Goal: Transaction & Acquisition: Book appointment/travel/reservation

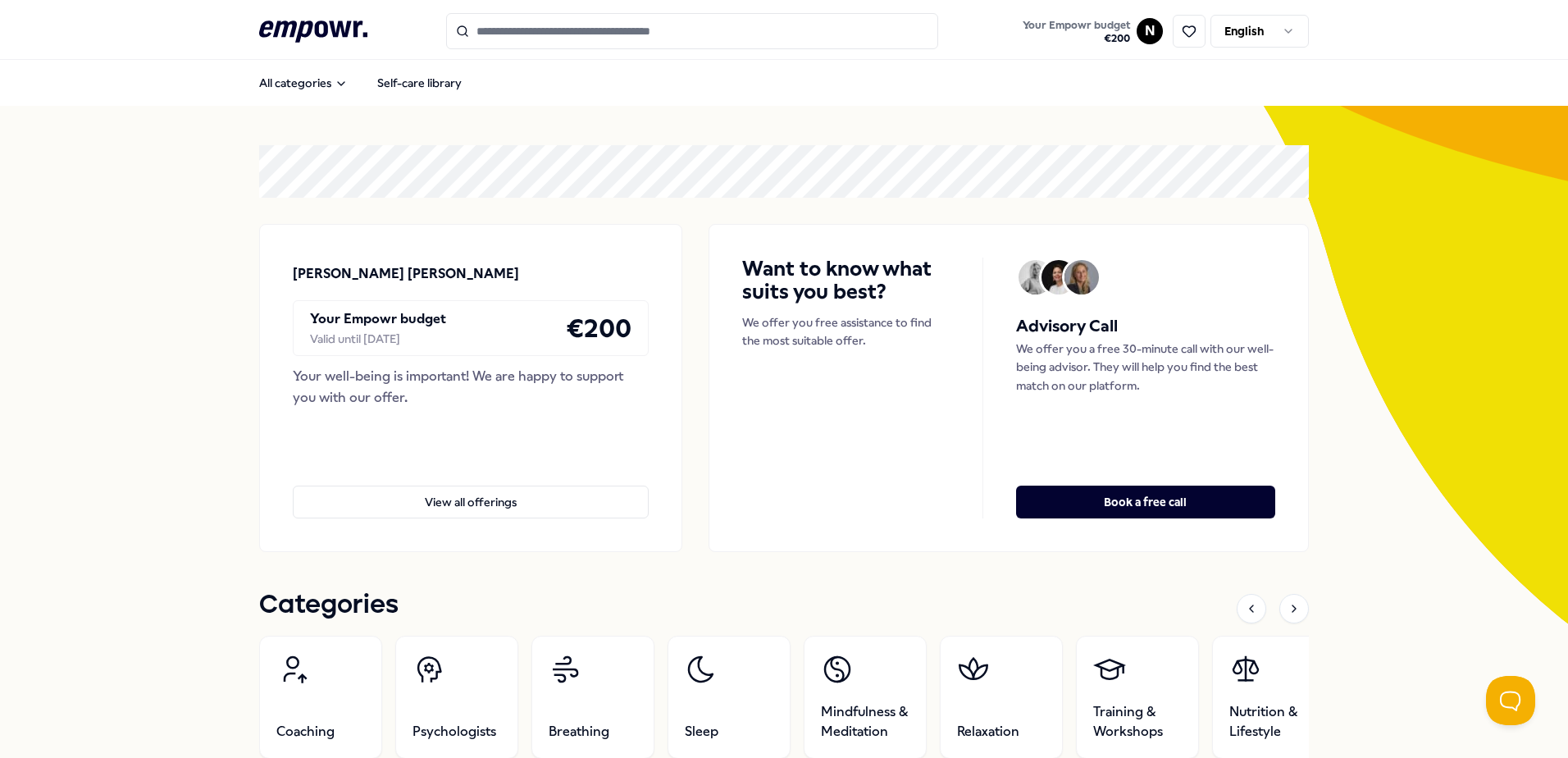
click at [577, 31] on input "Search for products, categories or subcategories" at bounding box center [693, 30] width 492 height 36
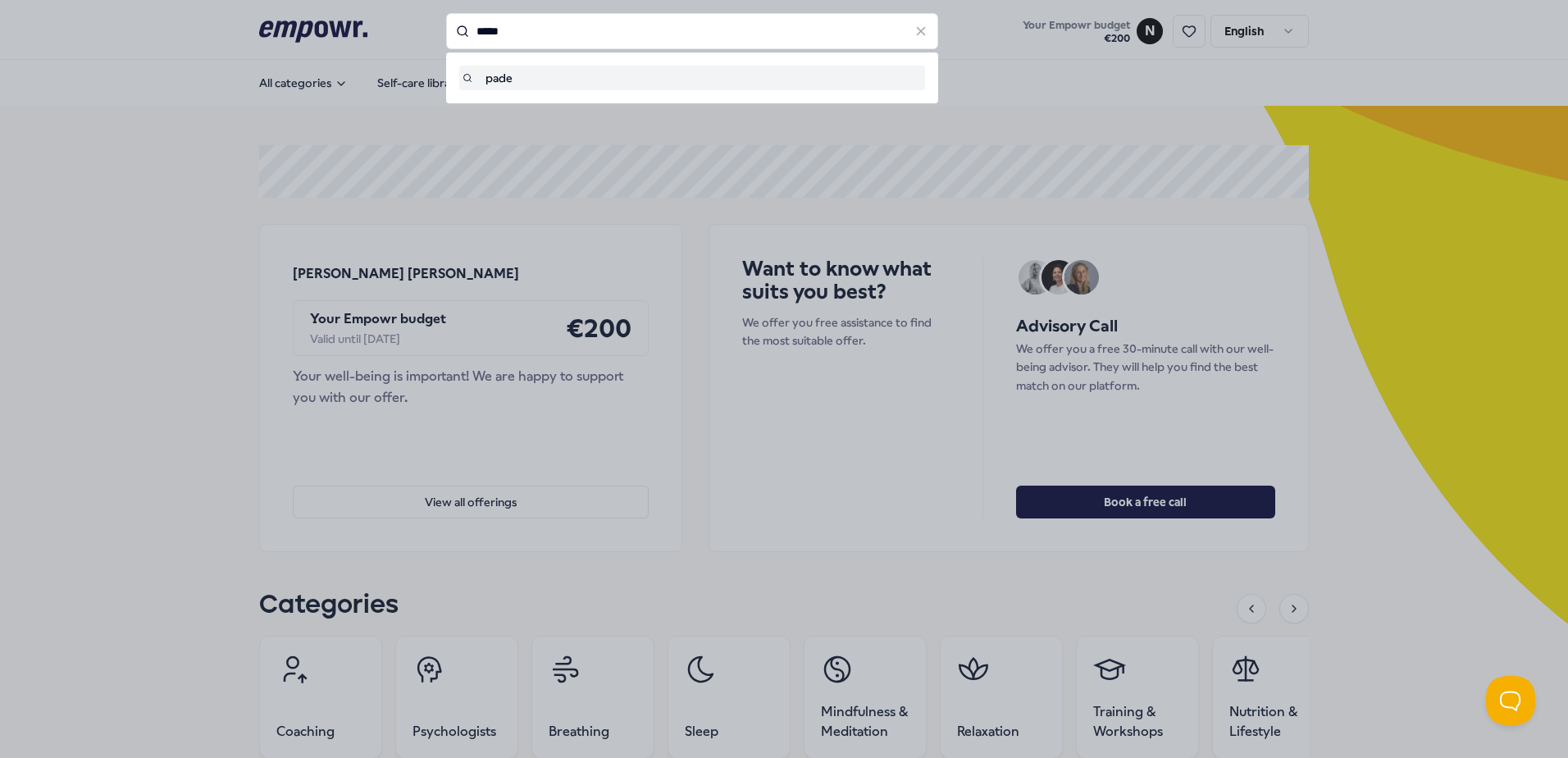
type input "*****"
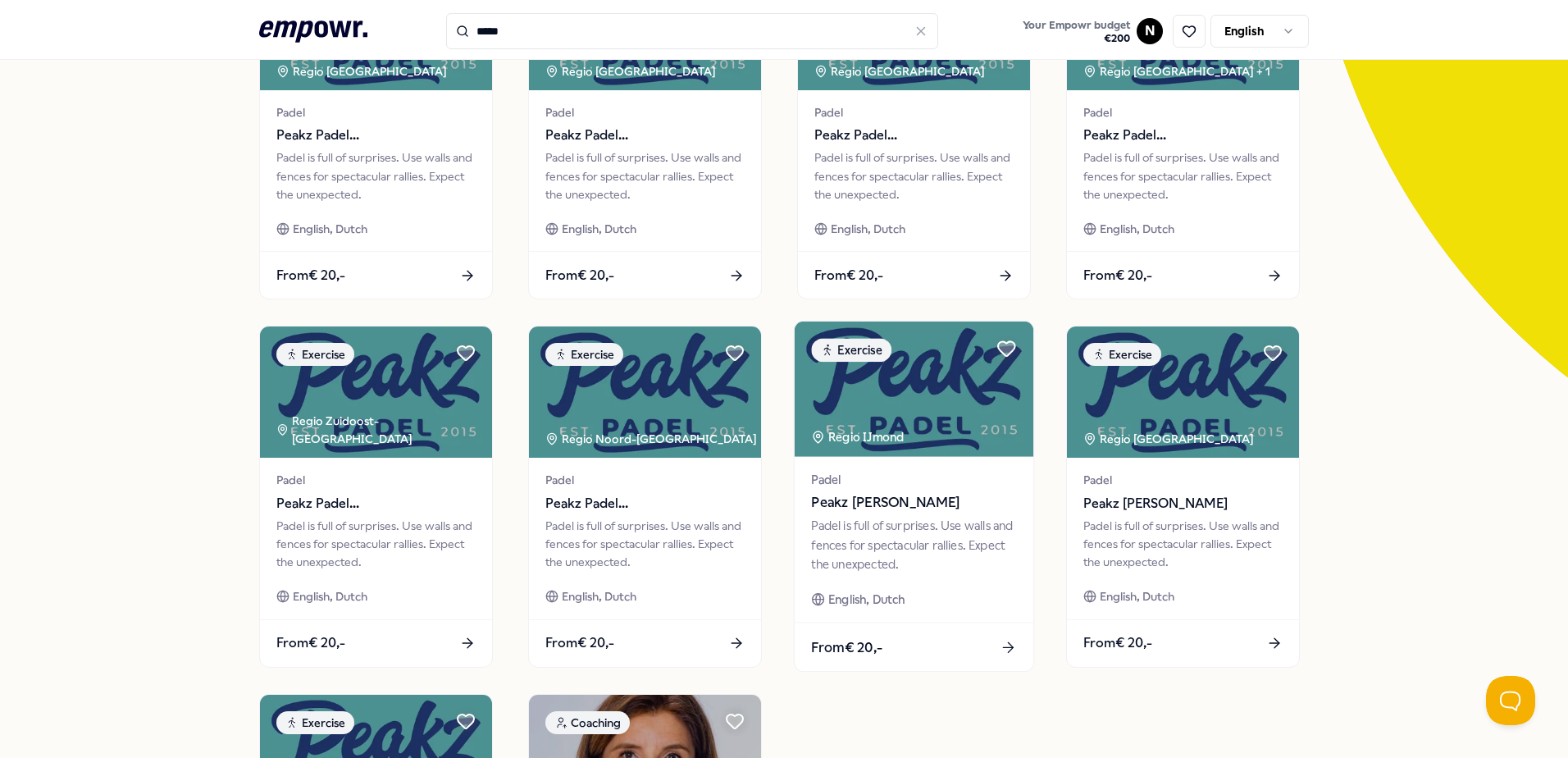
click at [737, 487] on span "Padel" at bounding box center [913, 479] width 205 height 18
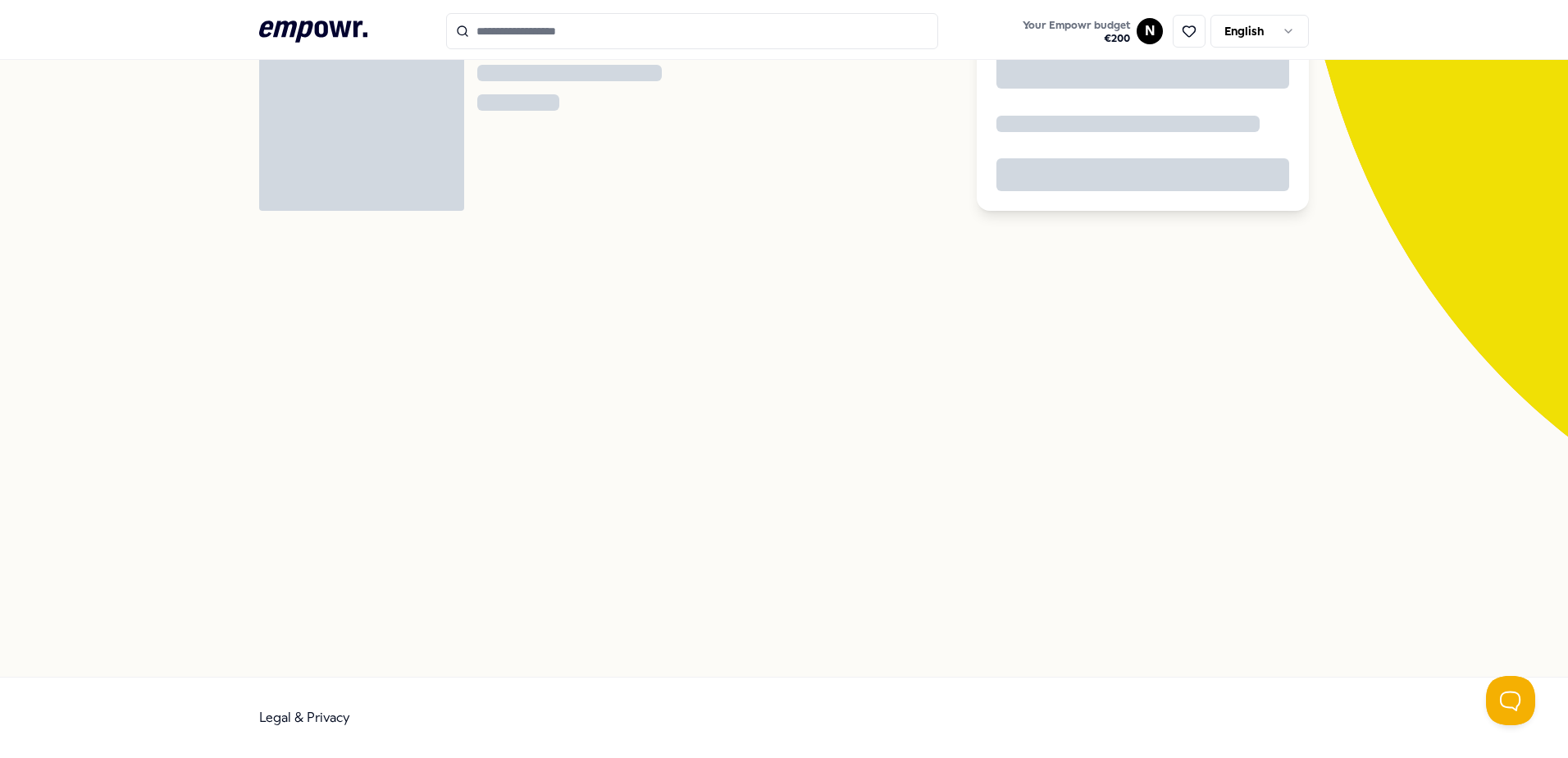
scroll to position [106, 0]
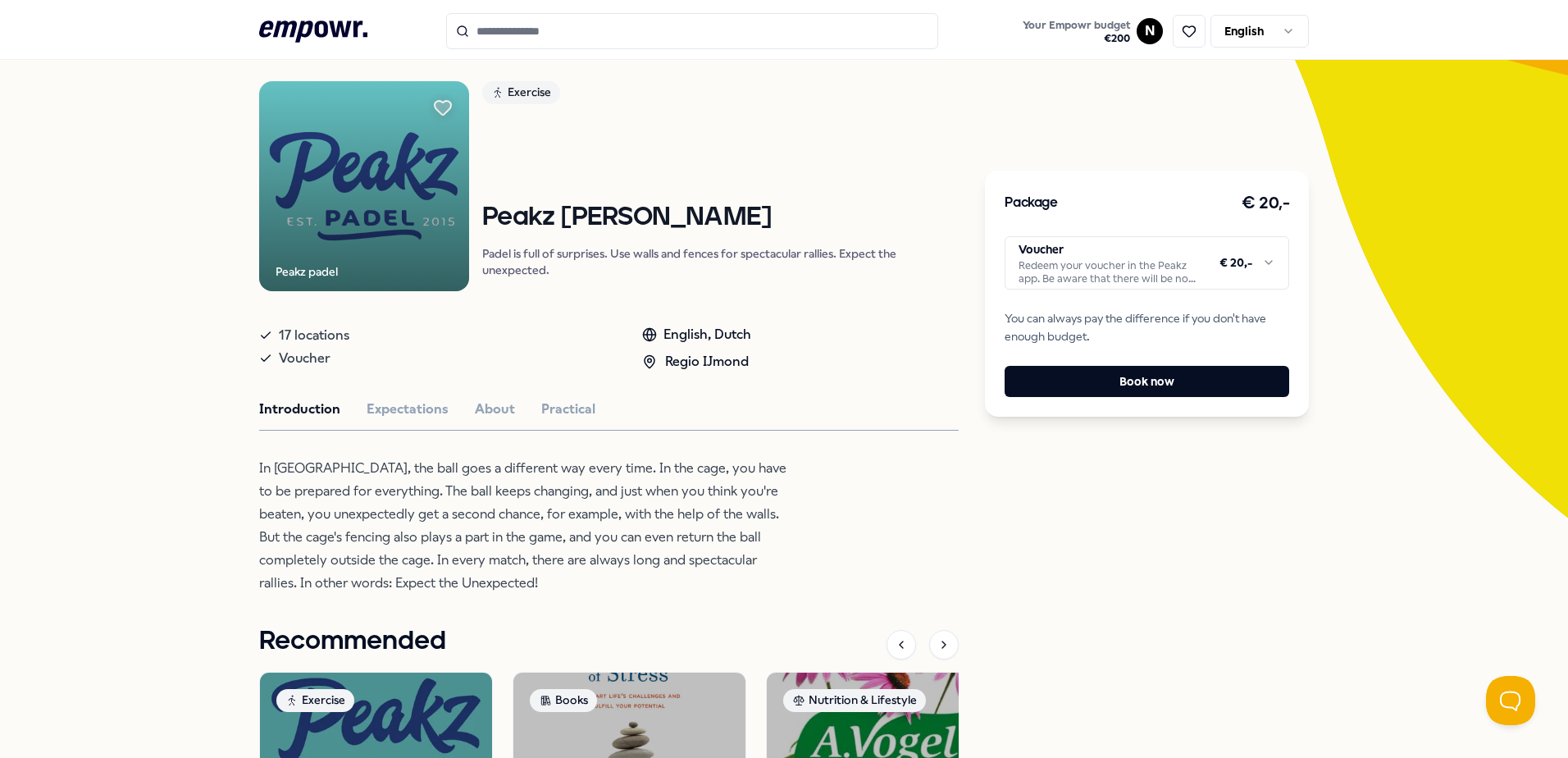
click at [737, 280] on html ".empowr-logo_svg__cls-1{fill:#03032f} Your Empowr budget € 200 N English All ca…" at bounding box center [784, 379] width 1568 height 758
click at [737, 271] on html ".empowr-logo_svg__cls-1{fill:#03032f} Your Empowr budget € 200 N English All ca…" at bounding box center [784, 379] width 1568 height 758
click at [737, 386] on button "Book now" at bounding box center [1147, 381] width 285 height 31
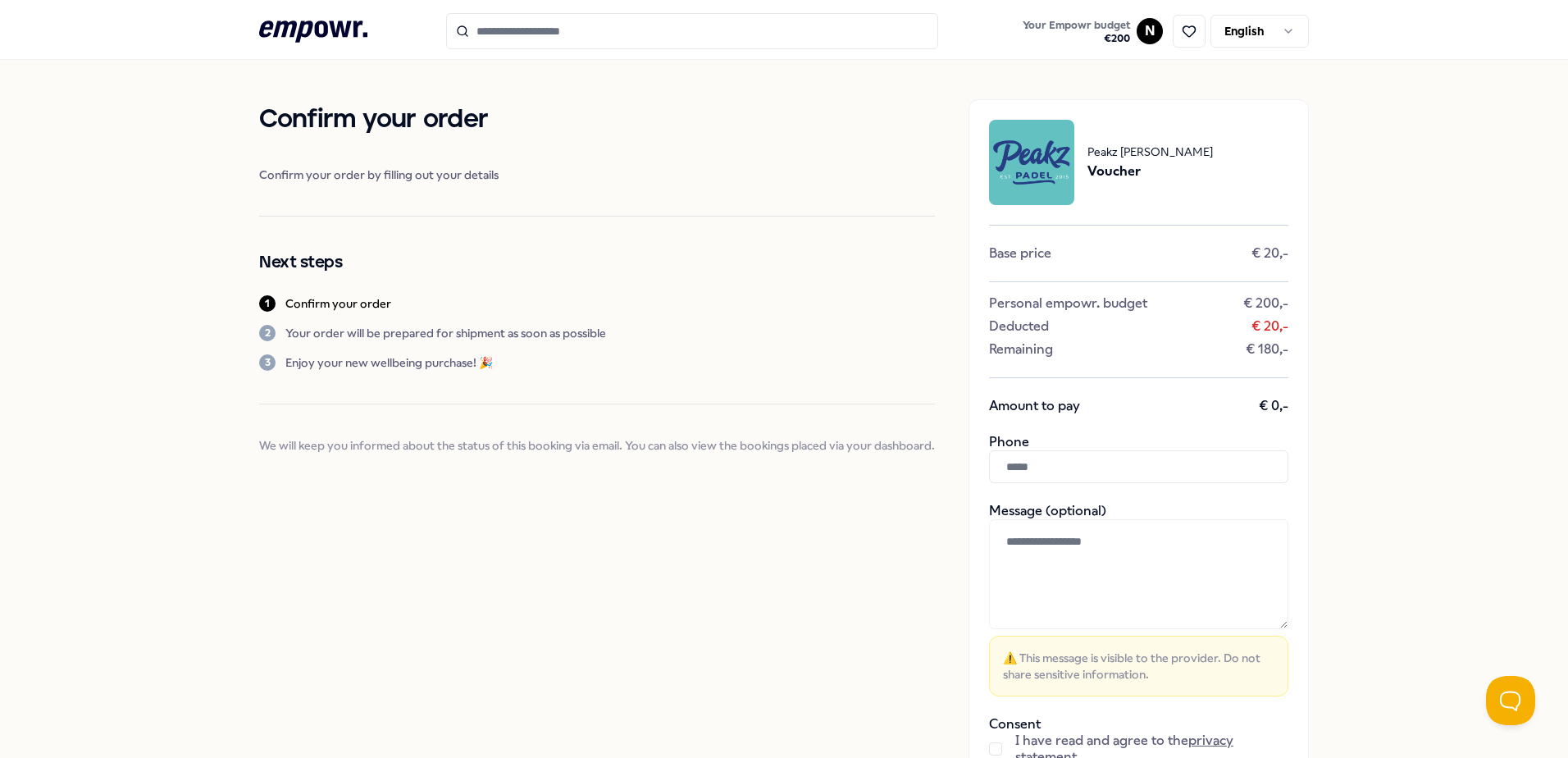
click at [737, 467] on input "text" at bounding box center [1139, 467] width 300 height 33
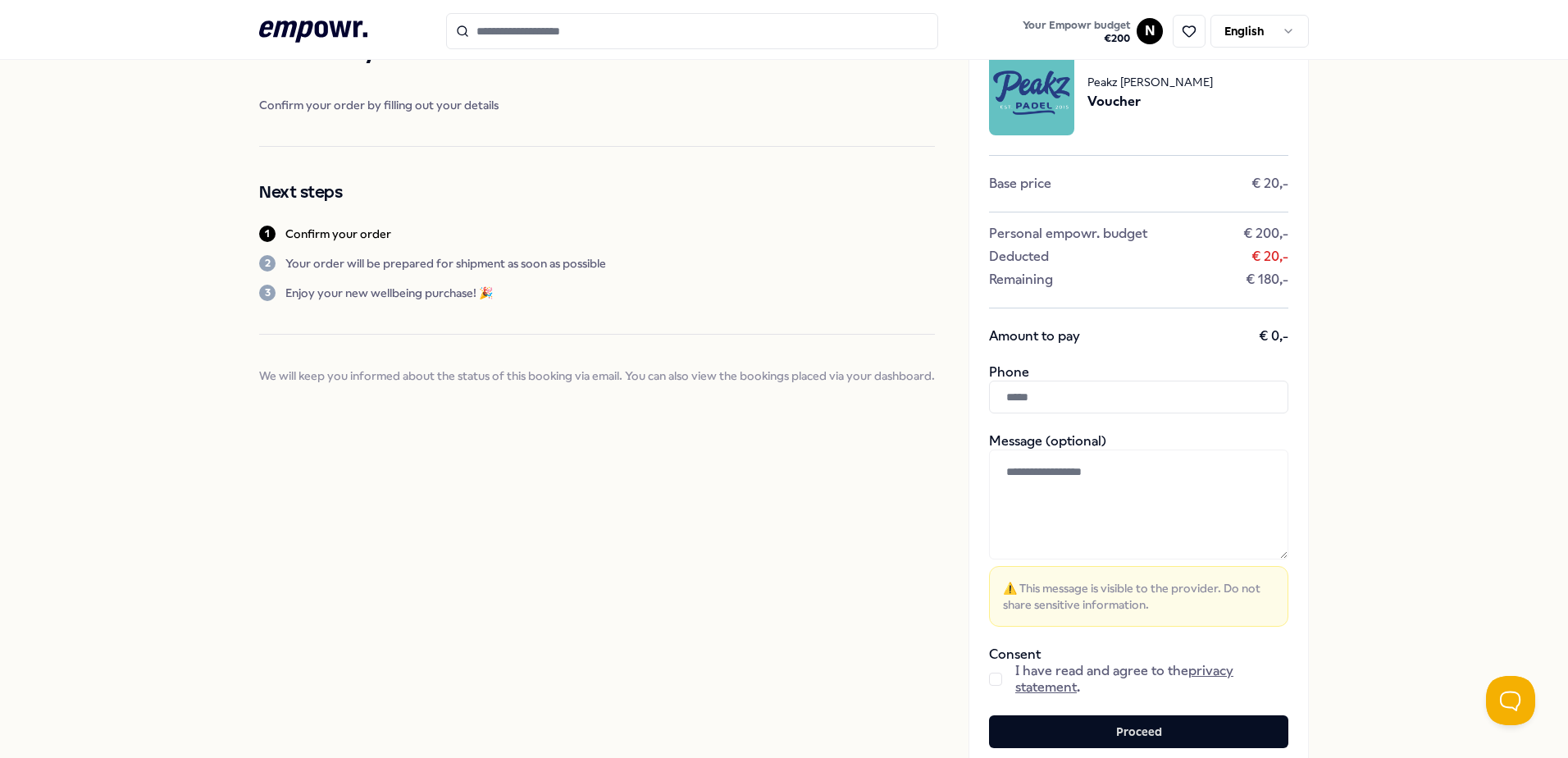
scroll to position [201, 0]
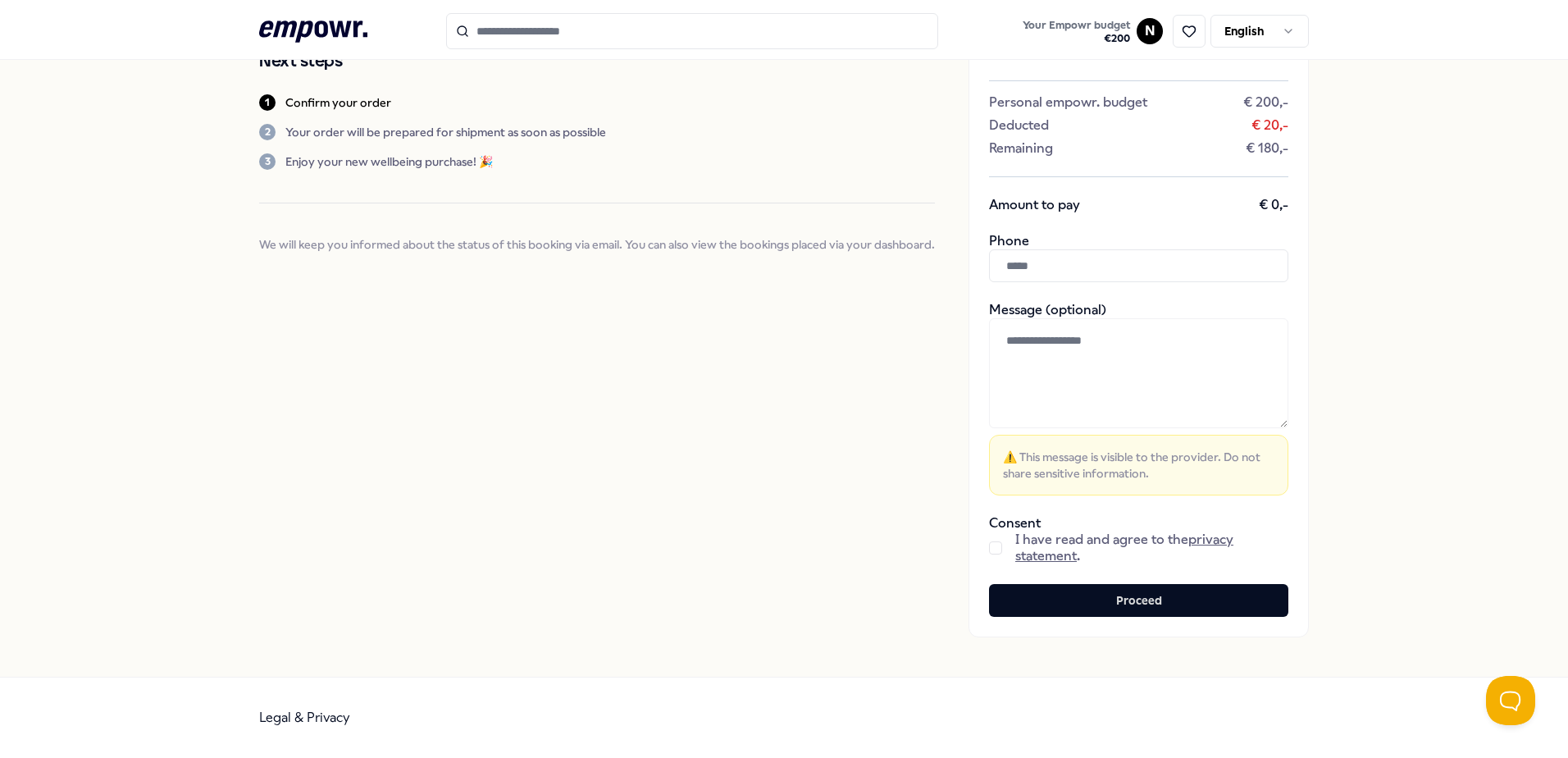
click at [737, 547] on span "I have read and agree to the privacy statement ." at bounding box center [1152, 548] width 273 height 33
click at [737, 544] on button "button" at bounding box center [995, 548] width 13 height 13
click at [737, 574] on button "Proceed" at bounding box center [1139, 600] width 300 height 33
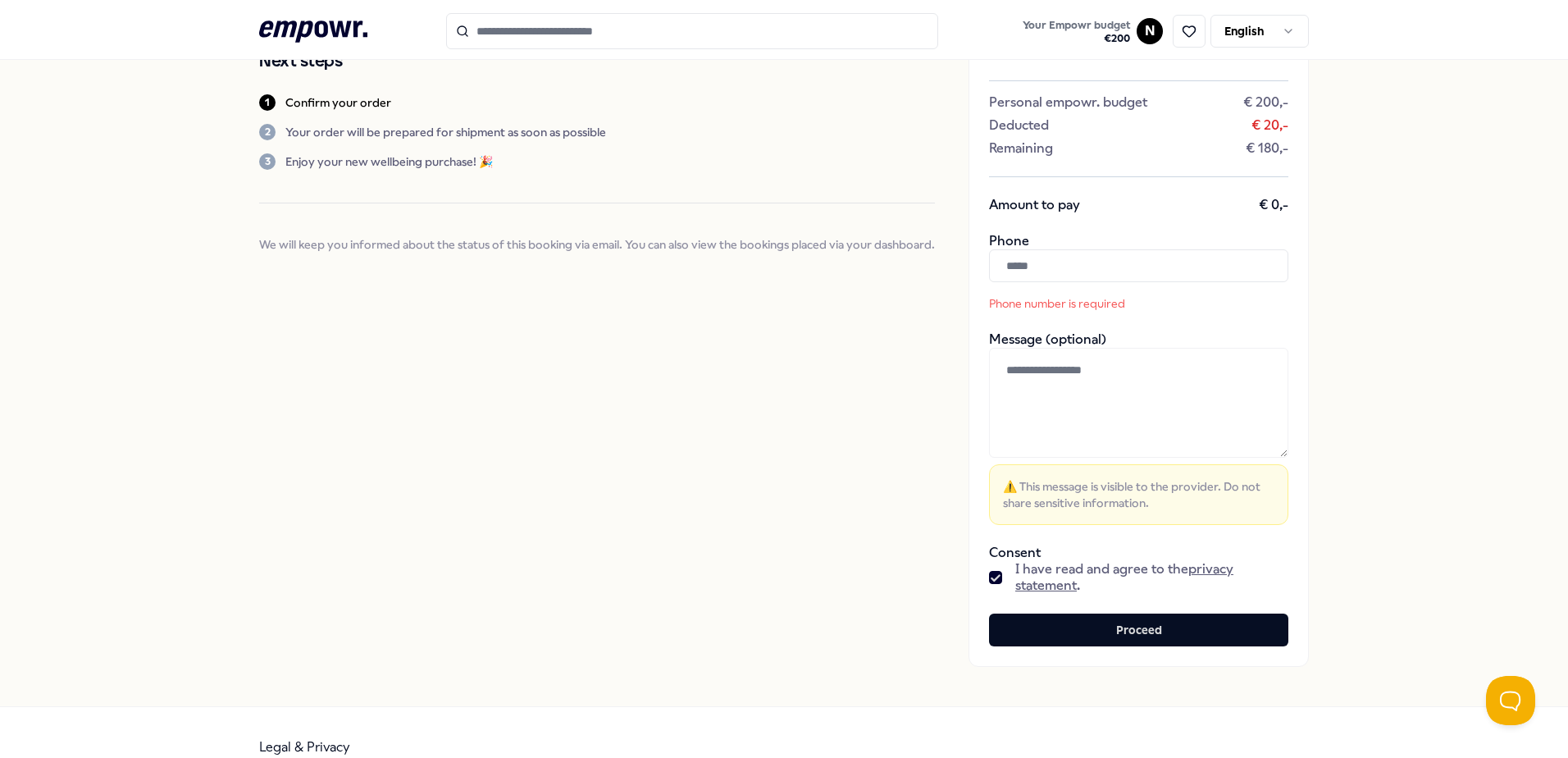
click at [737, 271] on input "text" at bounding box center [1139, 266] width 300 height 33
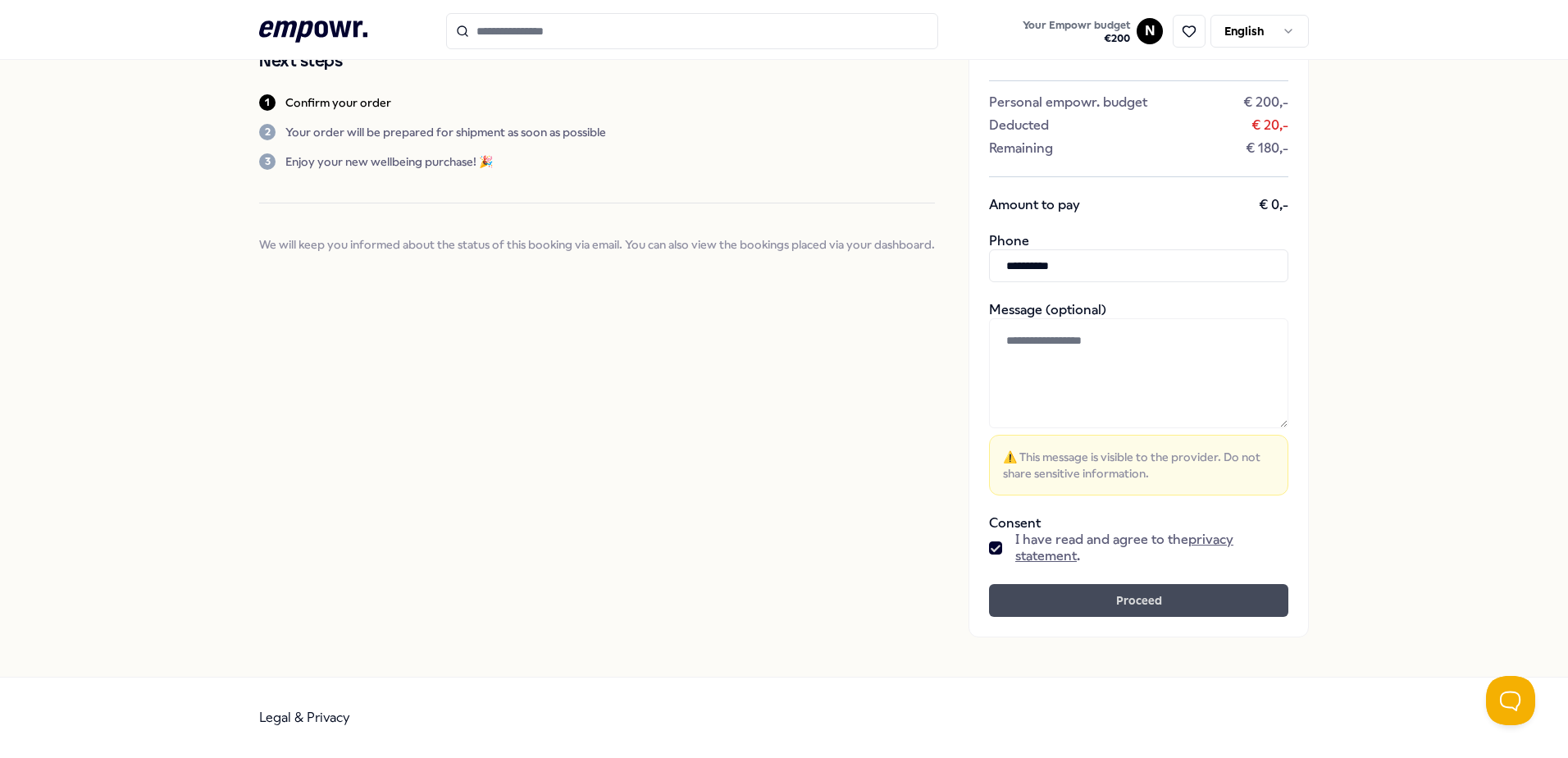
type input "**********"
click at [737, 574] on button "Proceed" at bounding box center [1139, 600] width 300 height 33
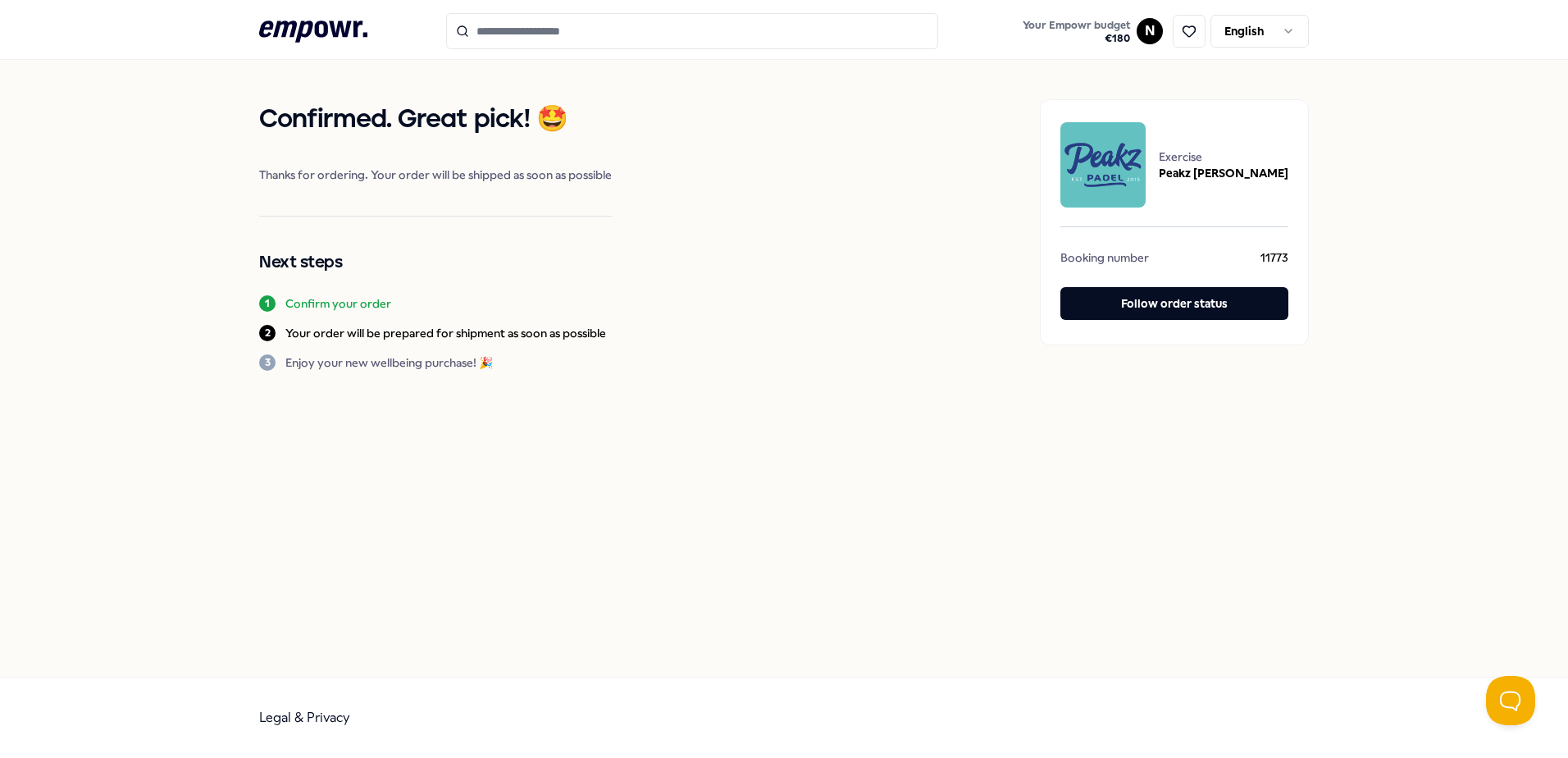
click at [672, 34] on input "Search for products, categories or subcategories" at bounding box center [693, 30] width 492 height 36
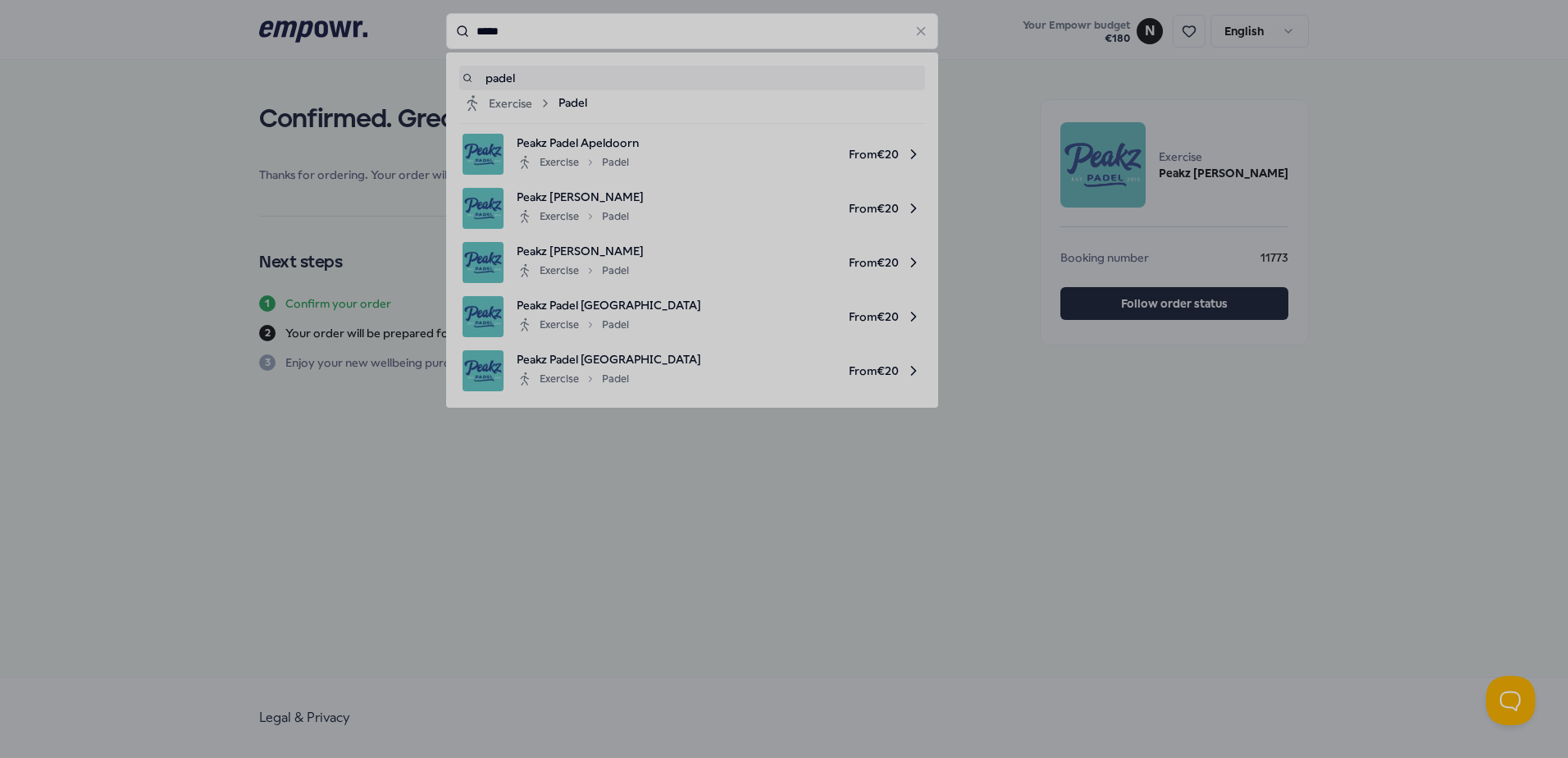
type input "*****"
click at [737, 271] on div at bounding box center [784, 379] width 1568 height 758
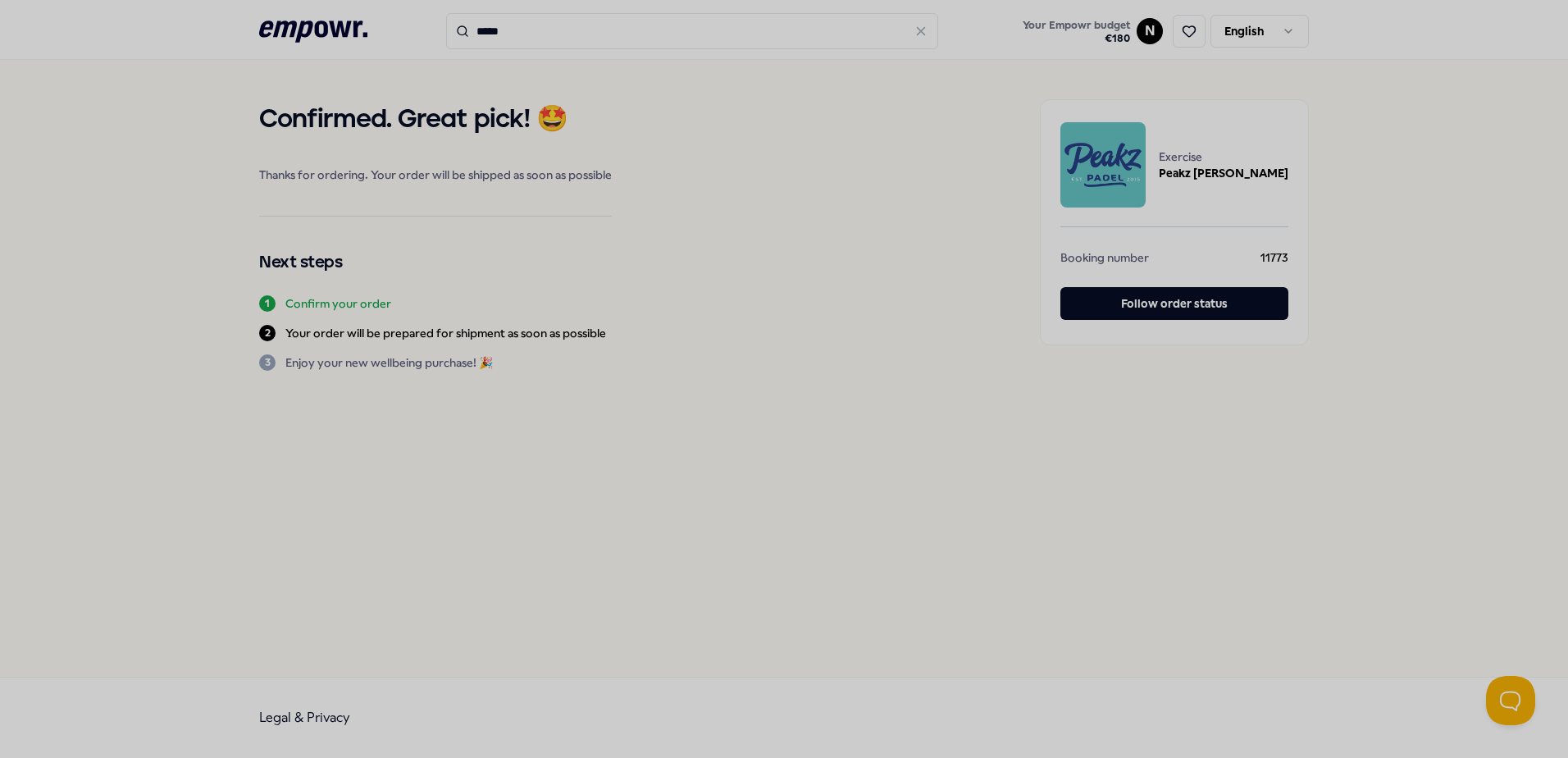
click at [557, 25] on div at bounding box center [784, 379] width 1568 height 758
click at [641, 33] on input "*****" at bounding box center [693, 30] width 492 height 36
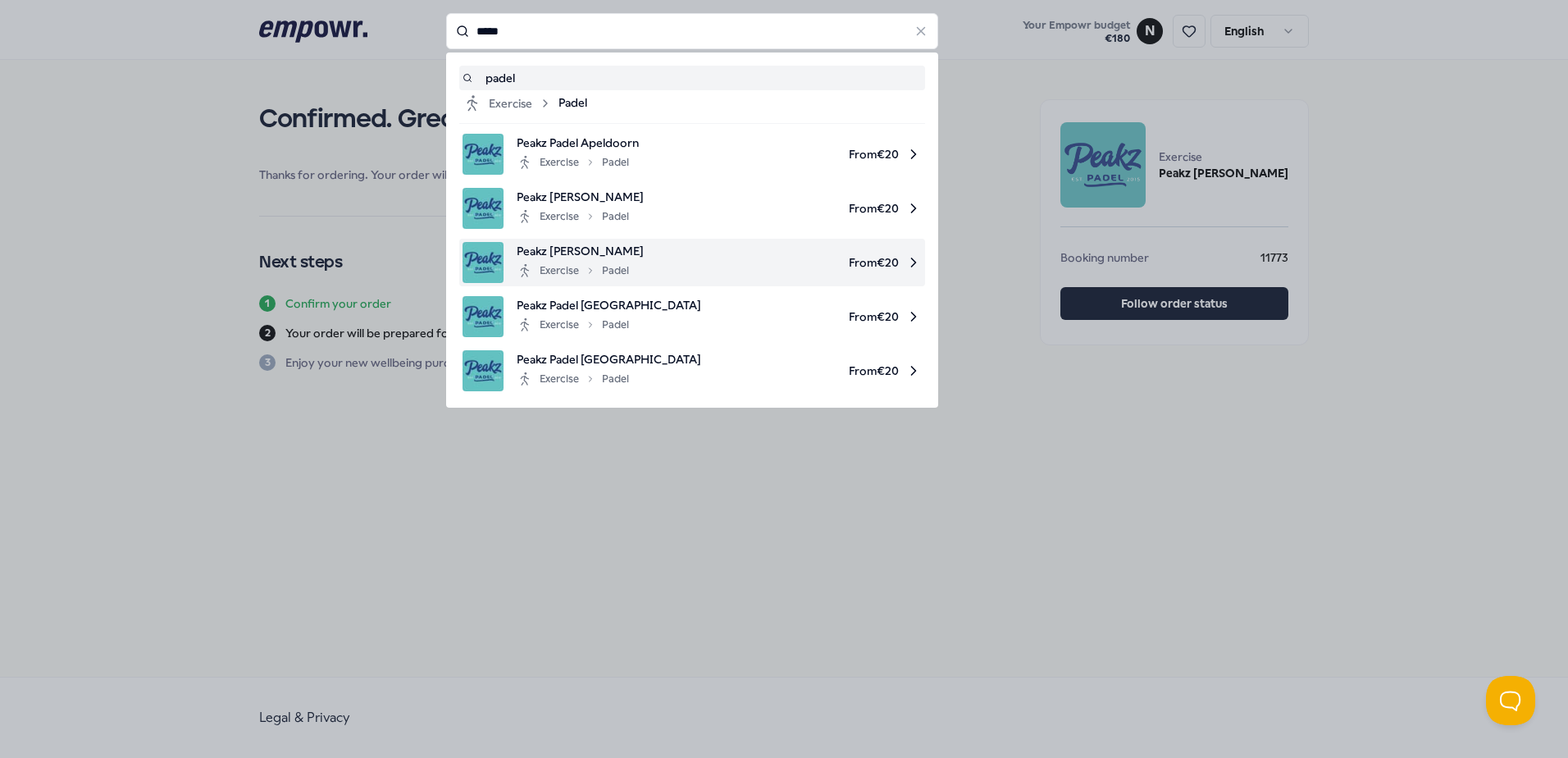
click at [660, 251] on span "From € 20" at bounding box center [789, 263] width 265 height 41
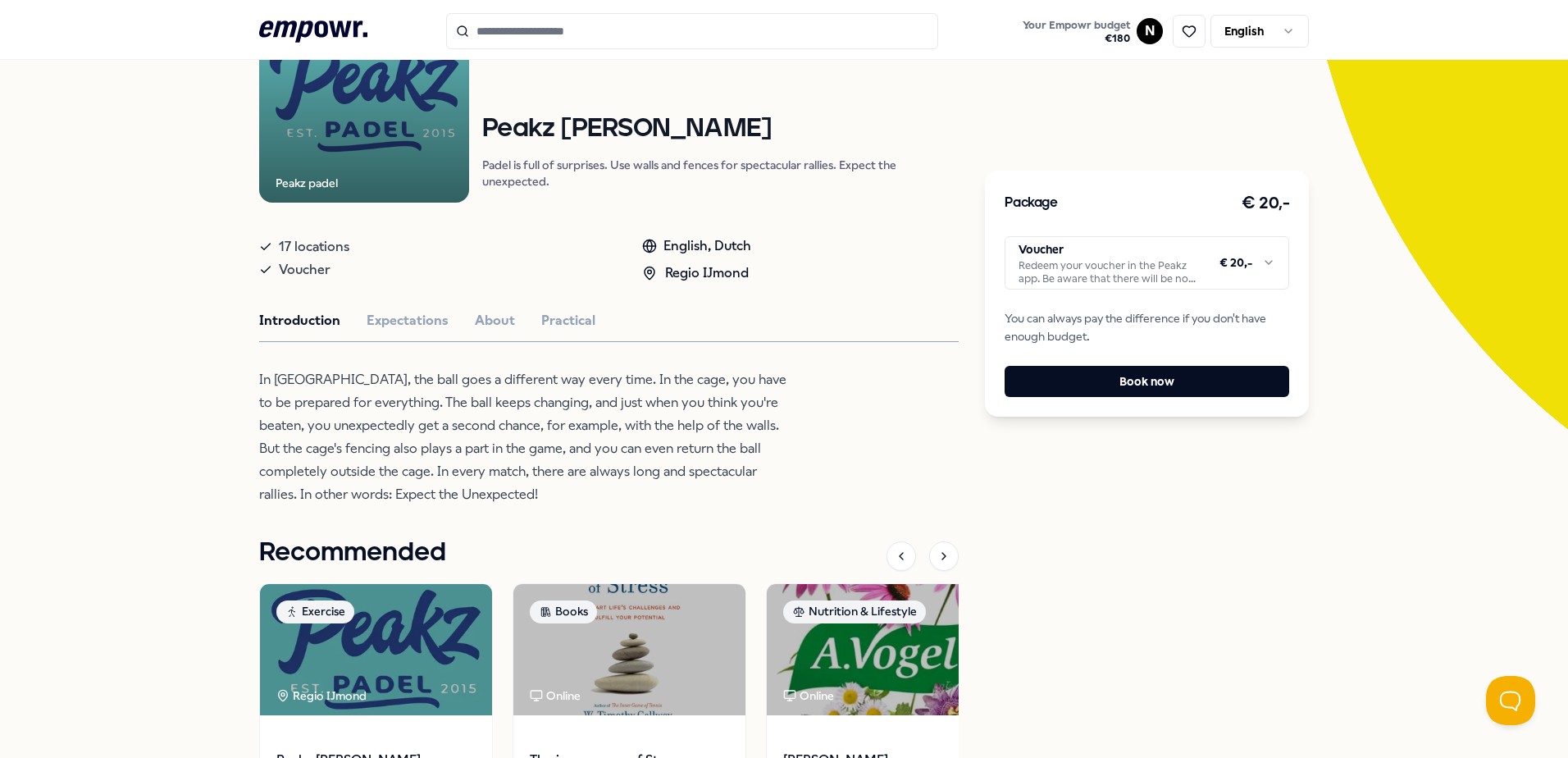
scroll to position [411, 0]
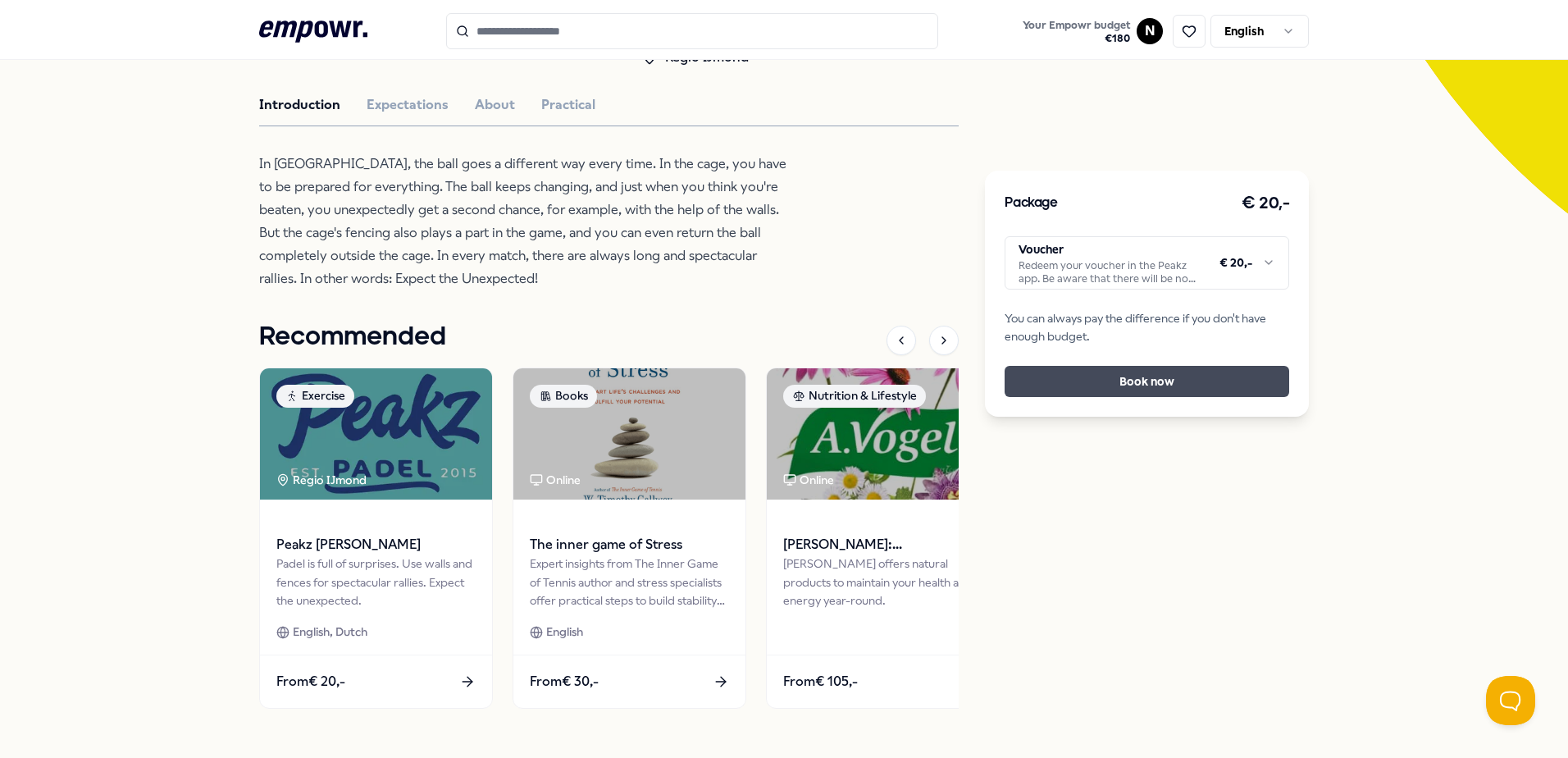
click at [737, 375] on button "Book now" at bounding box center [1147, 381] width 285 height 31
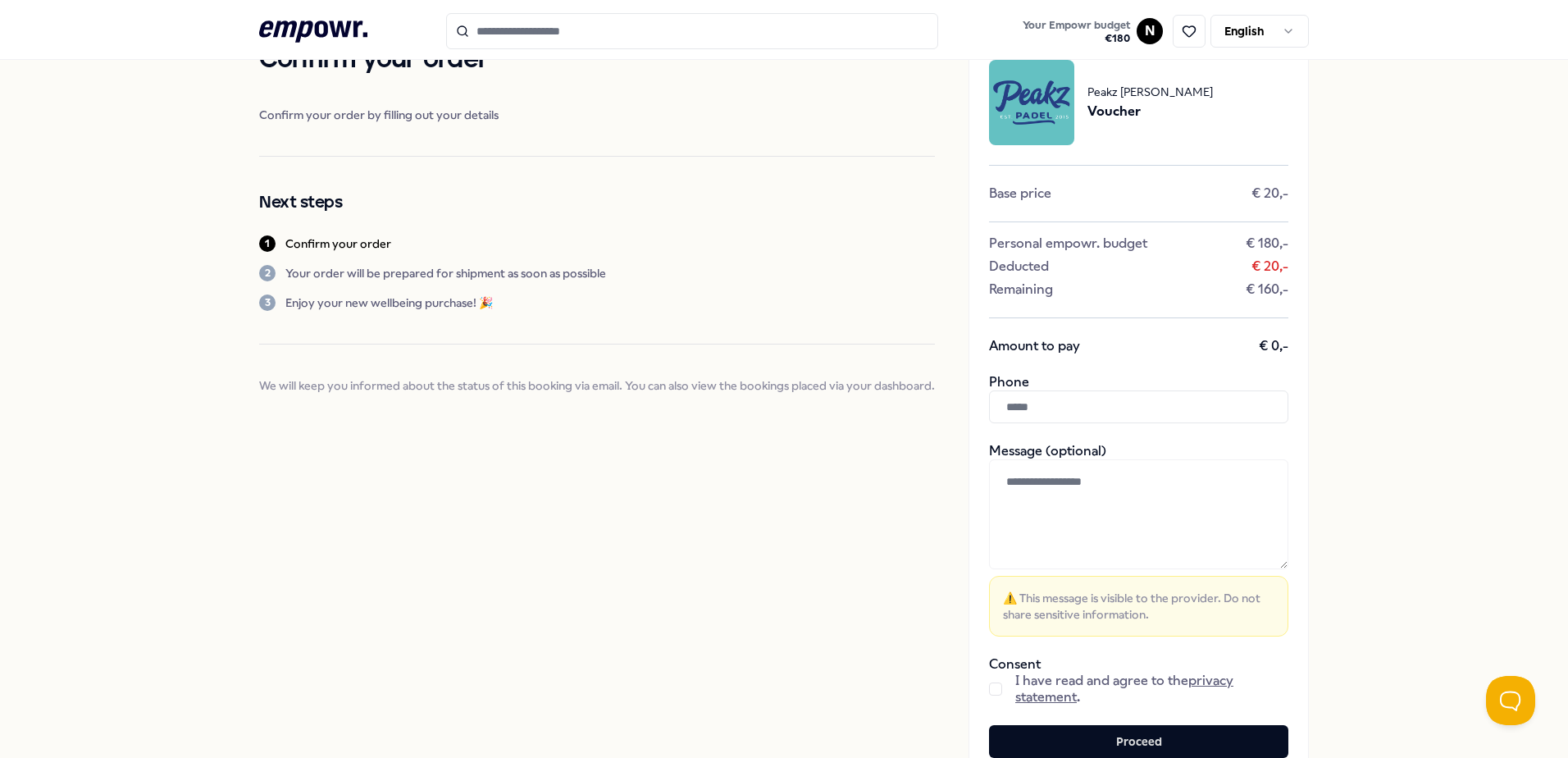
click at [737, 403] on input "text" at bounding box center [1139, 407] width 300 height 33
paste input "**********"
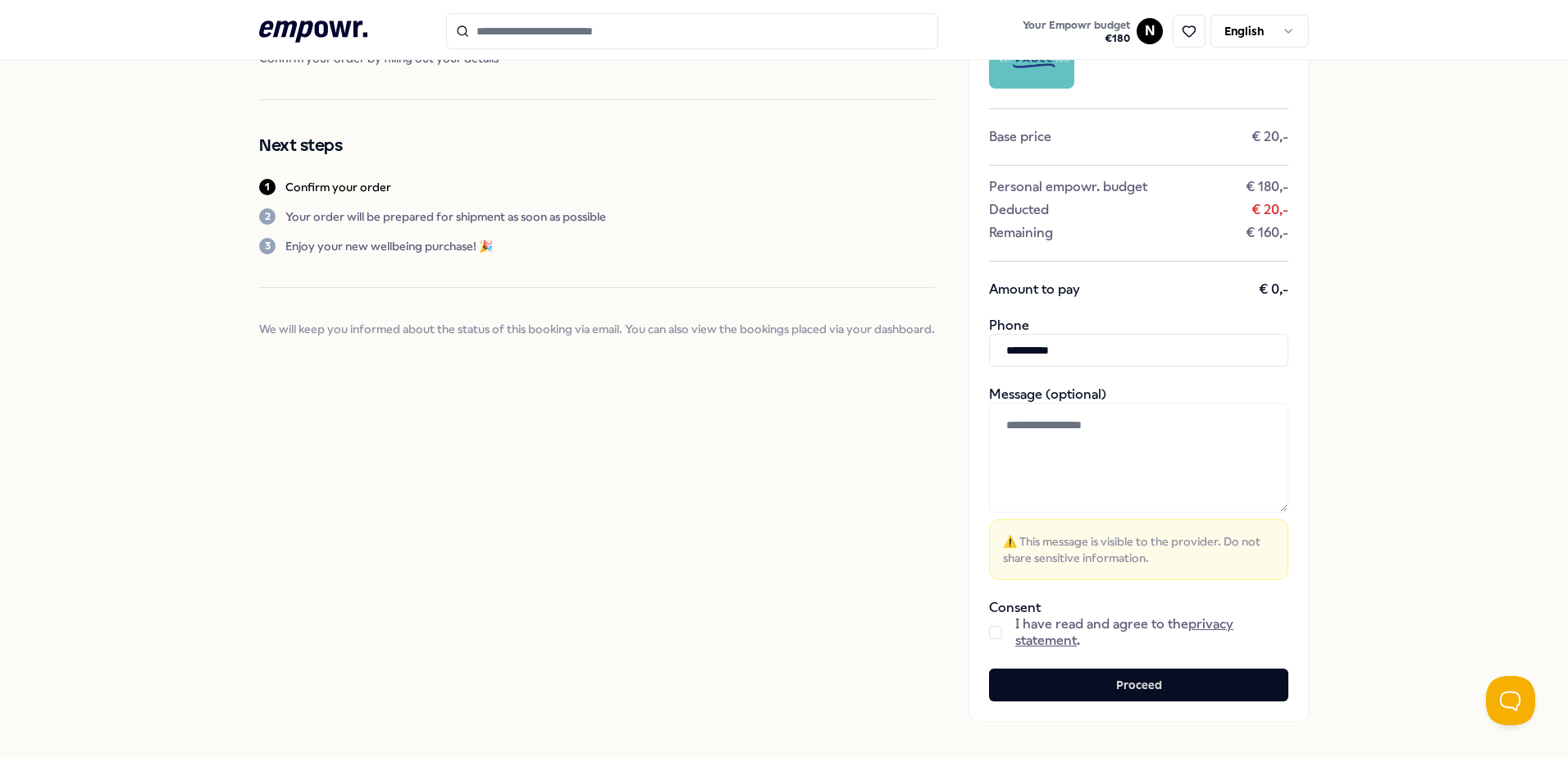
scroll to position [142, 0]
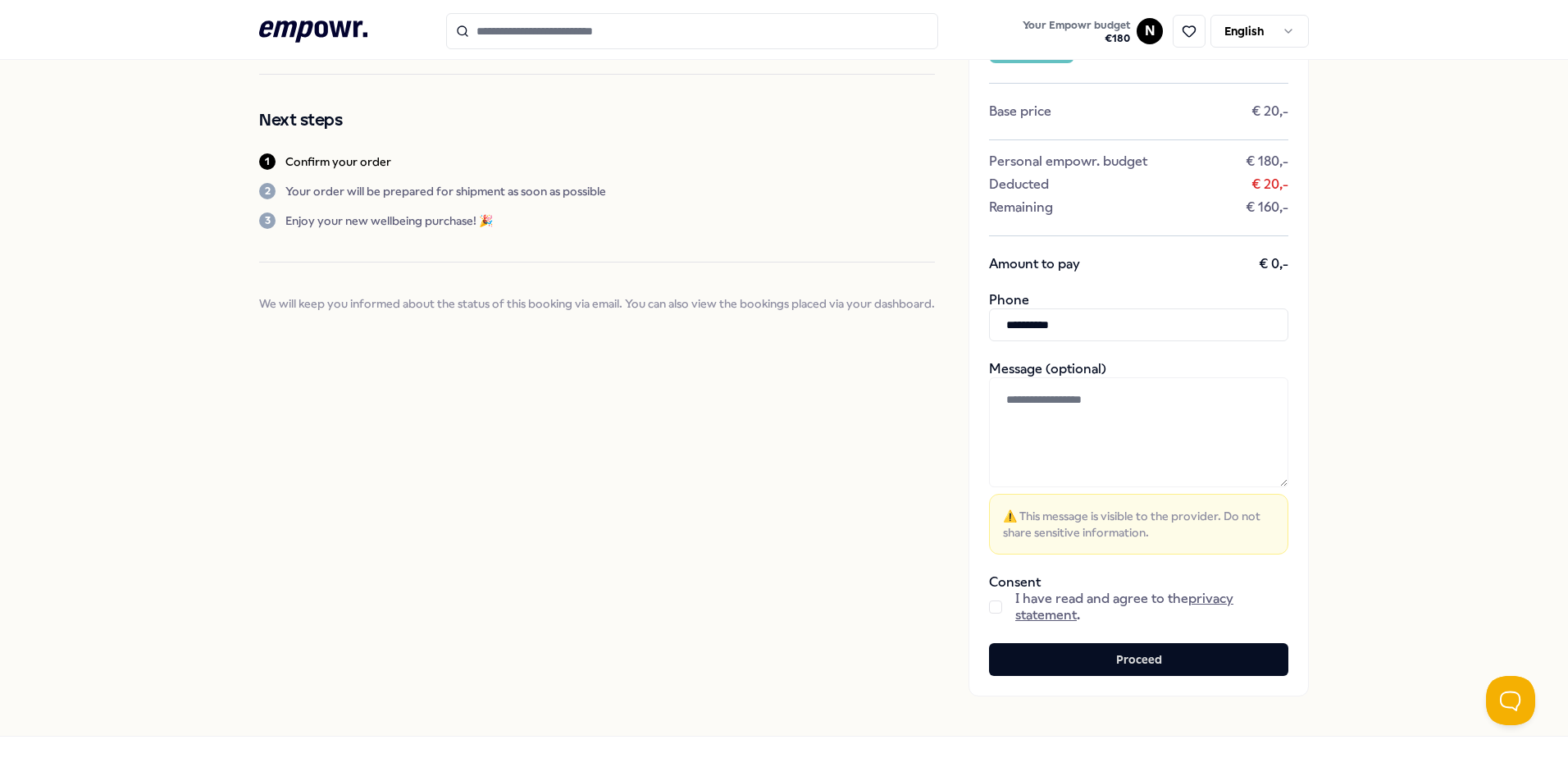
type input "**********"
click at [737, 574] on button "button" at bounding box center [995, 606] width 13 height 13
click at [737, 574] on button "Proceed" at bounding box center [1139, 660] width 300 height 33
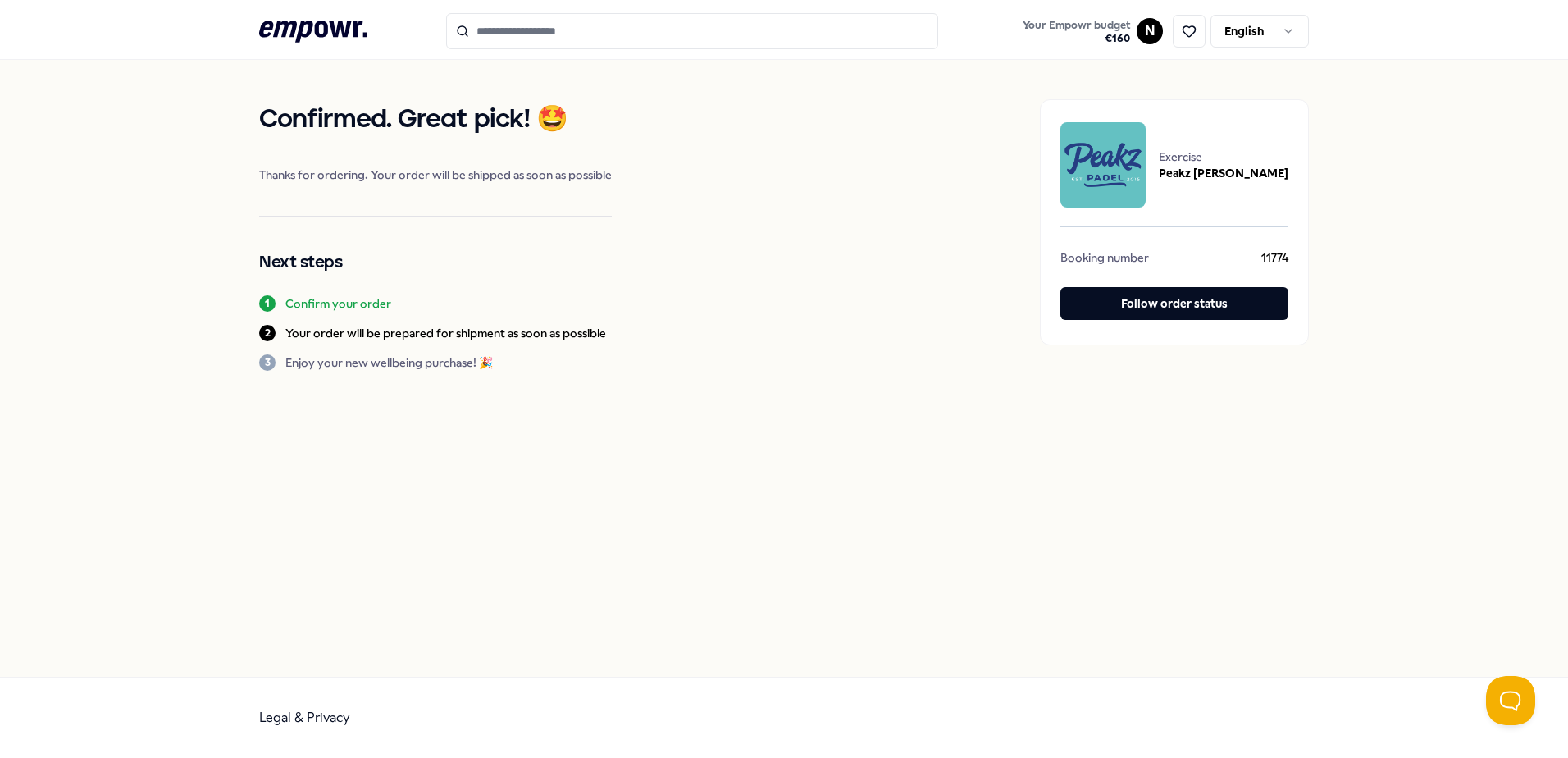
click at [347, 42] on icon ".empowr-logo_svg__cls-1{fill:#03032f}" at bounding box center [312, 31] width 108 height 30
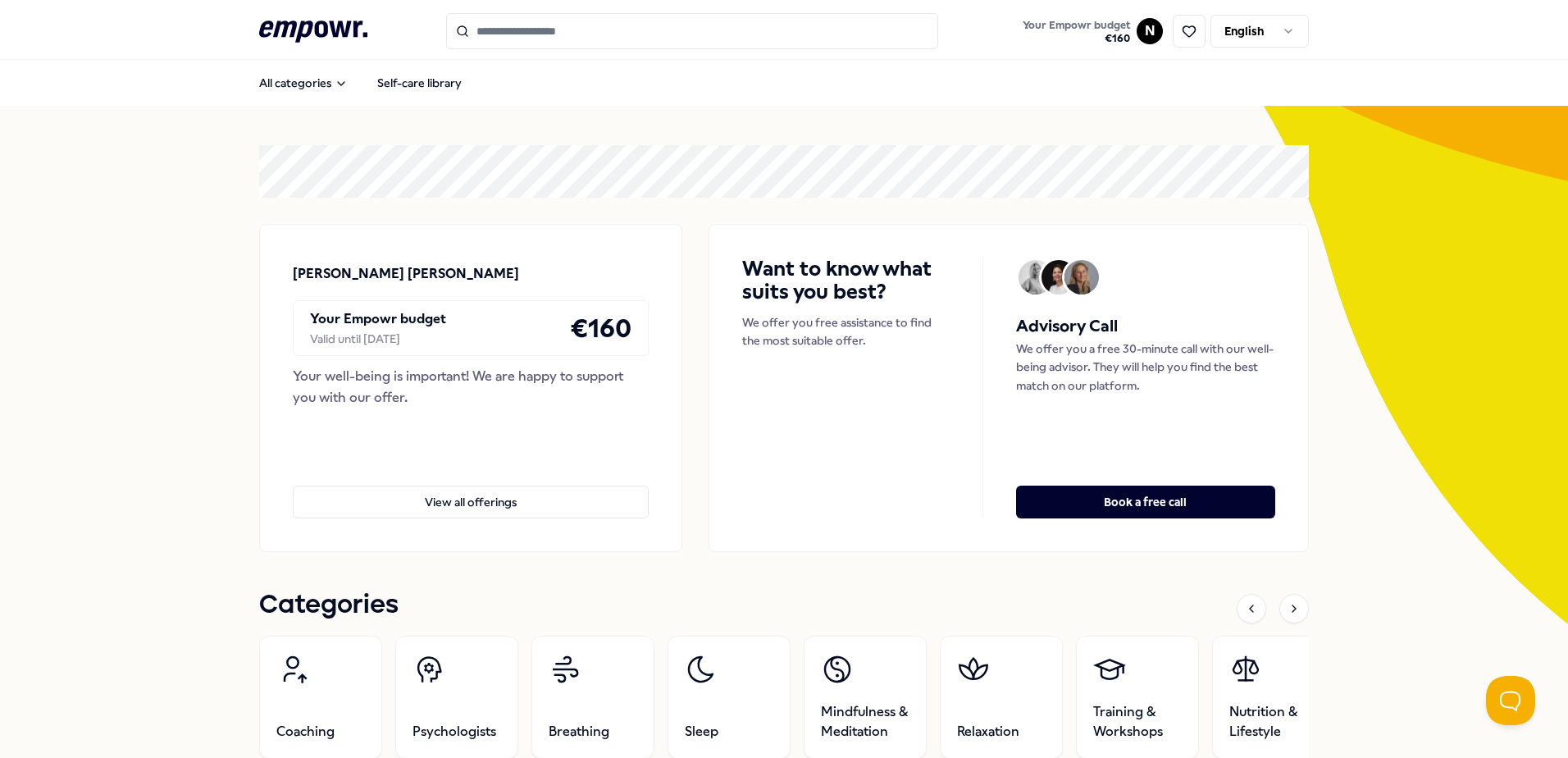
click at [346, 34] on icon ".empowr-logo_svg__cls-1{fill:#03032f}" at bounding box center [312, 31] width 108 height 30
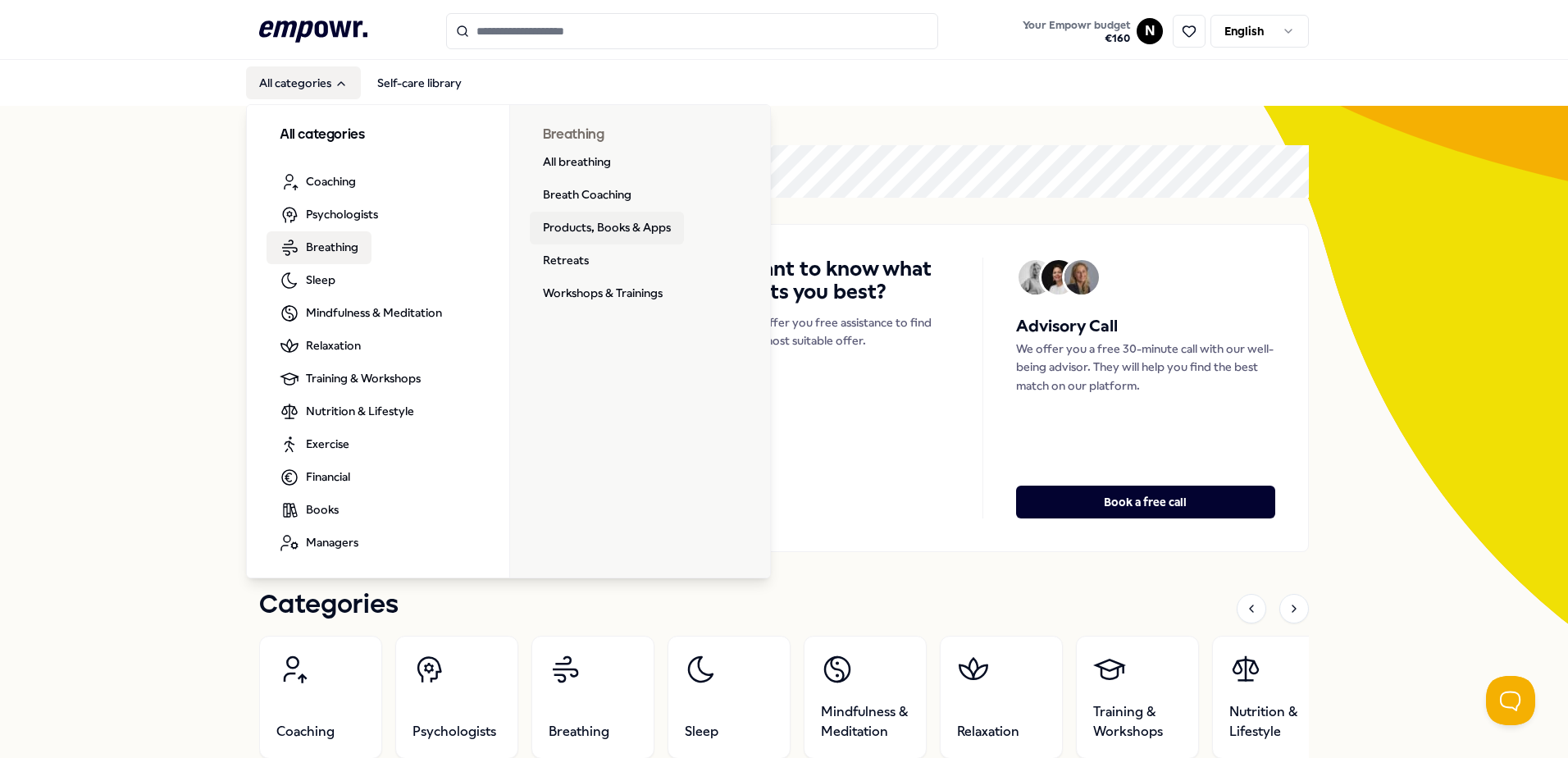
click at [624, 238] on link "Products, Books & Apps" at bounding box center [607, 229] width 155 height 33
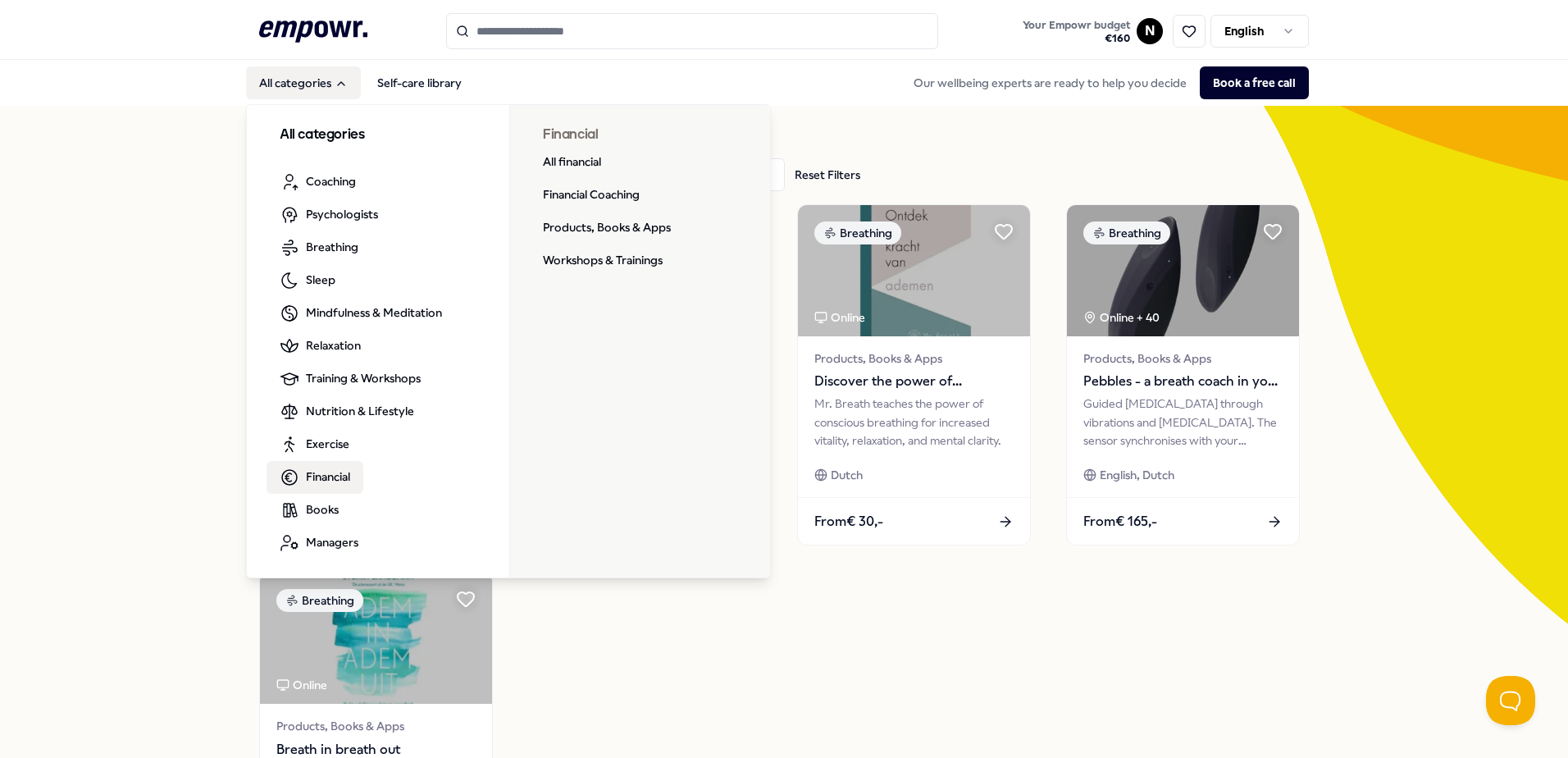
click at [327, 483] on span "Financial" at bounding box center [329, 477] width 45 height 18
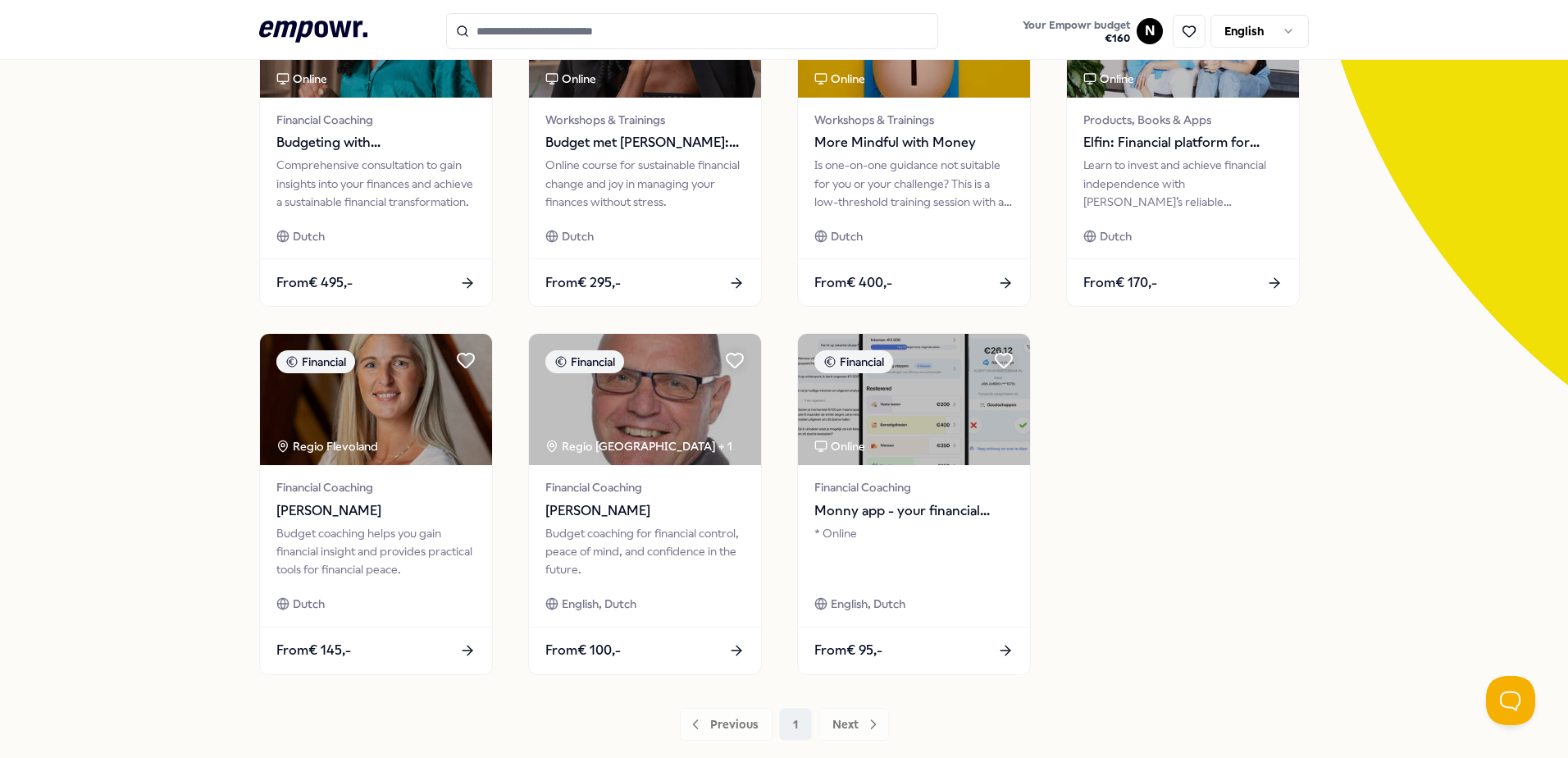
scroll to position [246, 0]
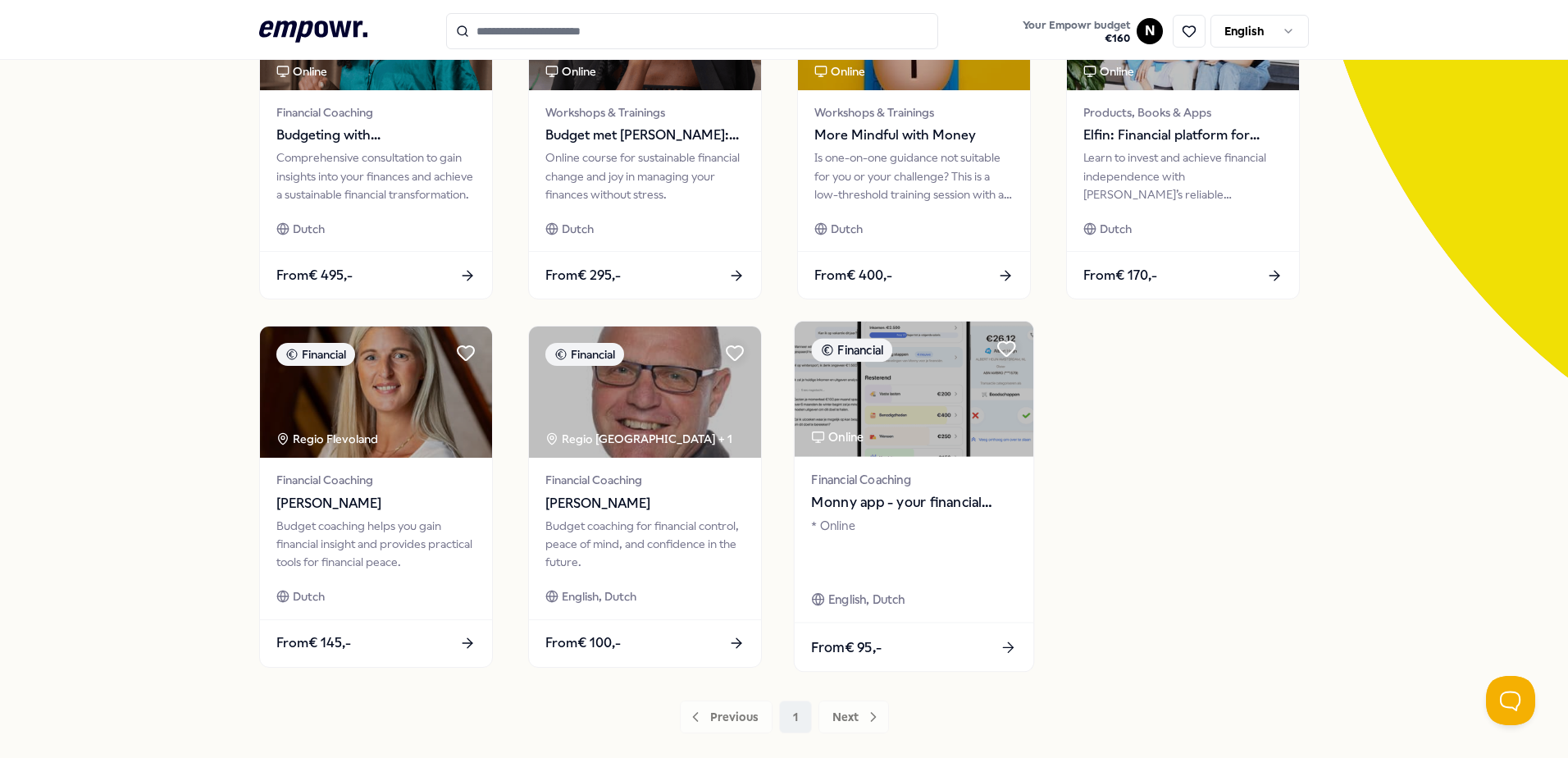
click at [737, 503] on span "Monny app - your financial assistent" at bounding box center [913, 503] width 205 height 21
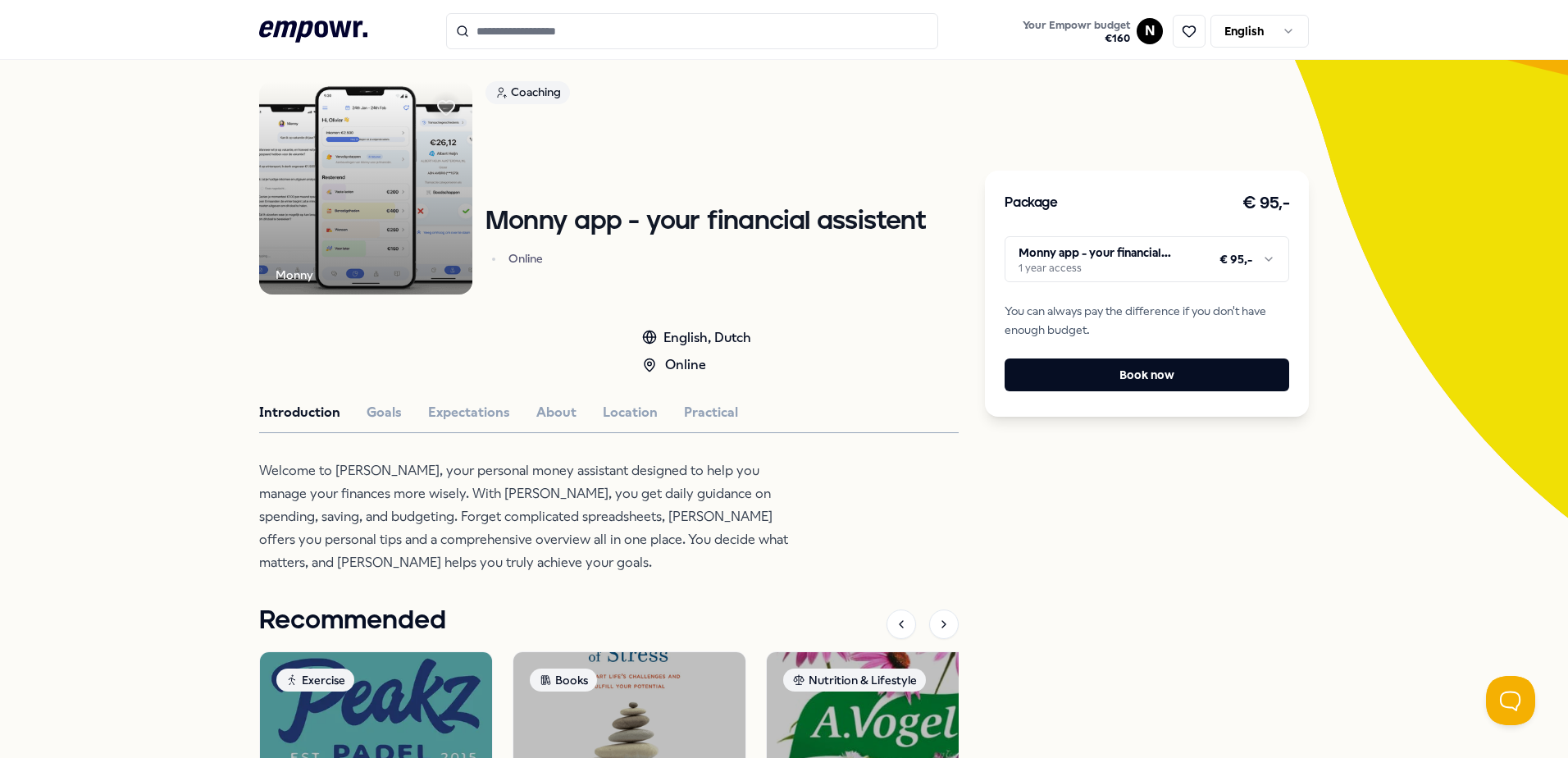
click at [358, 476] on p "Welcome to [PERSON_NAME], your personal money assistant designed to help you ma…" at bounding box center [525, 517] width 533 height 115
drag, startPoint x: 358, startPoint y: 476, endPoint x: 300, endPoint y: 506, distance: 65.3
click at [300, 506] on p "Welcome to [PERSON_NAME], your personal money assistant designed to help you ma…" at bounding box center [525, 517] width 533 height 115
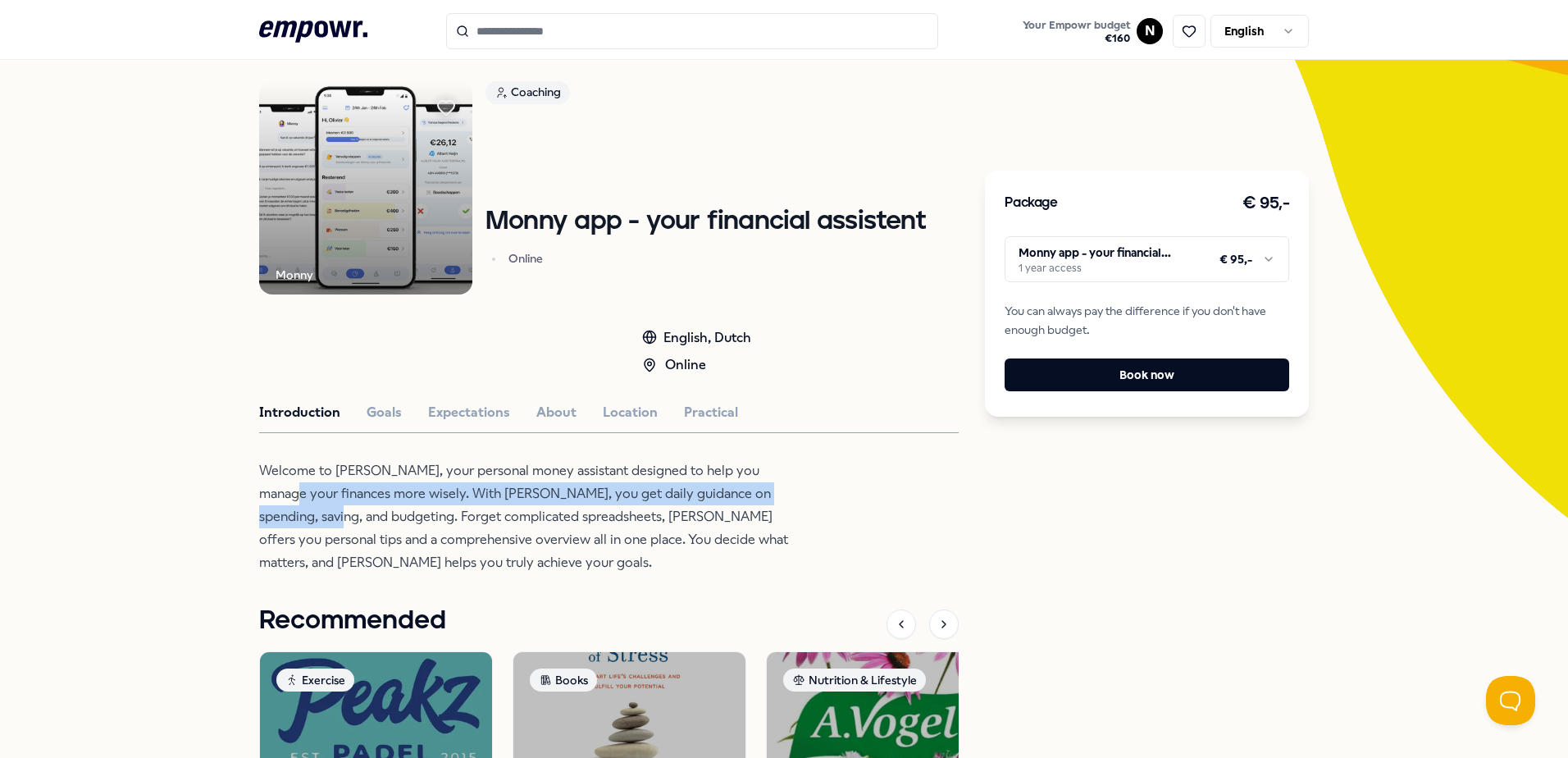
drag, startPoint x: 257, startPoint y: 500, endPoint x: 306, endPoint y: 510, distance: 50.0
click at [306, 510] on p "Welcome to [PERSON_NAME], your personal money assistant designed to help you ma…" at bounding box center [525, 517] width 533 height 115
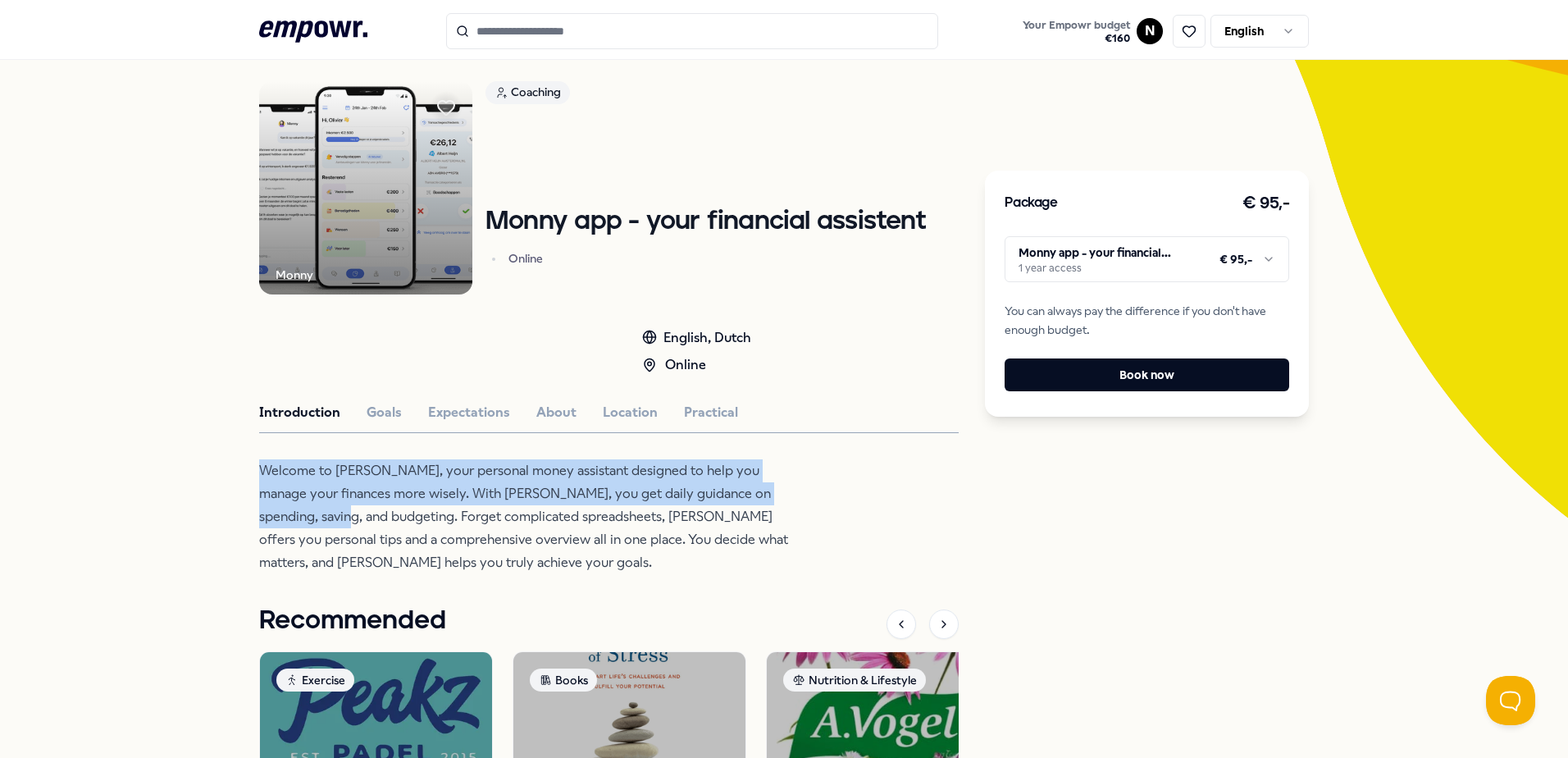
drag, startPoint x: 318, startPoint y: 519, endPoint x: 243, endPoint y: 470, distance: 89.6
click at [243, 470] on div "Back Monny Coaching Monny app - your financial assistent Online English, Dutch …" at bounding box center [784, 522] width 1568 height 1043
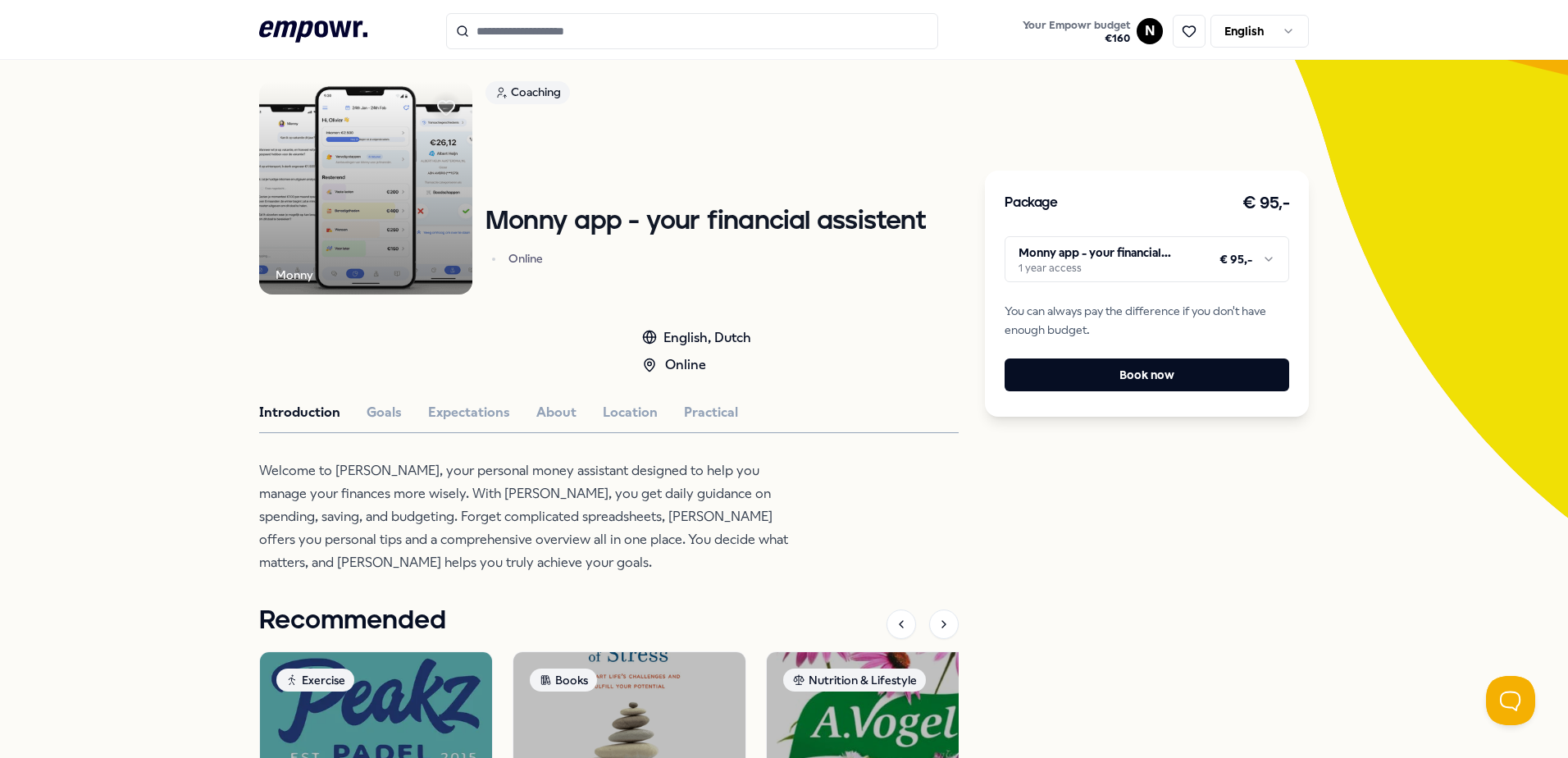
drag, startPoint x: 243, startPoint y: 470, endPoint x: 374, endPoint y: 424, distance: 138.8
click at [374, 424] on div "Monny Coaching [PERSON_NAME] app - your financial assistent Online English, Dut…" at bounding box center [608, 545] width 699 height 929
click at [386, 416] on button "Goals" at bounding box center [384, 413] width 35 height 21
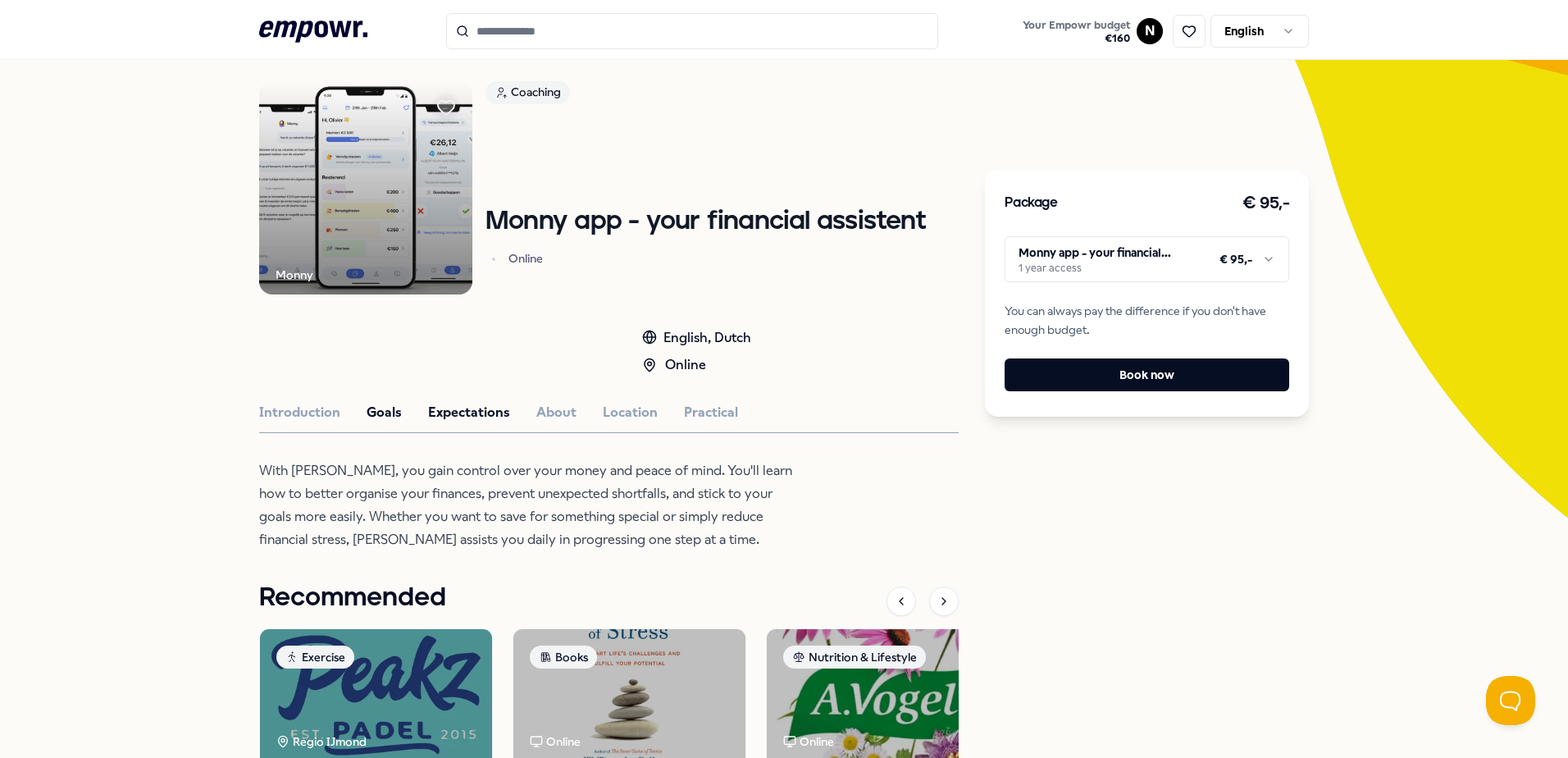
click at [445, 412] on button "Expectations" at bounding box center [469, 413] width 82 height 21
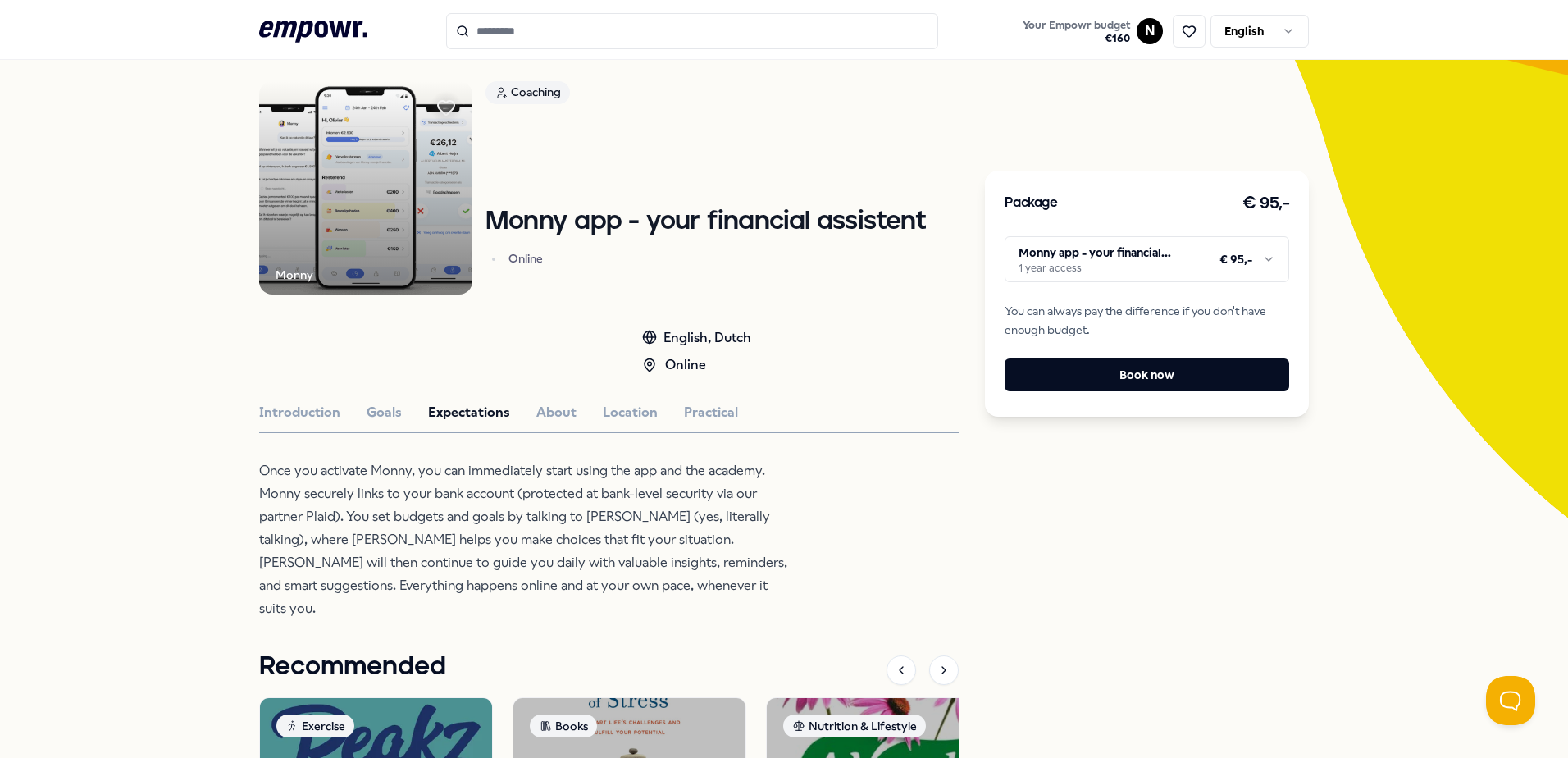
click at [568, 420] on div "Introduction Goals Expectations About Location Practical" at bounding box center [608, 413] width 699 height 21
click at [562, 411] on button "About" at bounding box center [555, 413] width 40 height 21
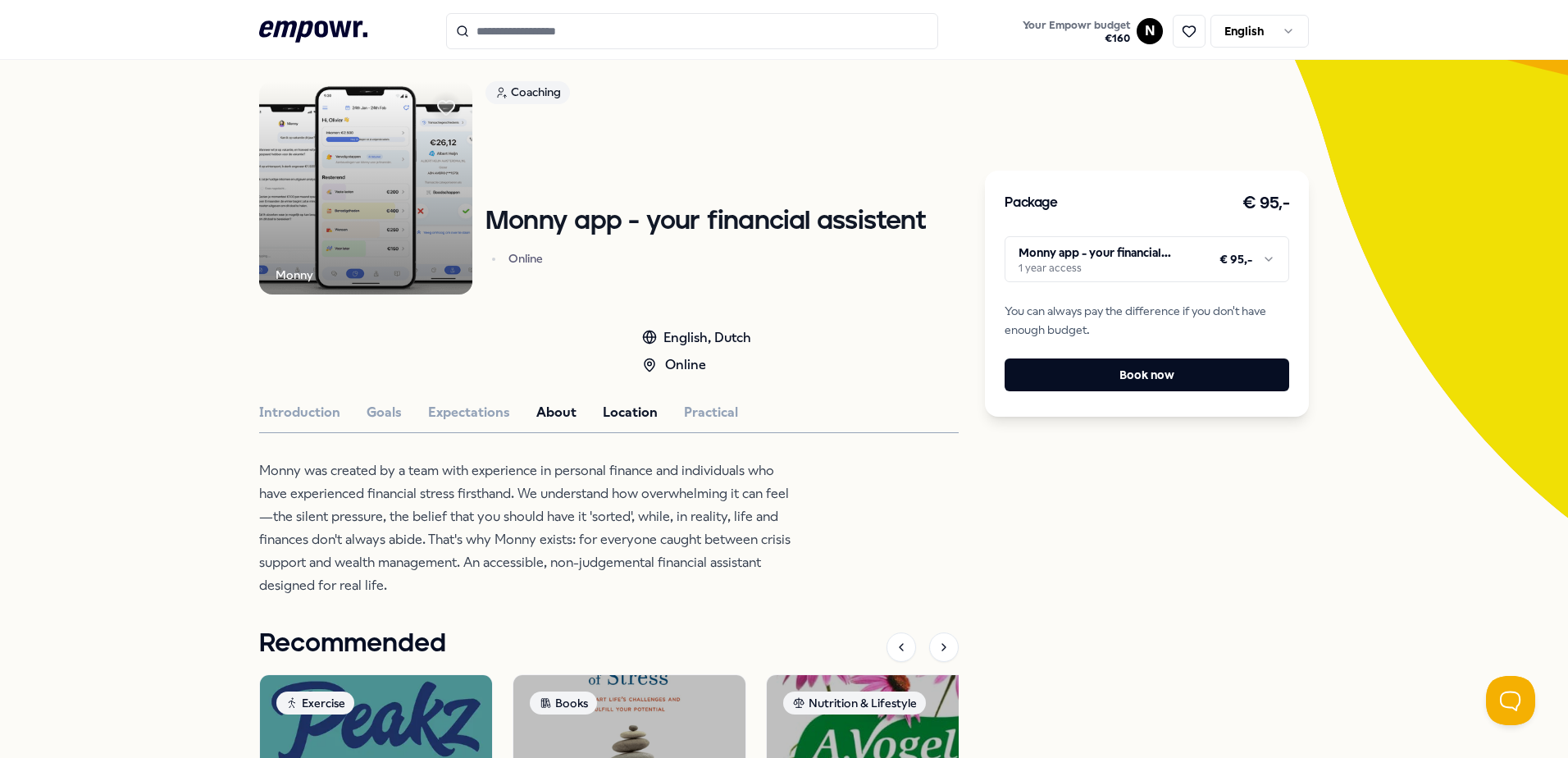
click at [637, 410] on button "Location" at bounding box center [630, 413] width 54 height 21
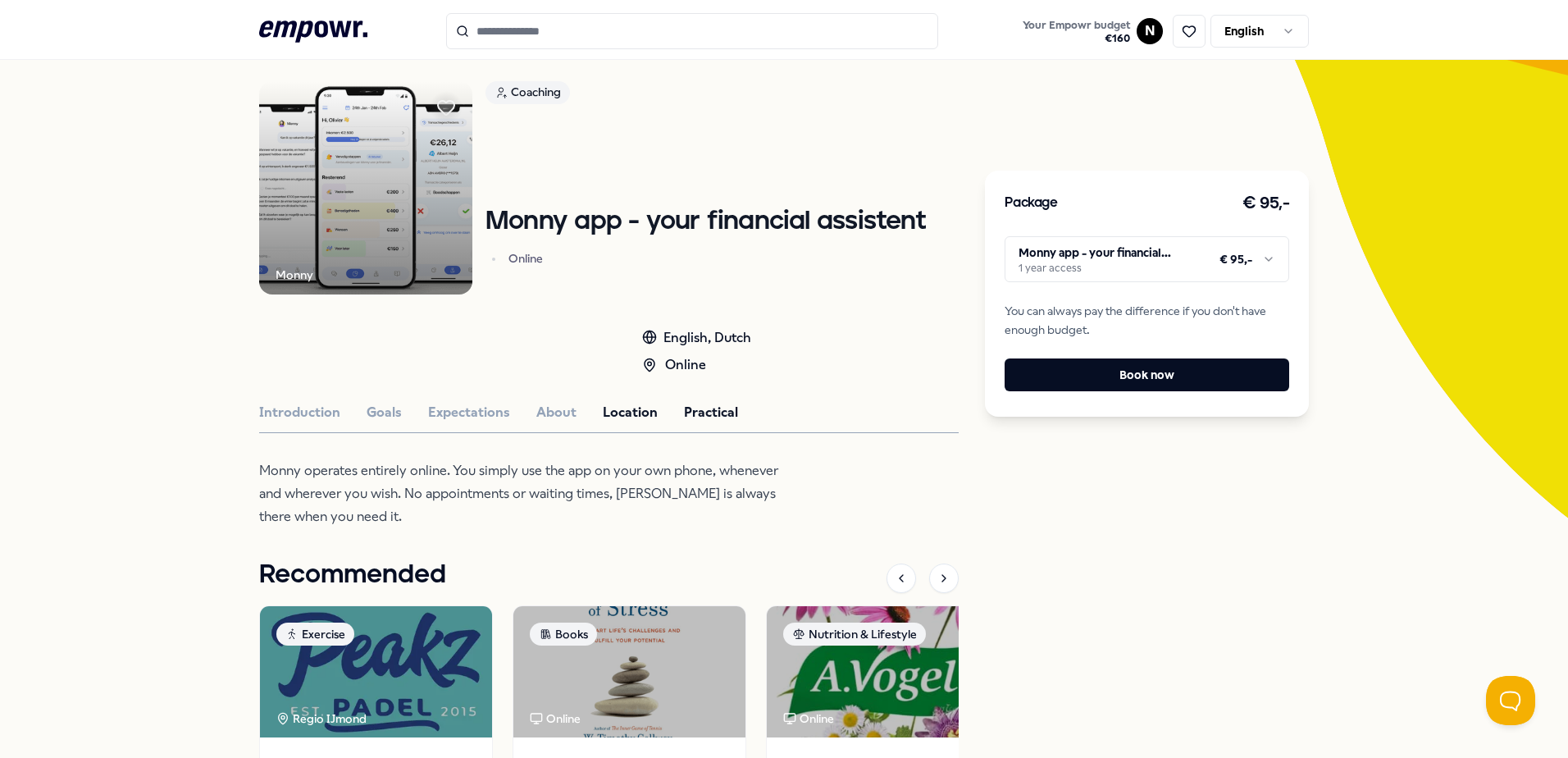
click at [705, 406] on button "Practical" at bounding box center [711, 413] width 54 height 21
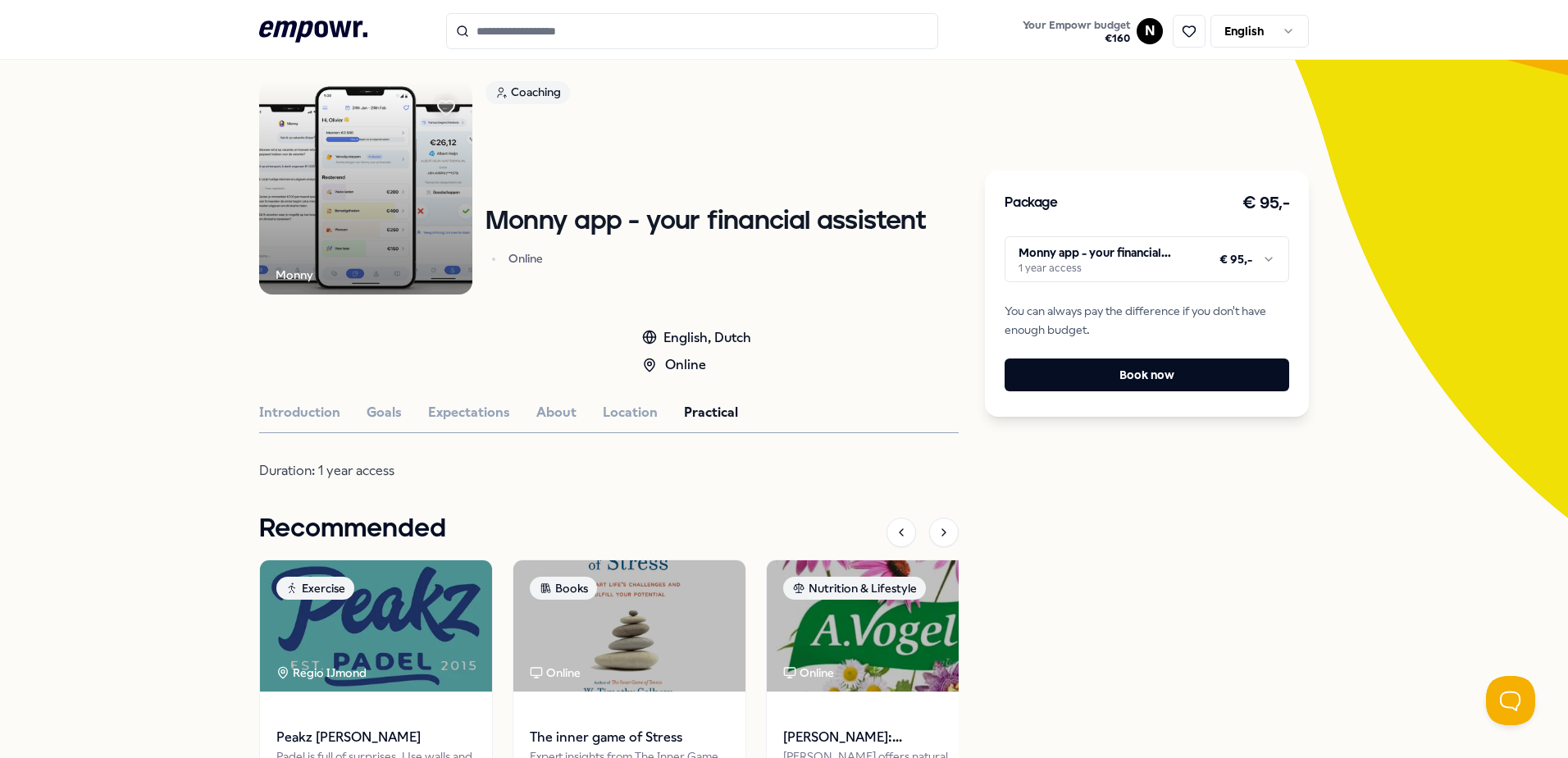
click at [367, 211] on img at bounding box center [365, 187] width 213 height 213
click at [525, 226] on h1 "Monny app - your financial assistent" at bounding box center [705, 222] width 441 height 29
click at [528, 228] on h1 "Monny app - your financial assistent" at bounding box center [705, 222] width 441 height 29
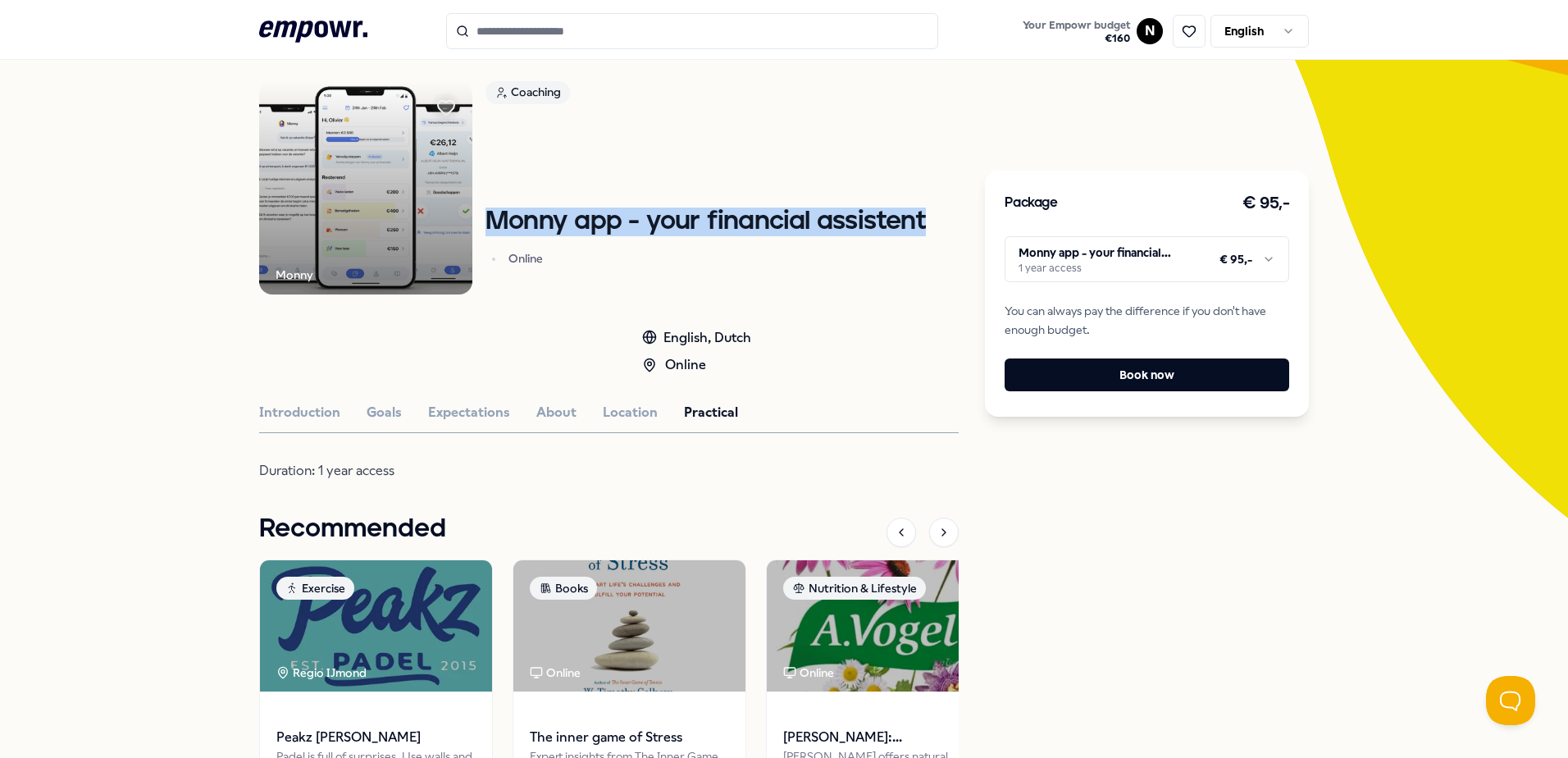
click at [737, 216] on h1 "Monny app - your financial assistent" at bounding box center [705, 222] width 441 height 29
copy h1 "Monny app - your financial assistent"
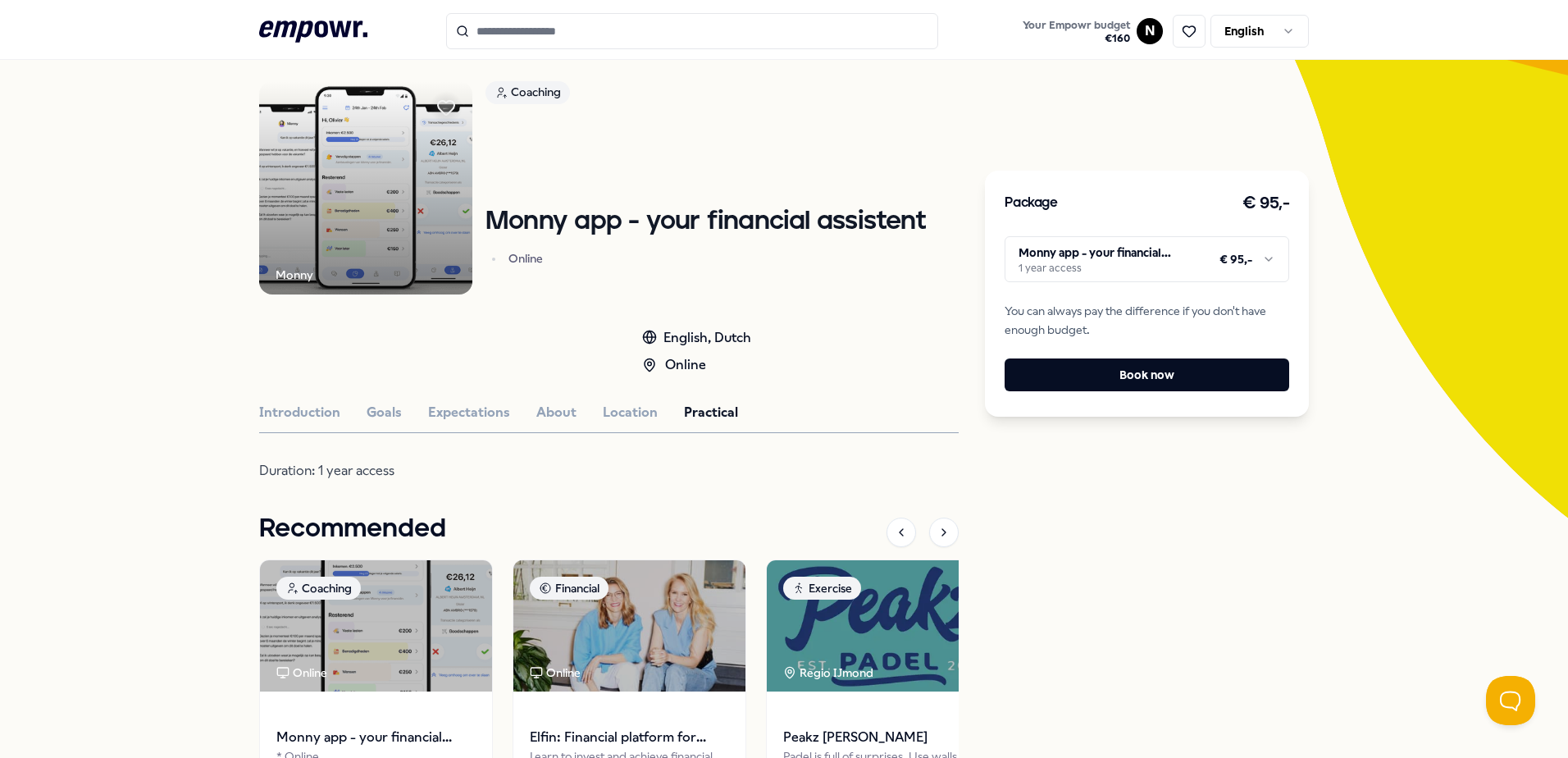
click at [560, 34] on input "Search for products, categories or subcategories" at bounding box center [693, 30] width 492 height 36
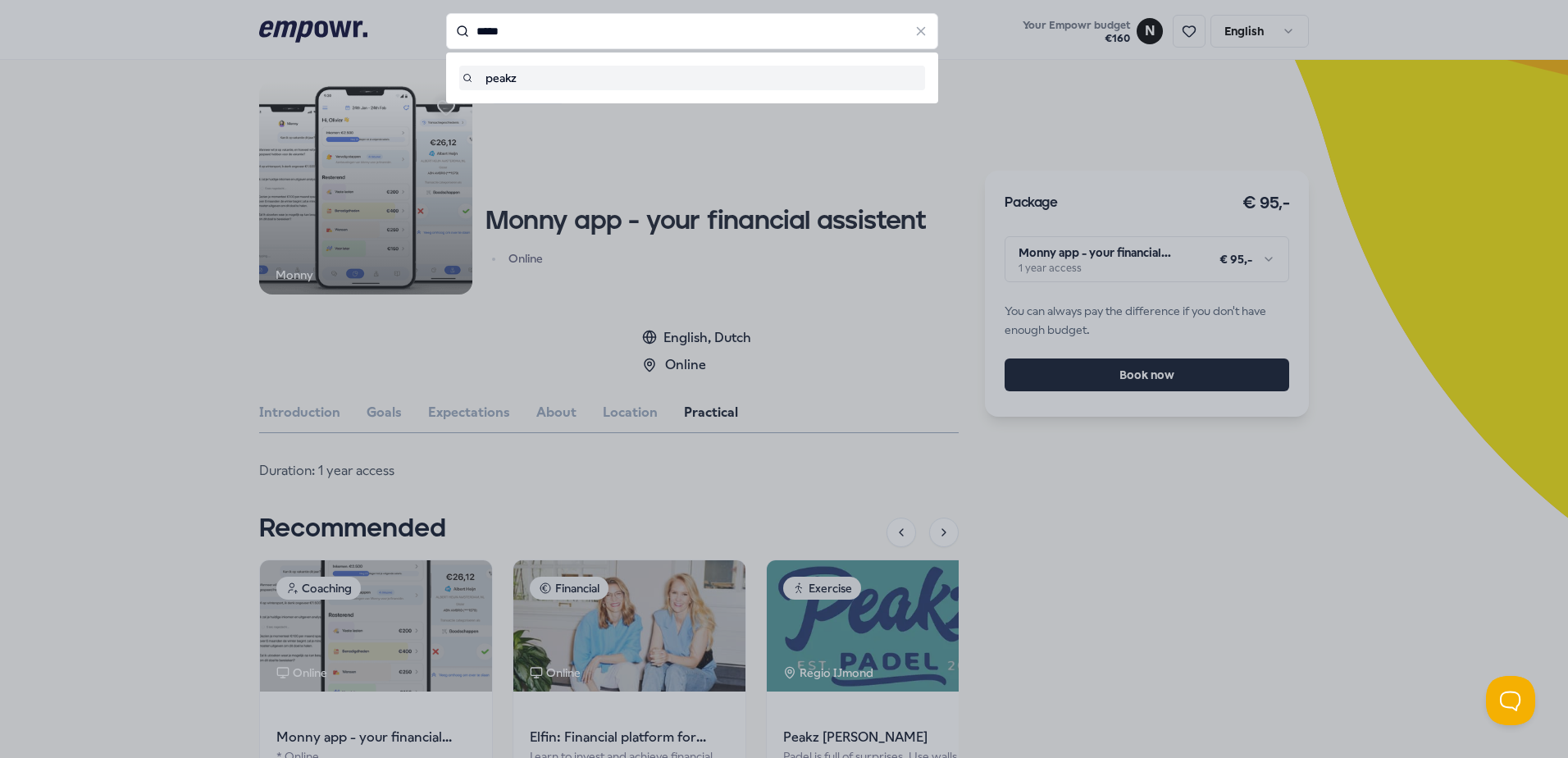
type input "*****"
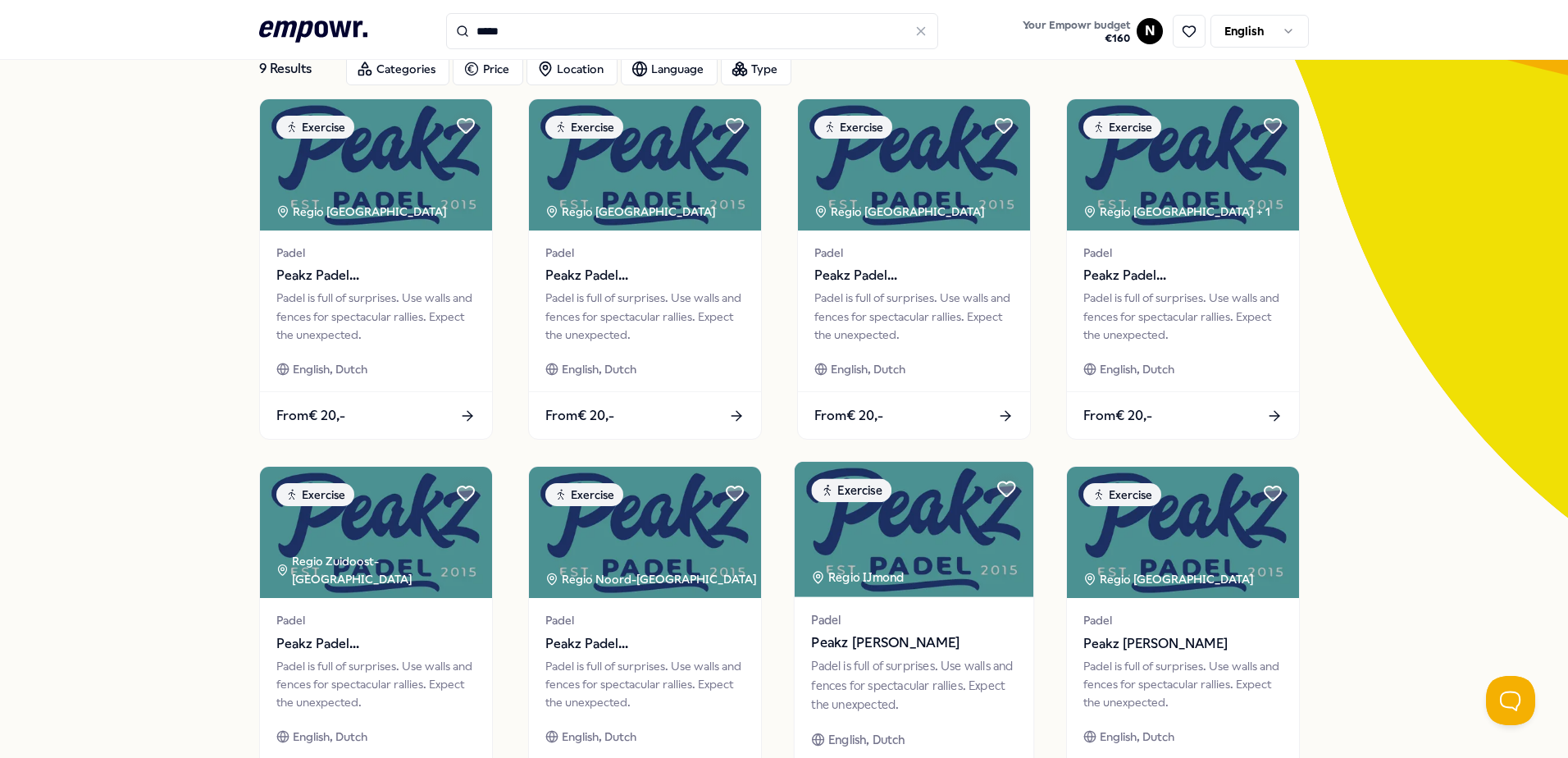
click at [737, 574] on span "Padel" at bounding box center [913, 619] width 205 height 18
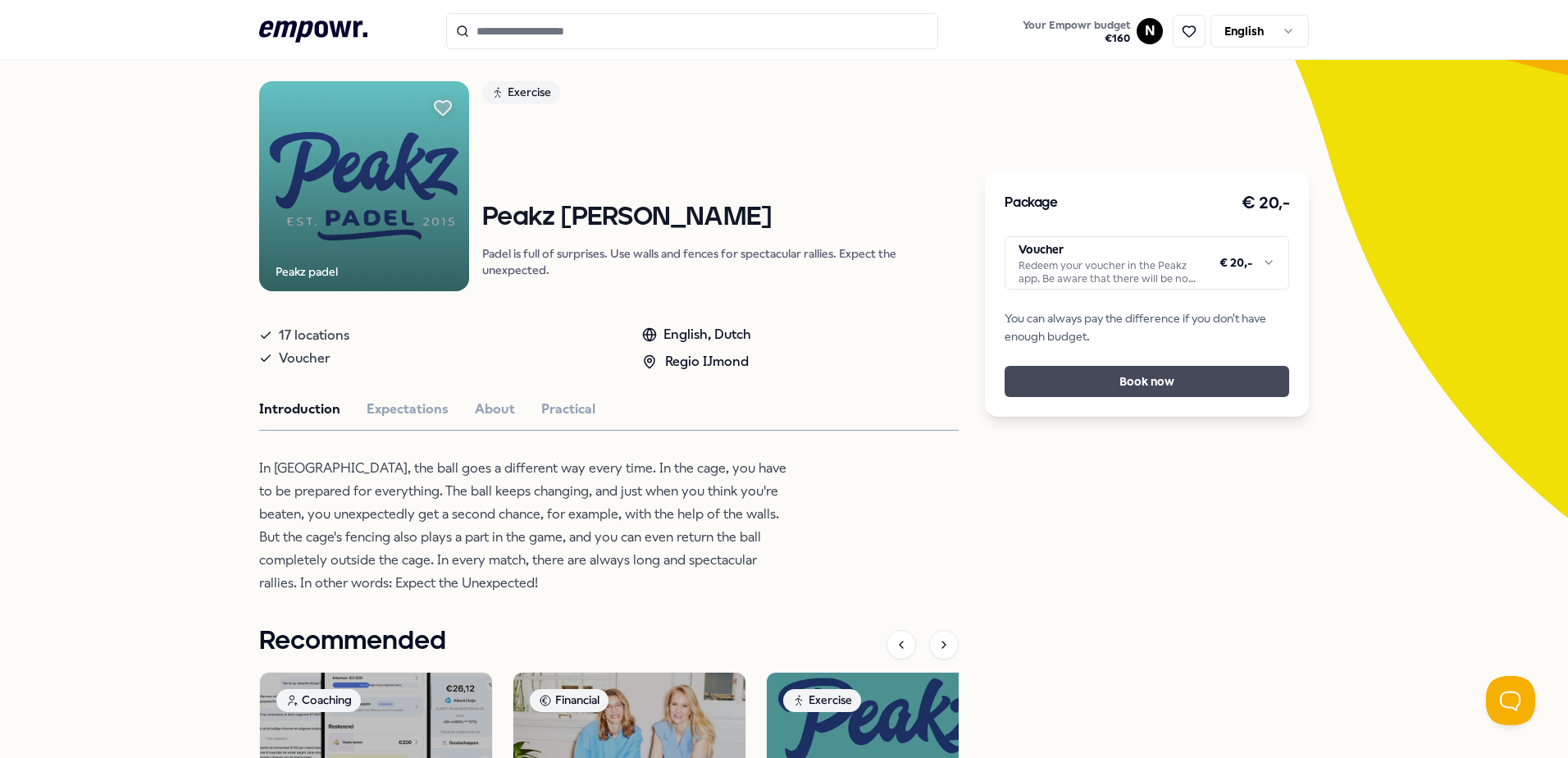
click at [737, 382] on button "Book now" at bounding box center [1147, 381] width 285 height 31
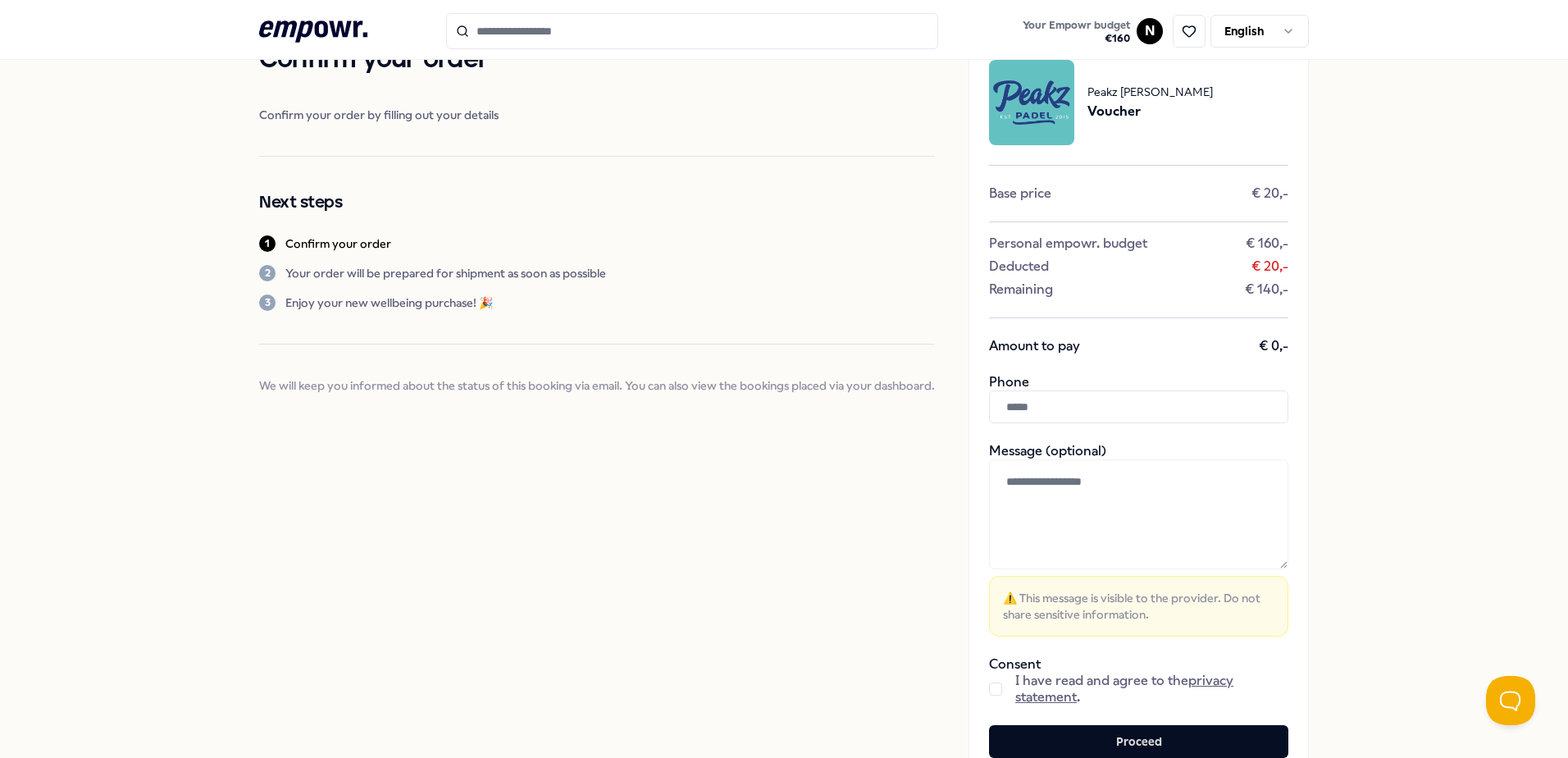
click at [737, 403] on input "text" at bounding box center [1139, 407] width 300 height 33
type input "**********"
paste input "**********"
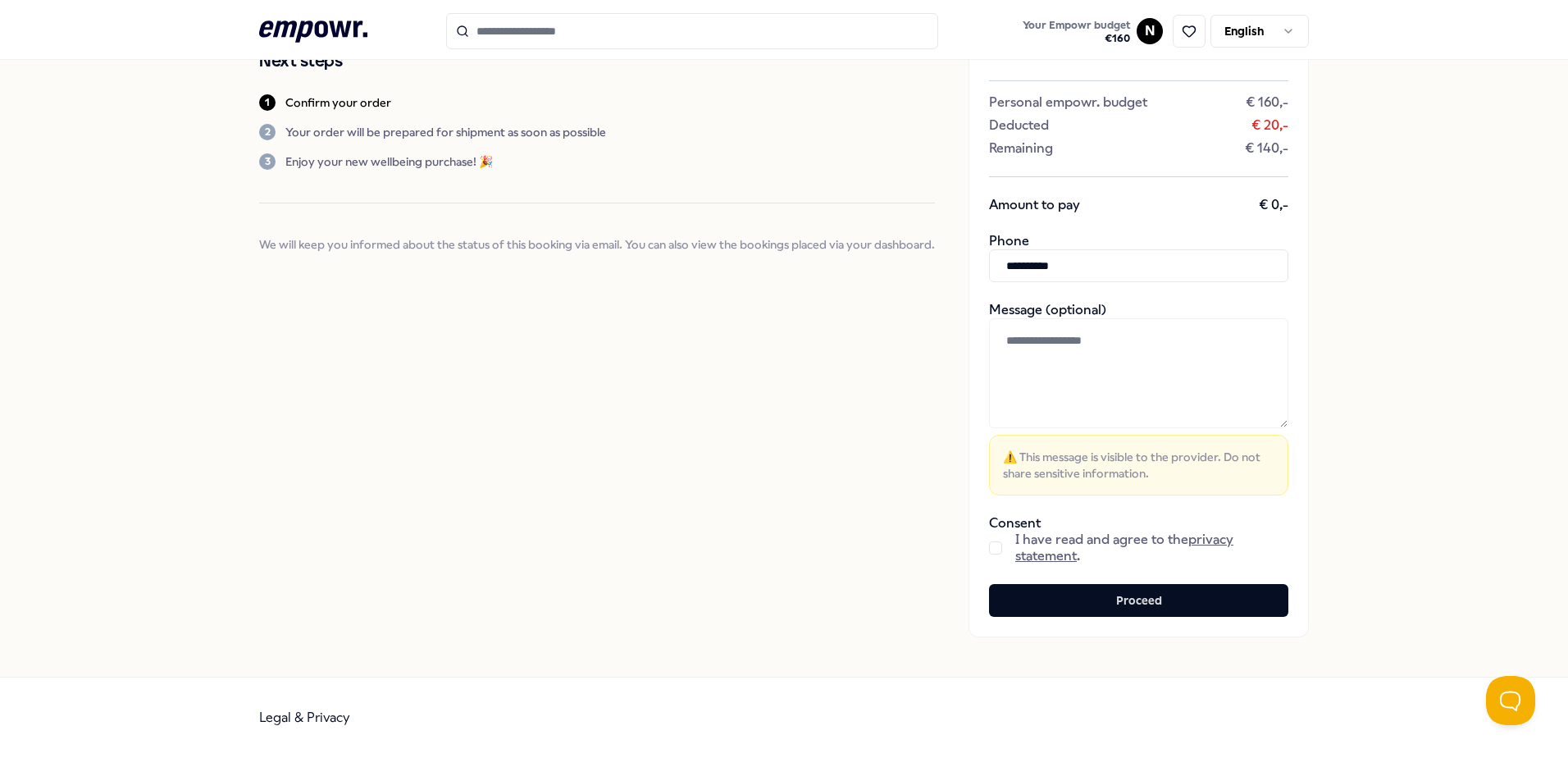
type input "**********"
click at [737, 545] on div "I have read and agree to the privacy statement ." at bounding box center [1139, 548] width 300 height 33
click at [737, 548] on button "button" at bounding box center [995, 548] width 13 height 13
click at [737, 574] on button "Proceed" at bounding box center [1139, 600] width 300 height 33
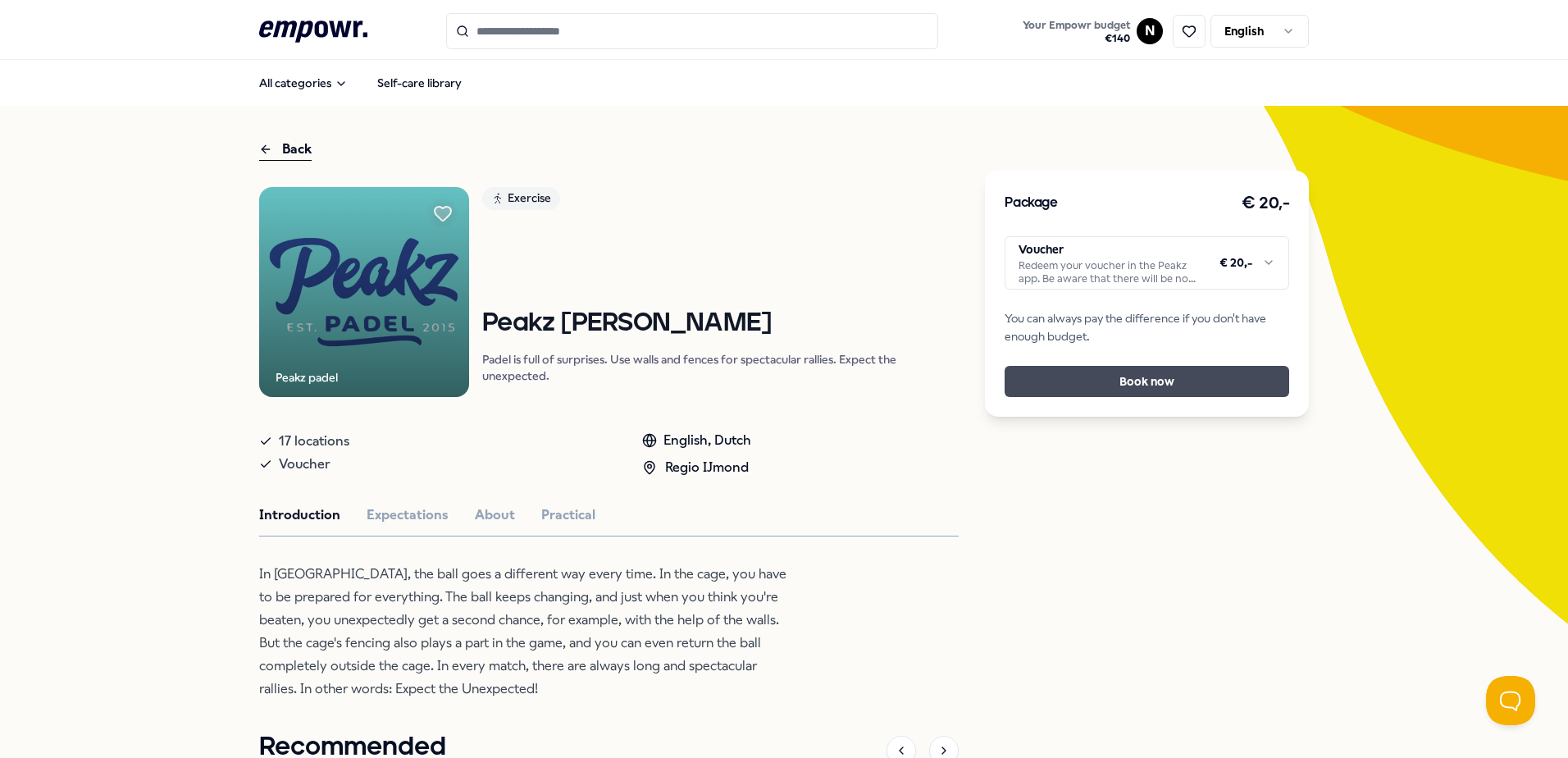
click at [737, 379] on button "Book now" at bounding box center [1147, 381] width 285 height 31
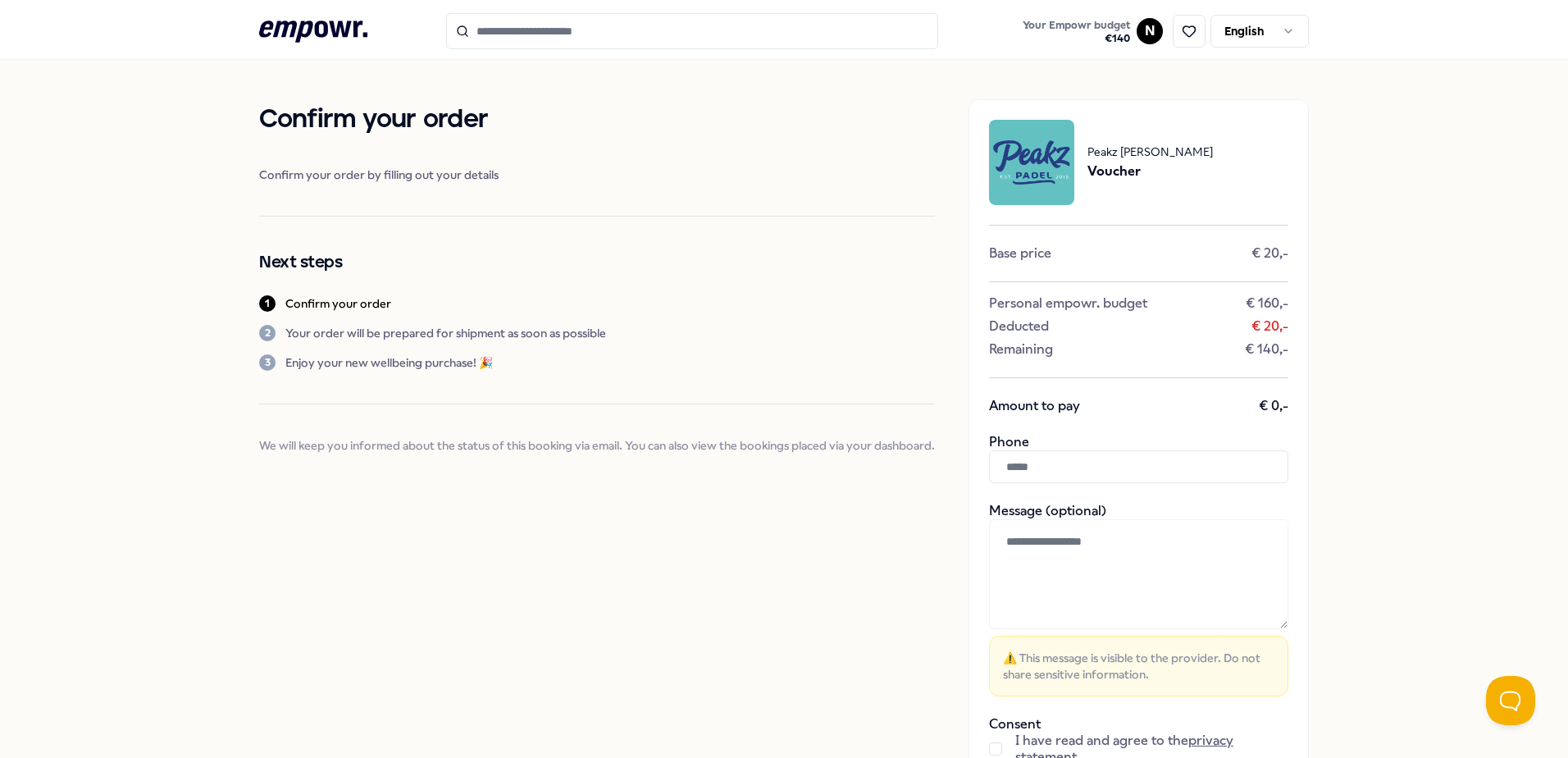
click at [737, 474] on input "text" at bounding box center [1139, 467] width 300 height 33
paste input "**********"
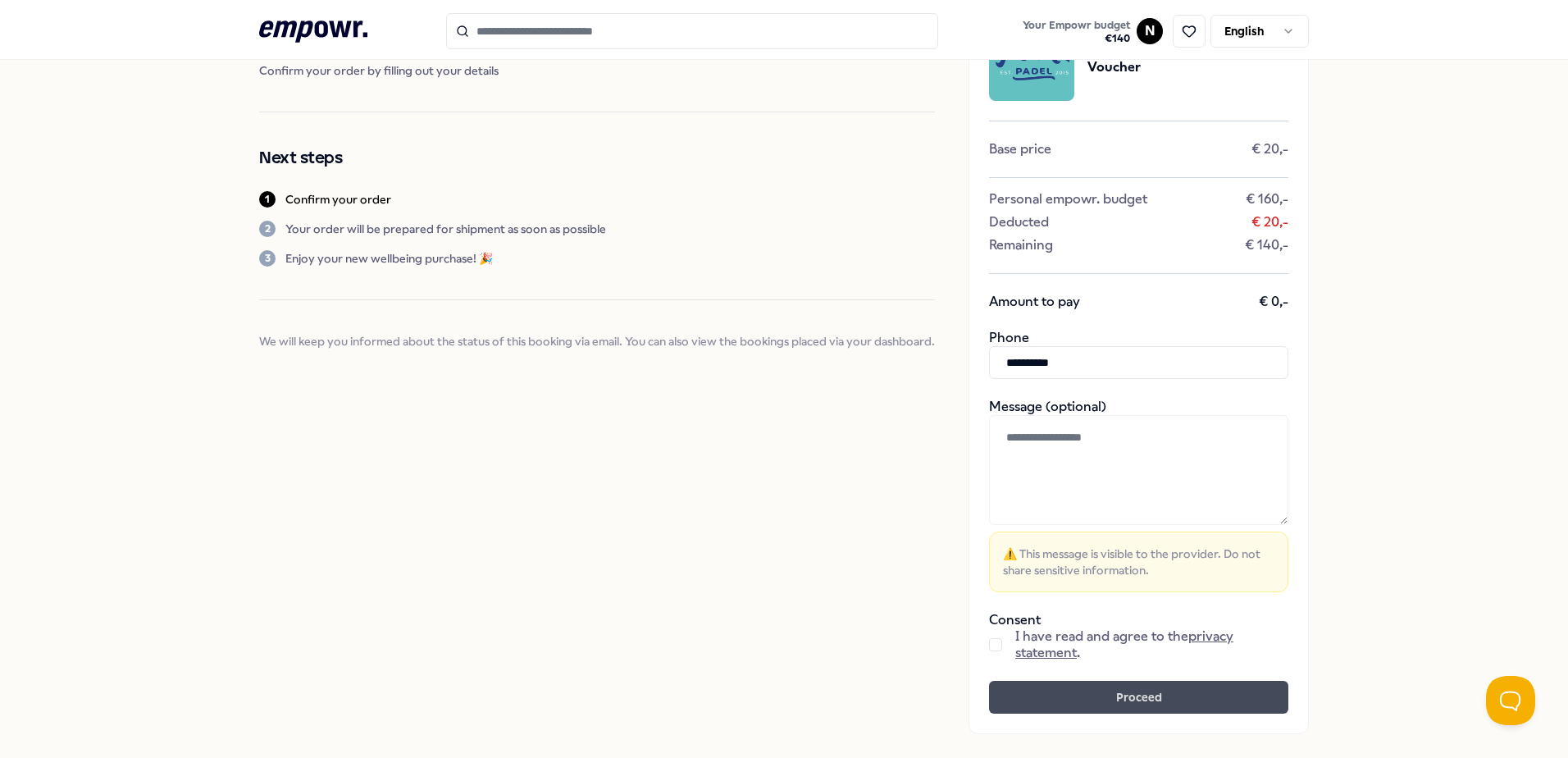
scroll to position [201, 0]
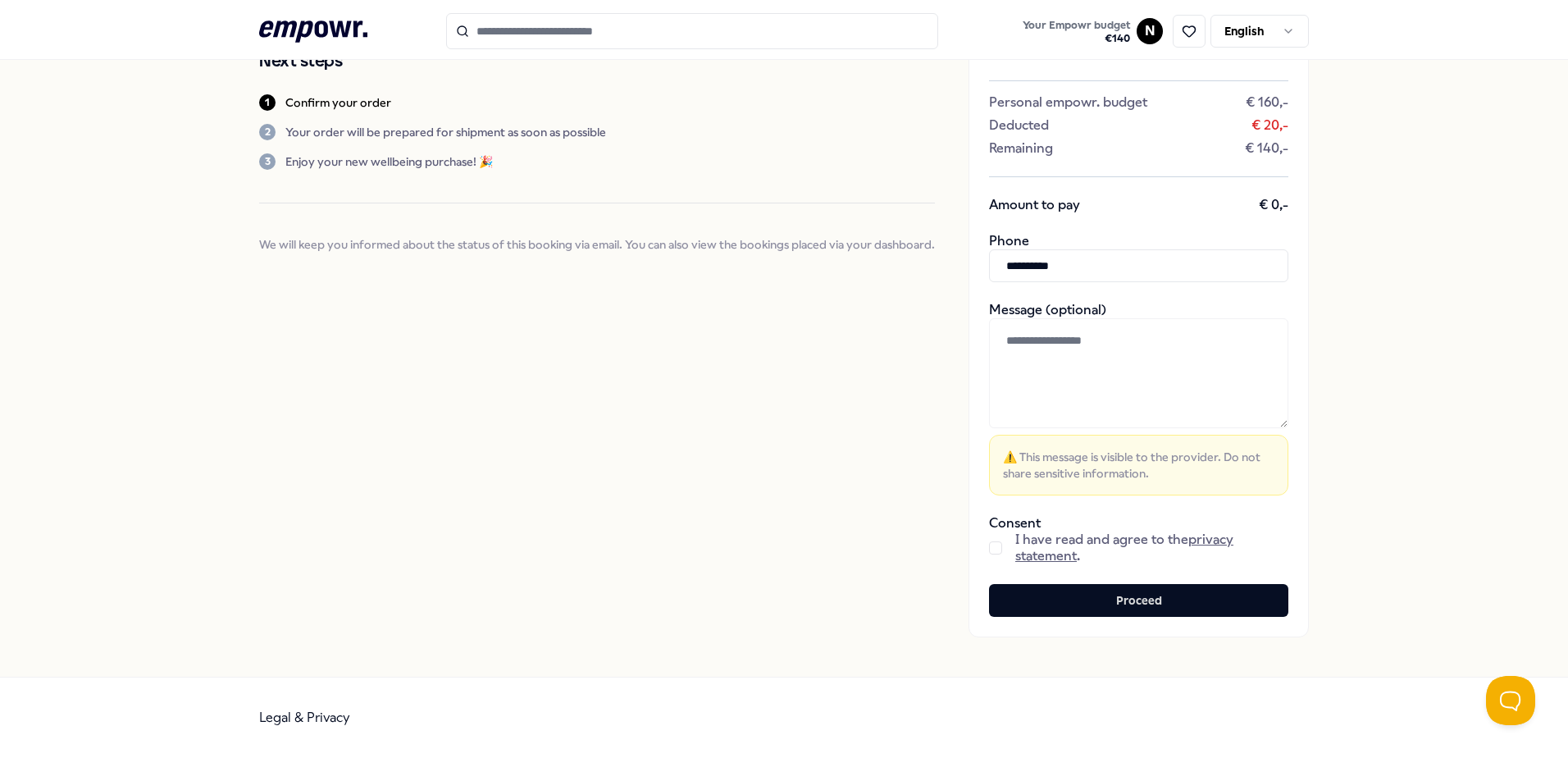
type input "**********"
click at [737, 549] on button "button" at bounding box center [995, 548] width 13 height 13
click at [737, 574] on button "Proceed" at bounding box center [1139, 600] width 300 height 33
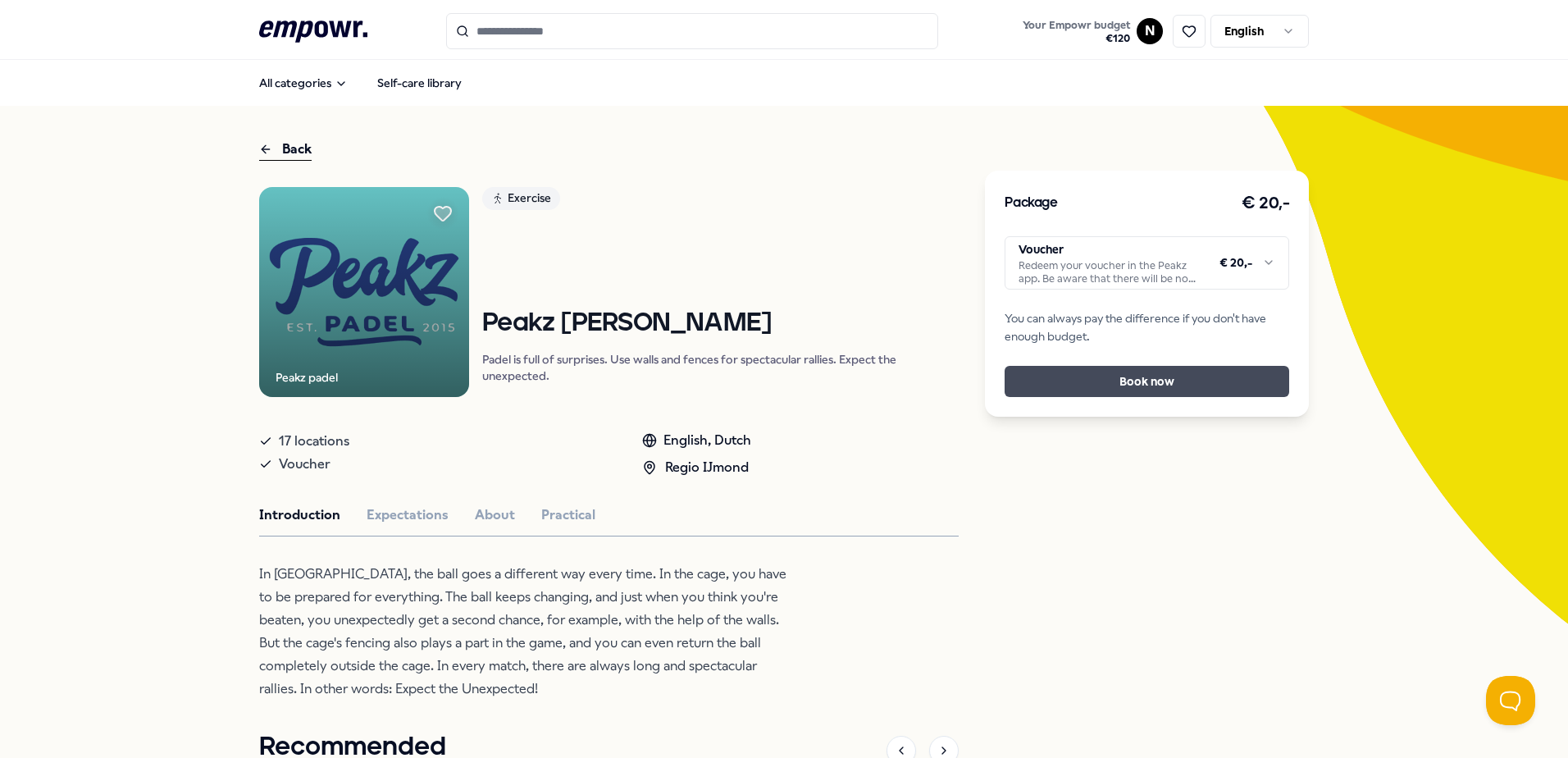
click at [737, 379] on button "Book now" at bounding box center [1147, 381] width 285 height 31
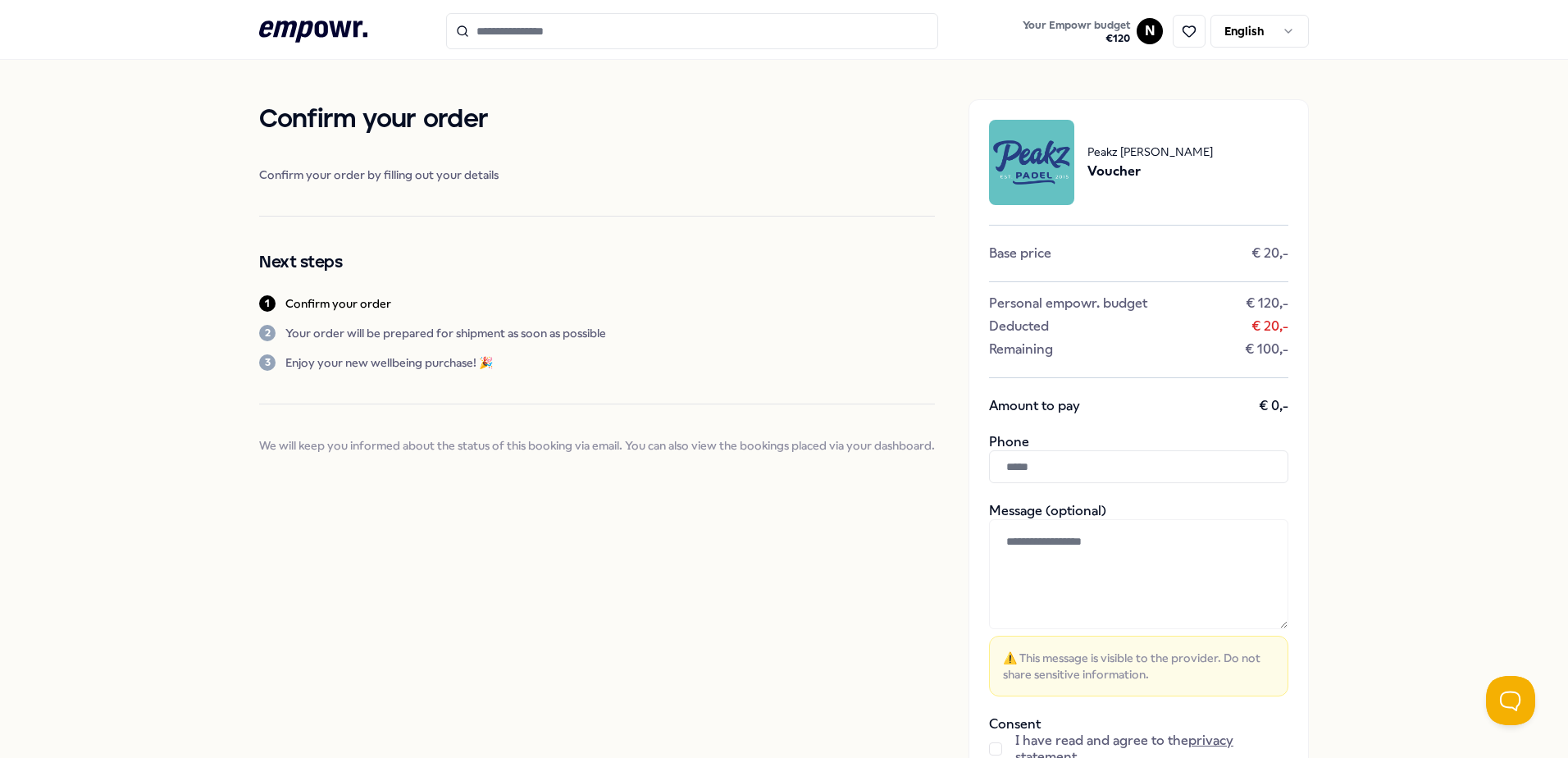
click at [737, 475] on input "text" at bounding box center [1139, 467] width 300 height 33
paste input "**********"
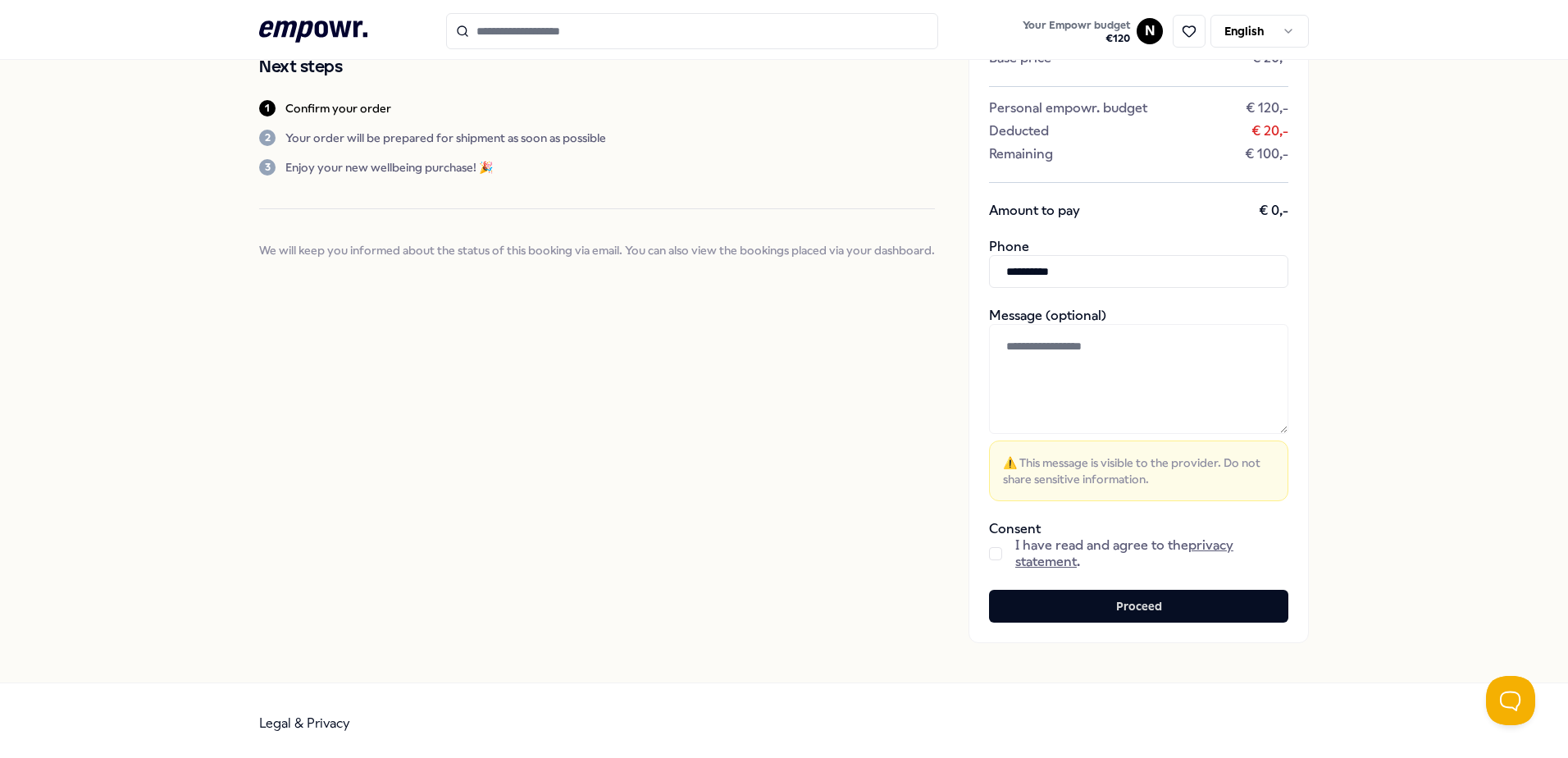
scroll to position [201, 0]
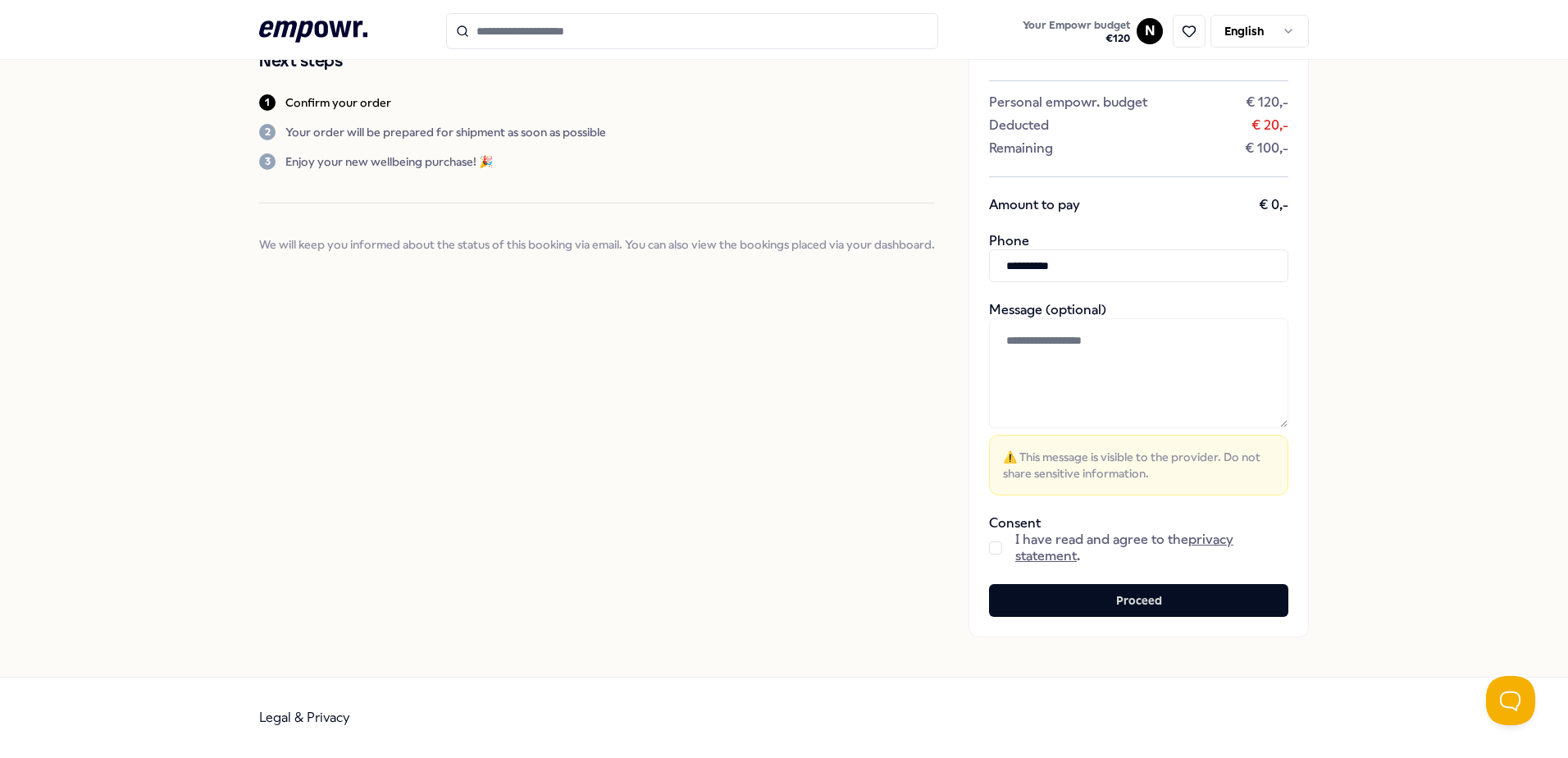
type input "**********"
click at [737, 549] on button "button" at bounding box center [995, 548] width 13 height 13
click at [737, 574] on button "Proceed" at bounding box center [1139, 600] width 300 height 33
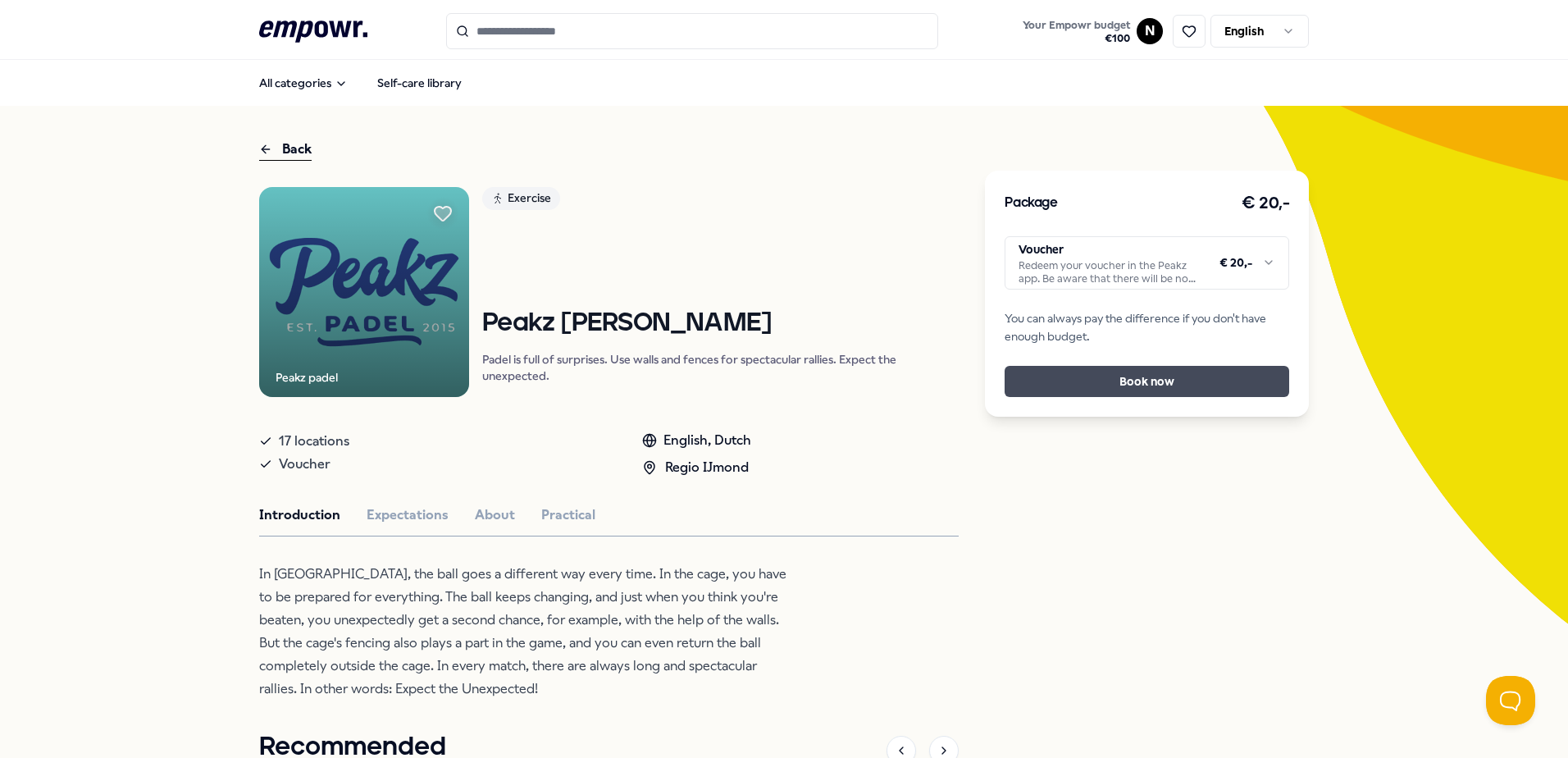
click at [737, 373] on button "Book now" at bounding box center [1147, 381] width 285 height 31
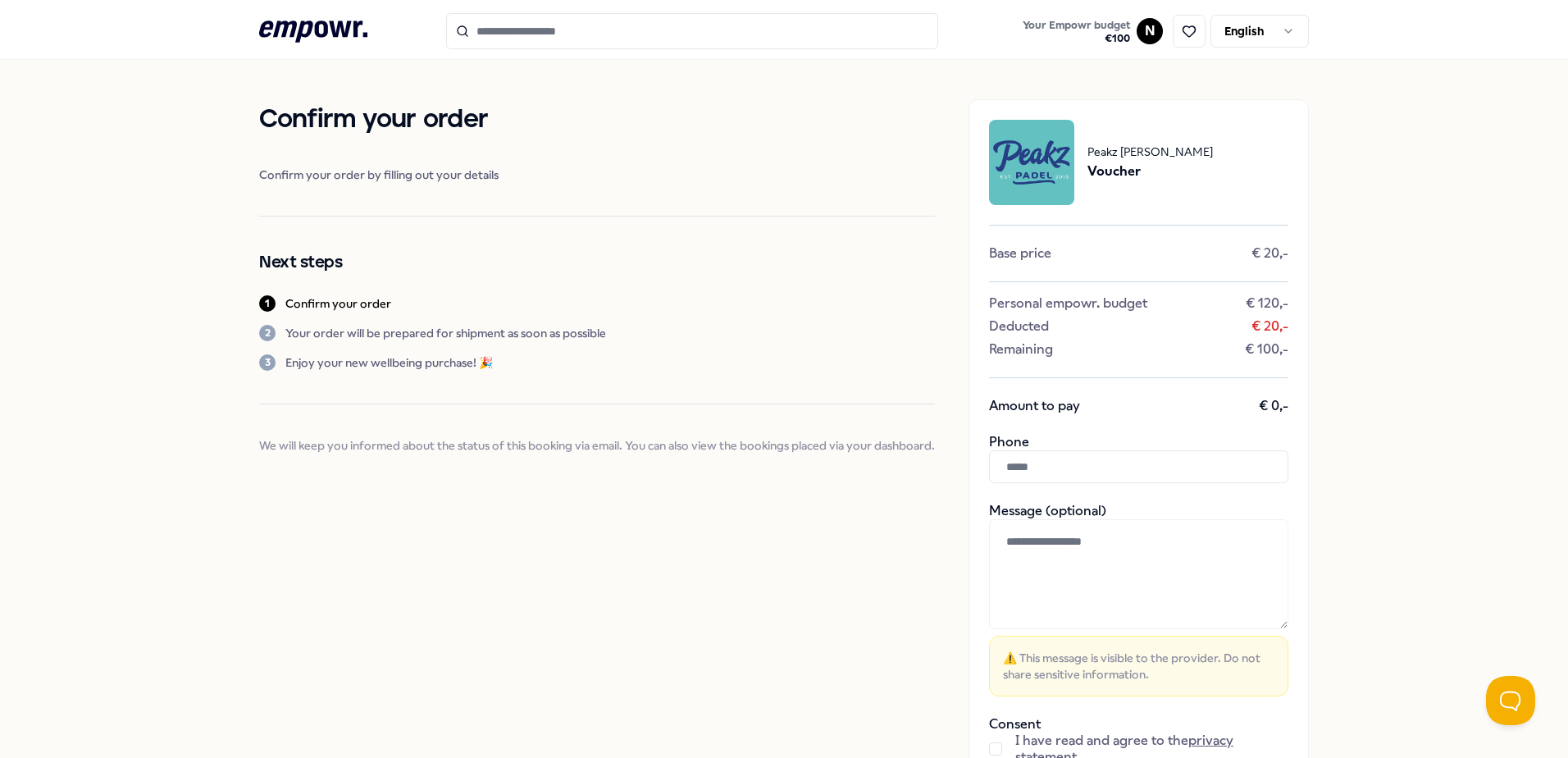
click at [737, 464] on input "text" at bounding box center [1139, 467] width 300 height 33
paste input "**********"
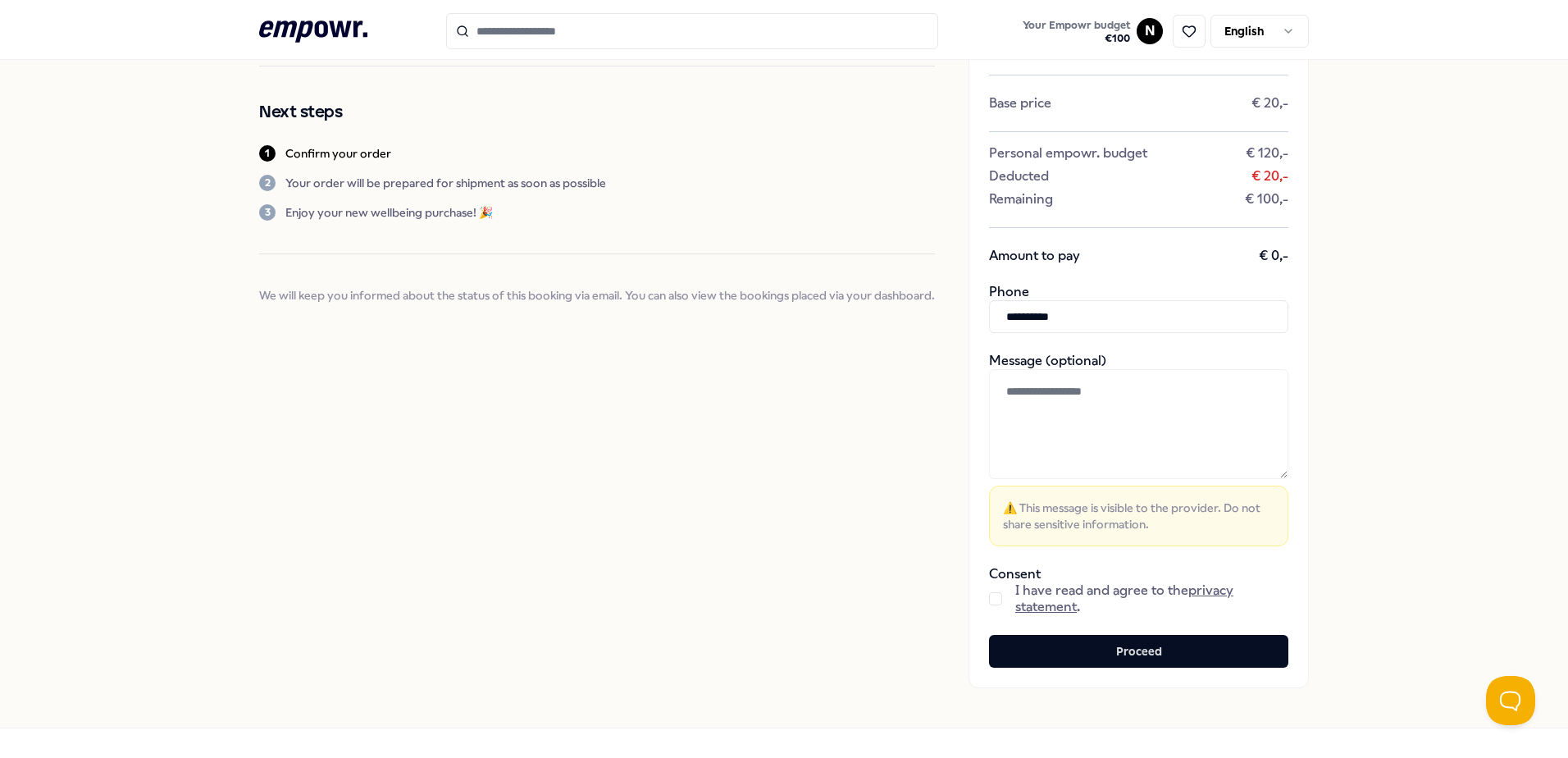
scroll to position [164, 0]
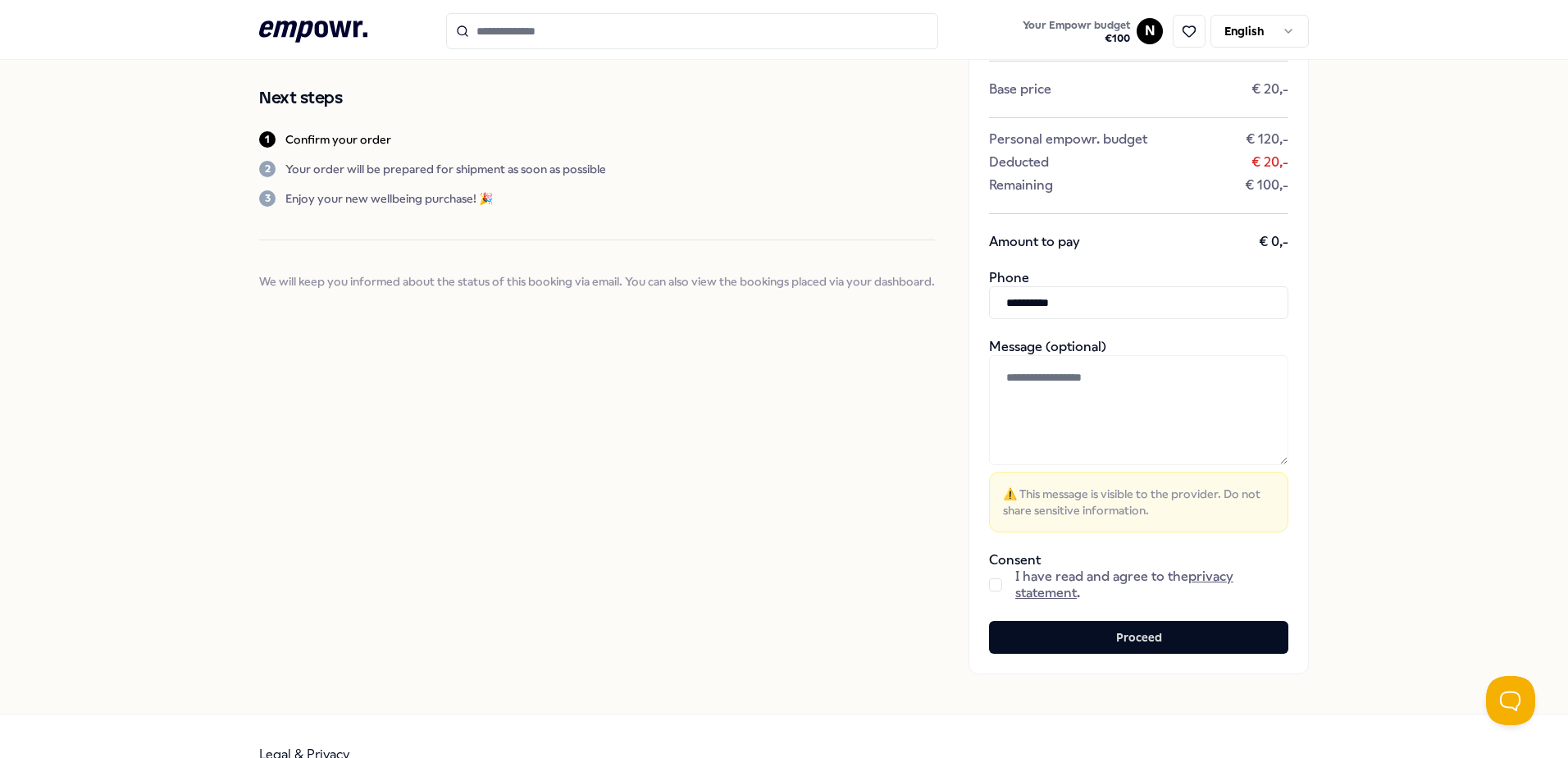
type input "**********"
click at [737, 574] on div "I have read and agree to the privacy statement ." at bounding box center [1139, 585] width 300 height 33
click at [737, 574] on button "button" at bounding box center [995, 584] width 13 height 13
click at [737, 574] on button "Proceed" at bounding box center [1139, 637] width 300 height 33
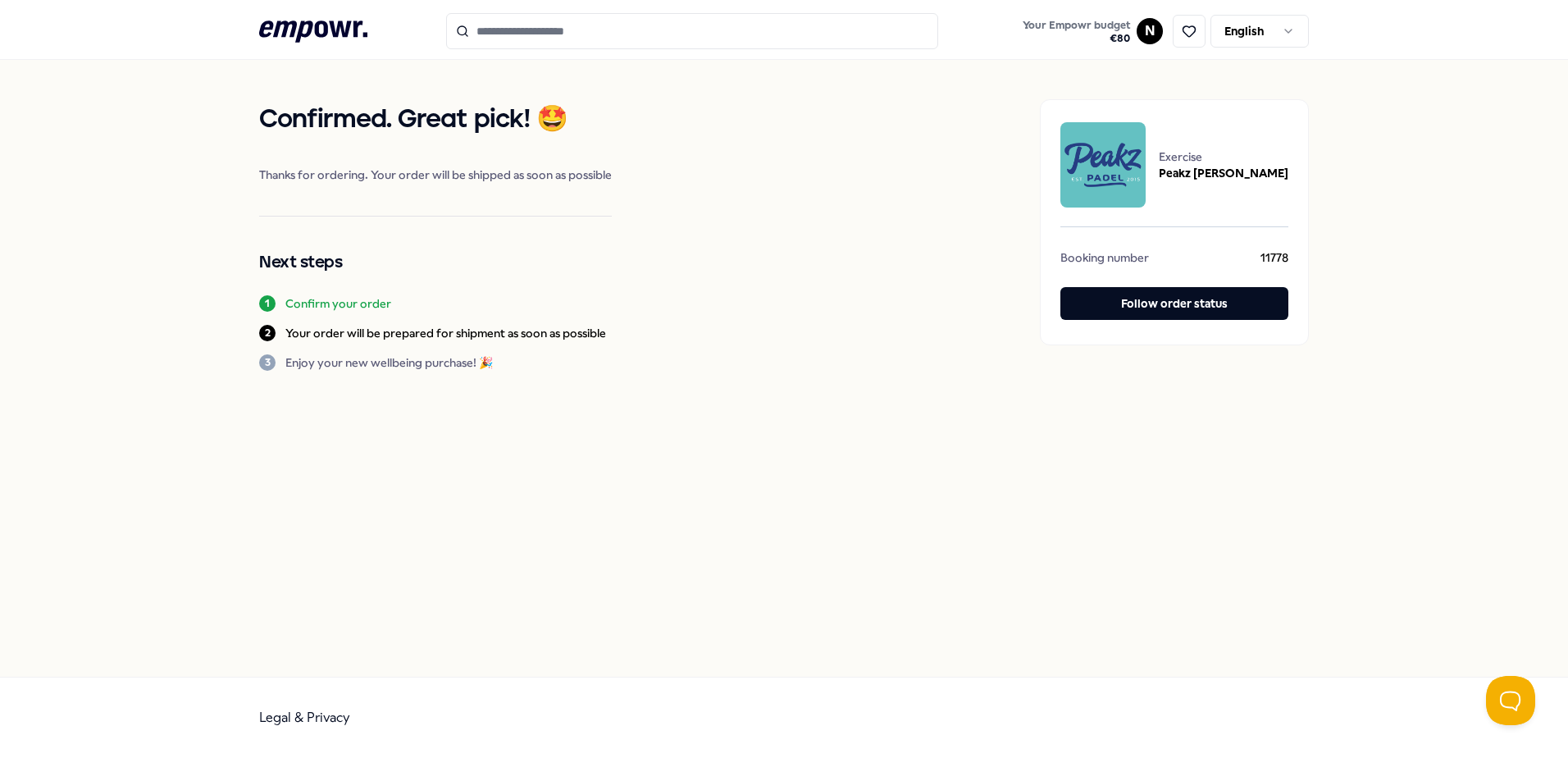
drag, startPoint x: 1093, startPoint y: 640, endPoint x: 922, endPoint y: 577, distance: 182.2
click at [737, 574] on div "Confirmed. Great pick! 🤩 Thanks for ordering. Your order will be shipped as soo…" at bounding box center [784, 369] width 1568 height 617
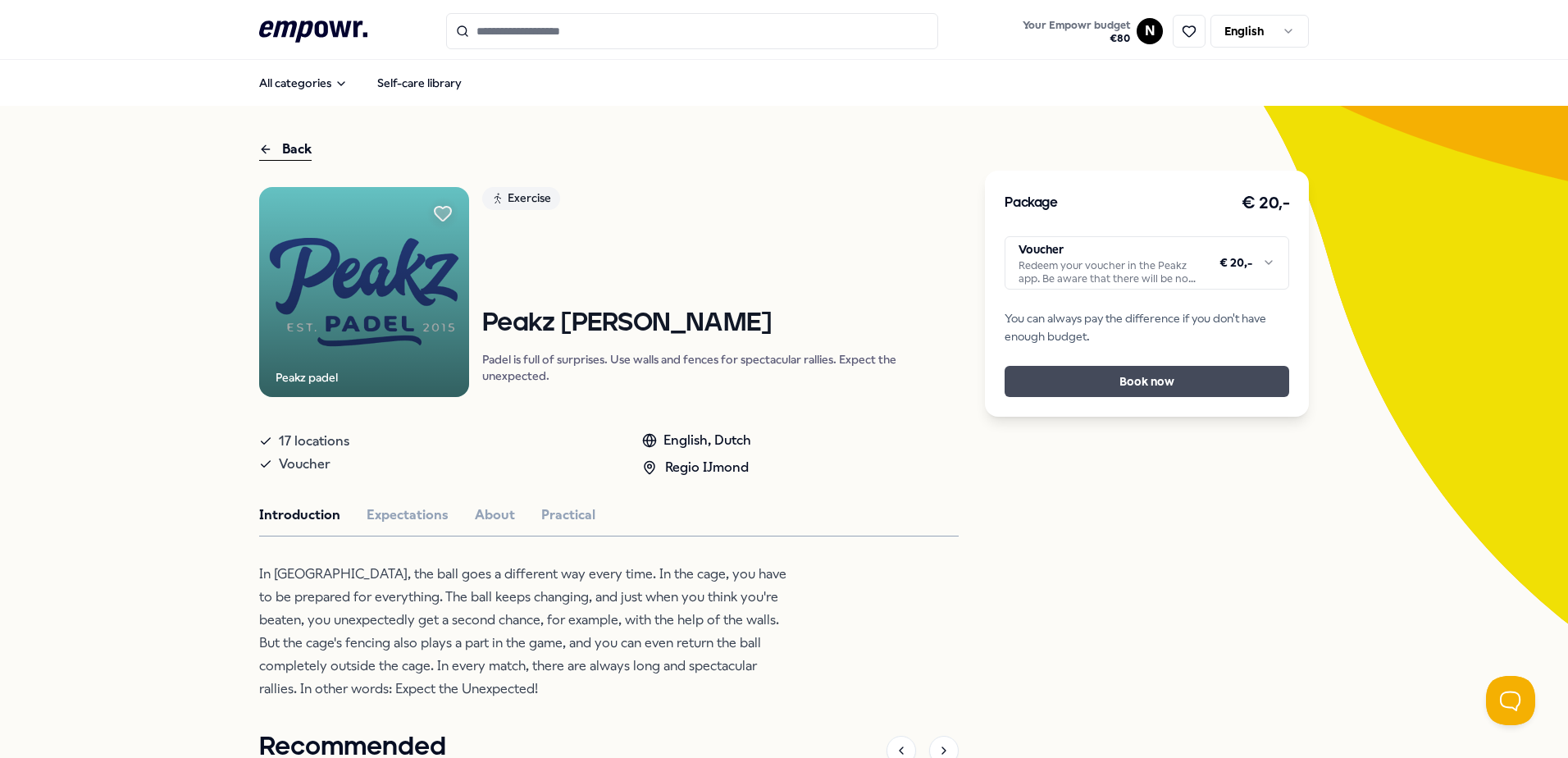
click at [737, 367] on div "Package € 20,- Voucher Redeem your voucher in the Peakz app. Be aware that ther…" at bounding box center [1147, 293] width 324 height 246
click at [737, 383] on button "Book now" at bounding box center [1147, 381] width 285 height 31
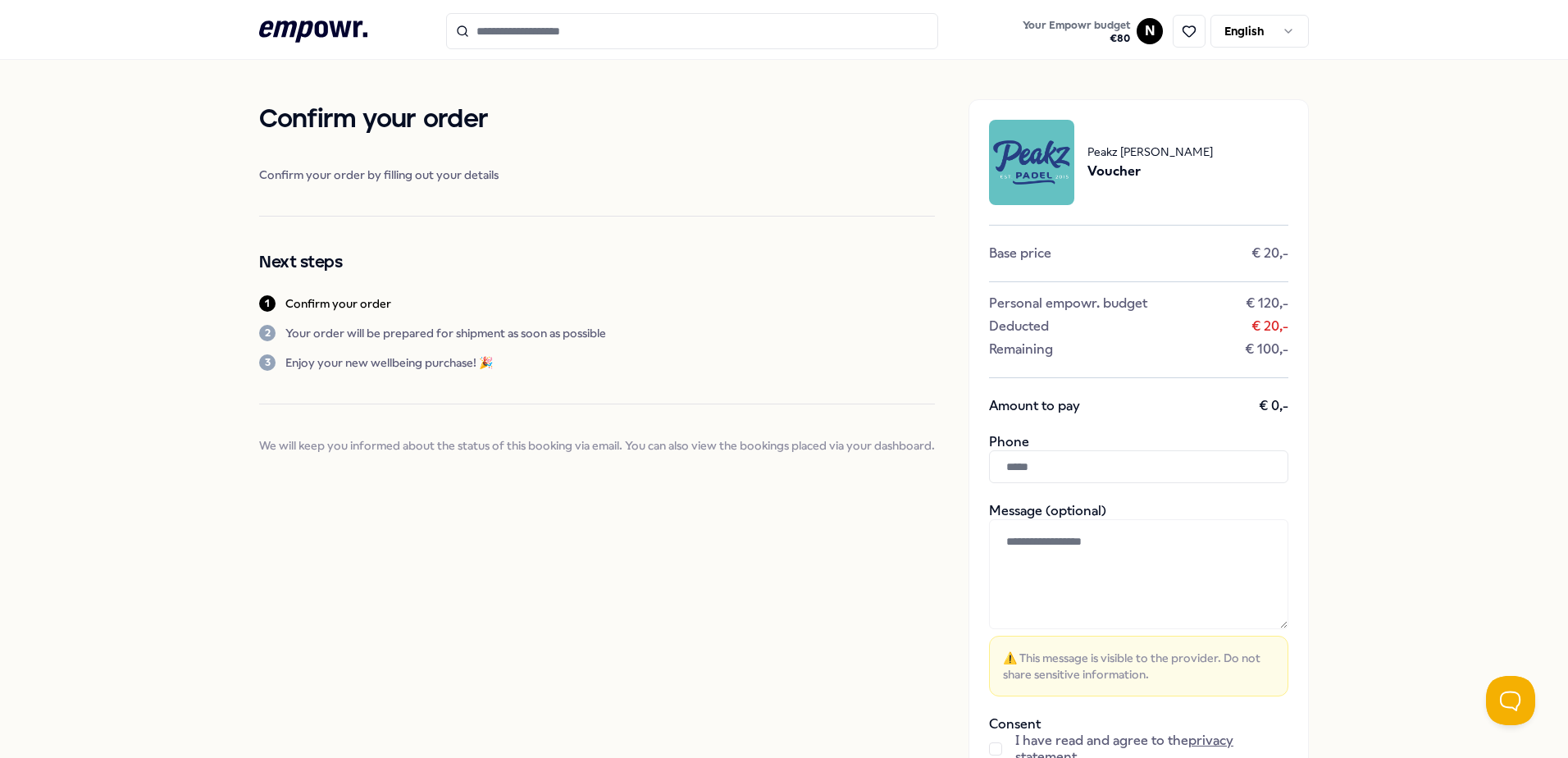
click at [737, 476] on input "text" at bounding box center [1139, 467] width 300 height 33
paste input "**********"
type input "**********"
click at [737, 574] on button "button" at bounding box center [995, 748] width 13 height 13
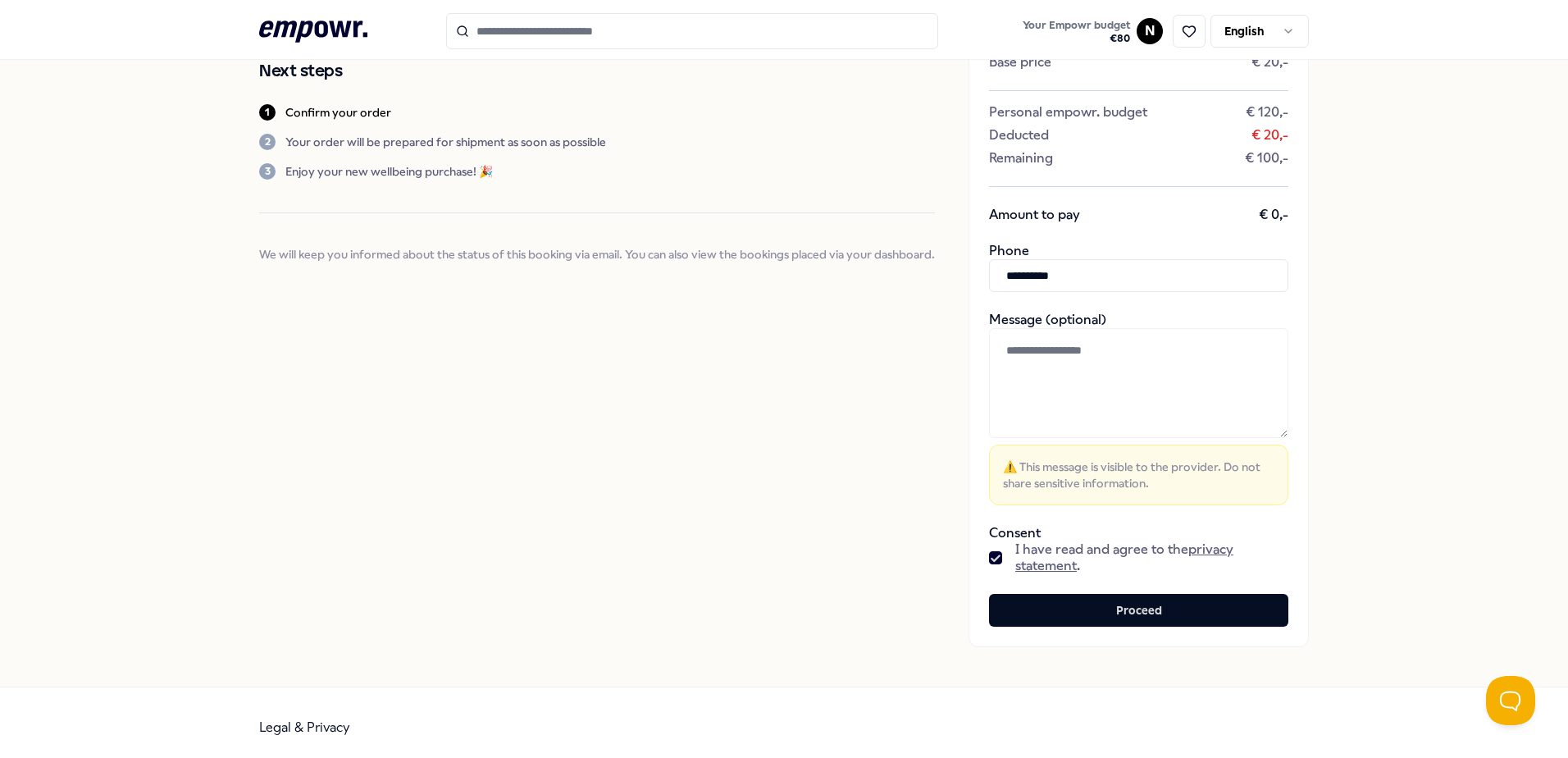
scroll to position [201, 0]
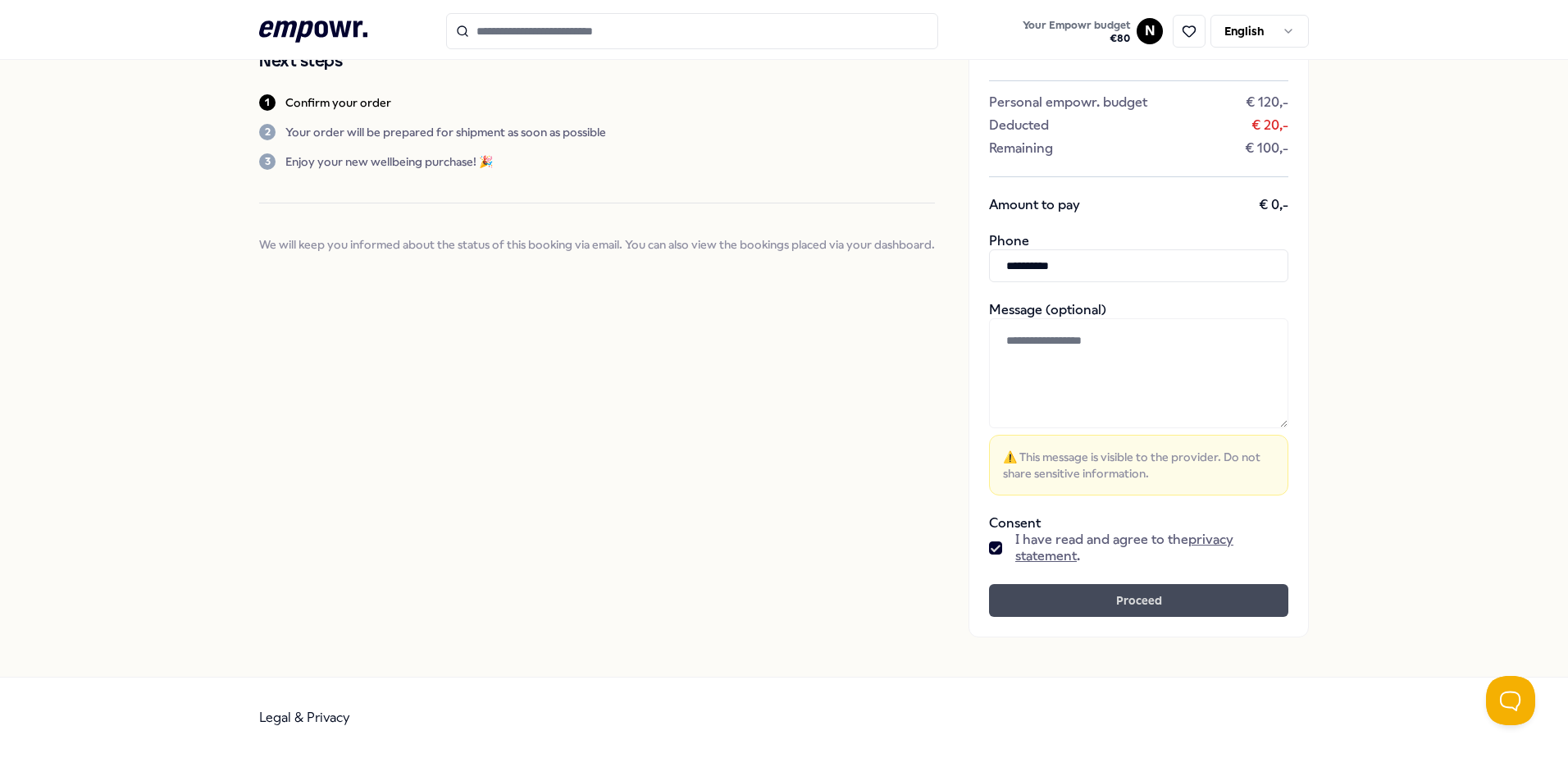
click at [737, 574] on button "Proceed" at bounding box center [1139, 600] width 300 height 33
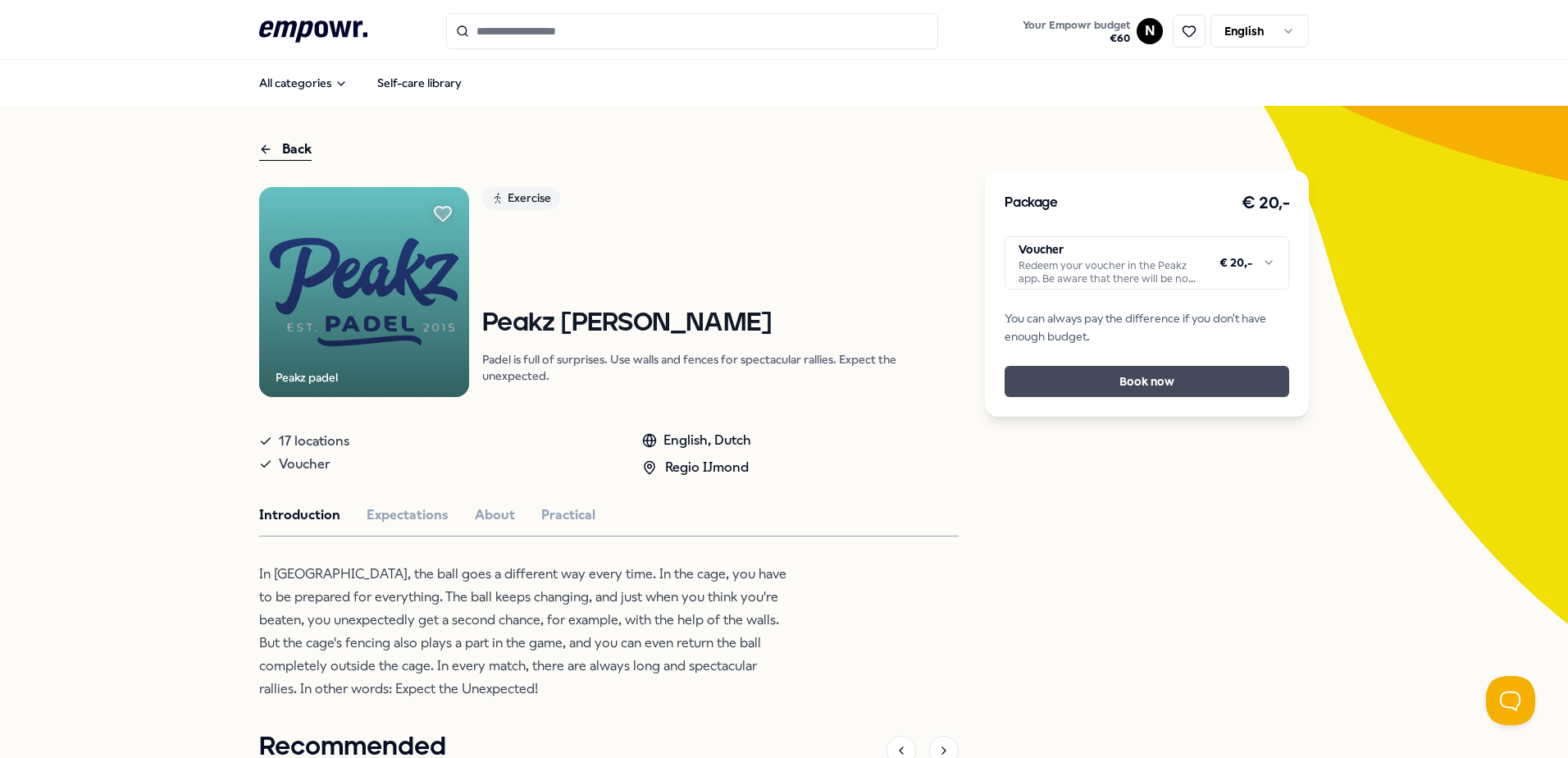
click at [737, 381] on button "Book now" at bounding box center [1147, 381] width 285 height 31
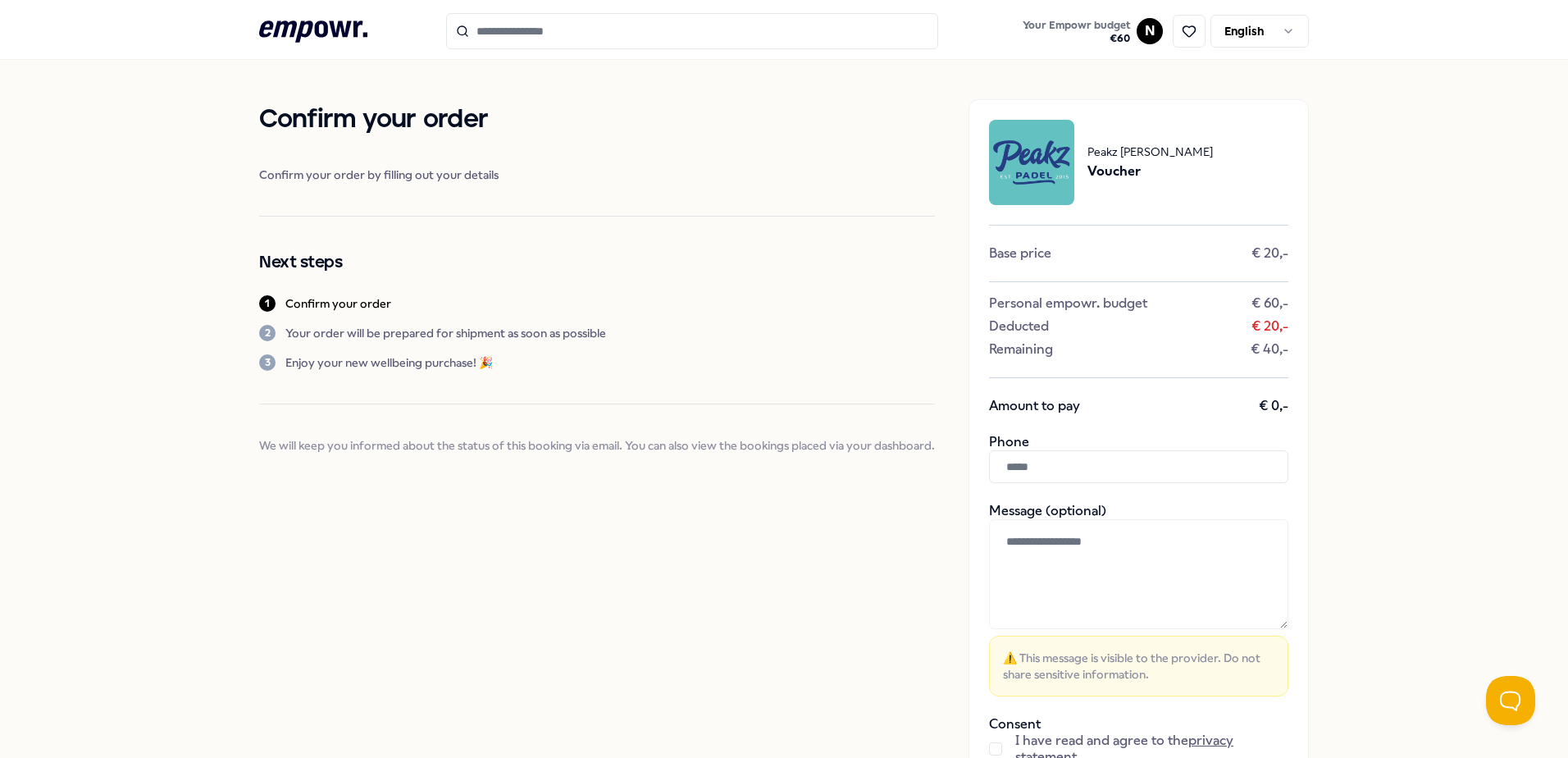
click at [737, 463] on input "text" at bounding box center [1139, 467] width 300 height 33
paste input "**********"
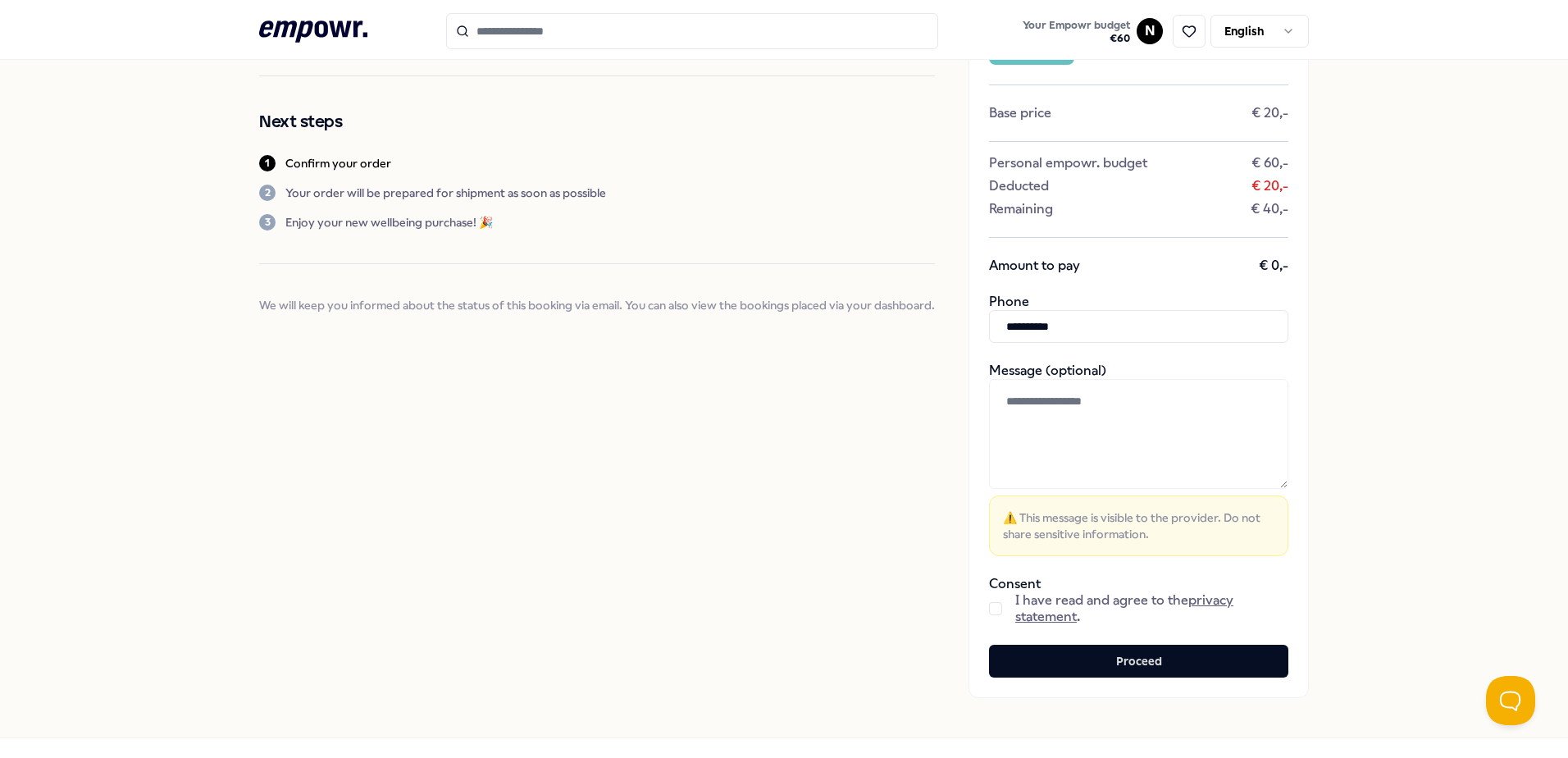
scroll to position [201, 0]
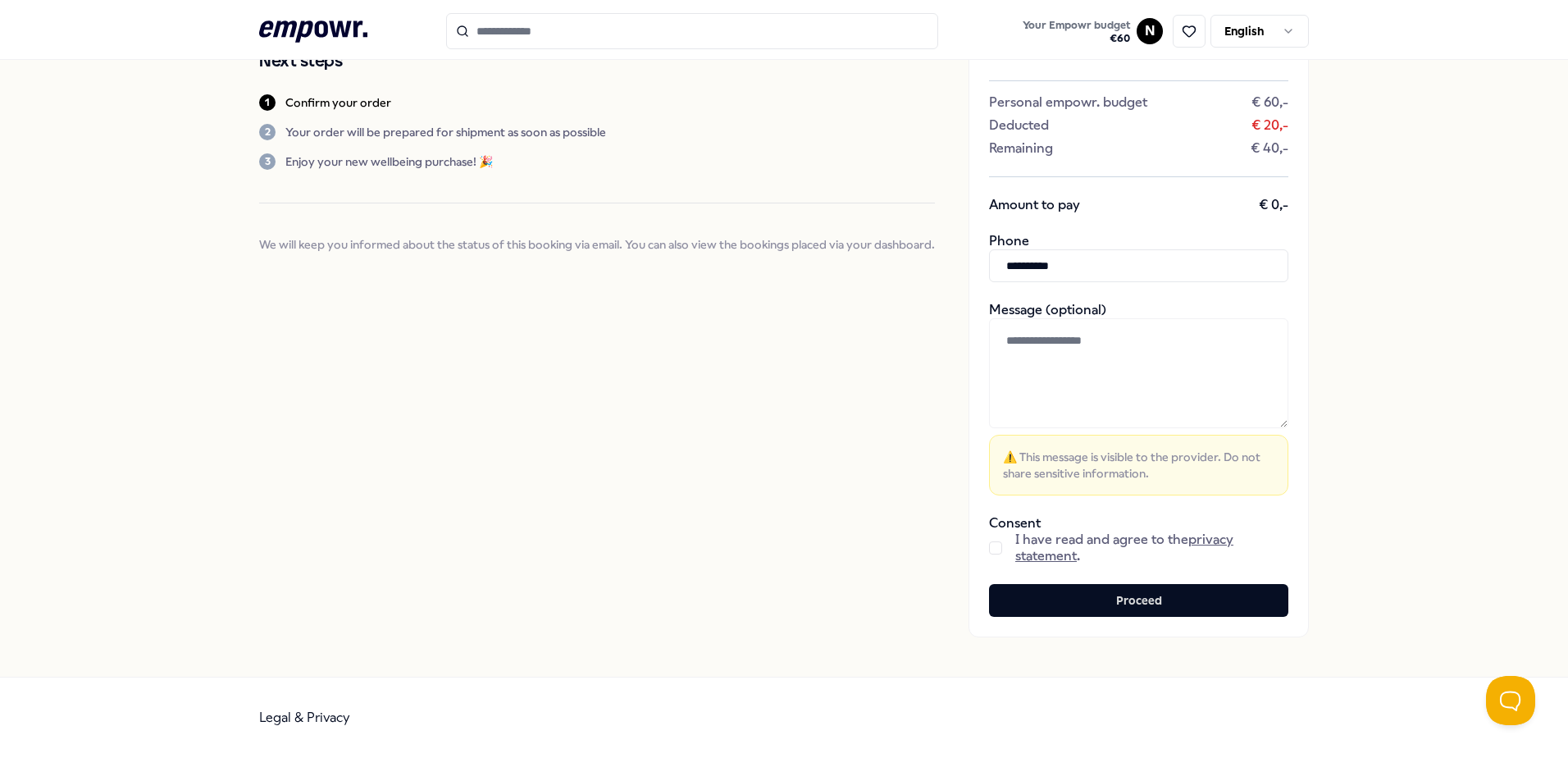
type input "**********"
click at [737, 549] on div "I have read and agree to the privacy statement ." at bounding box center [1139, 548] width 300 height 33
click at [737, 552] on button "button" at bounding box center [995, 548] width 13 height 13
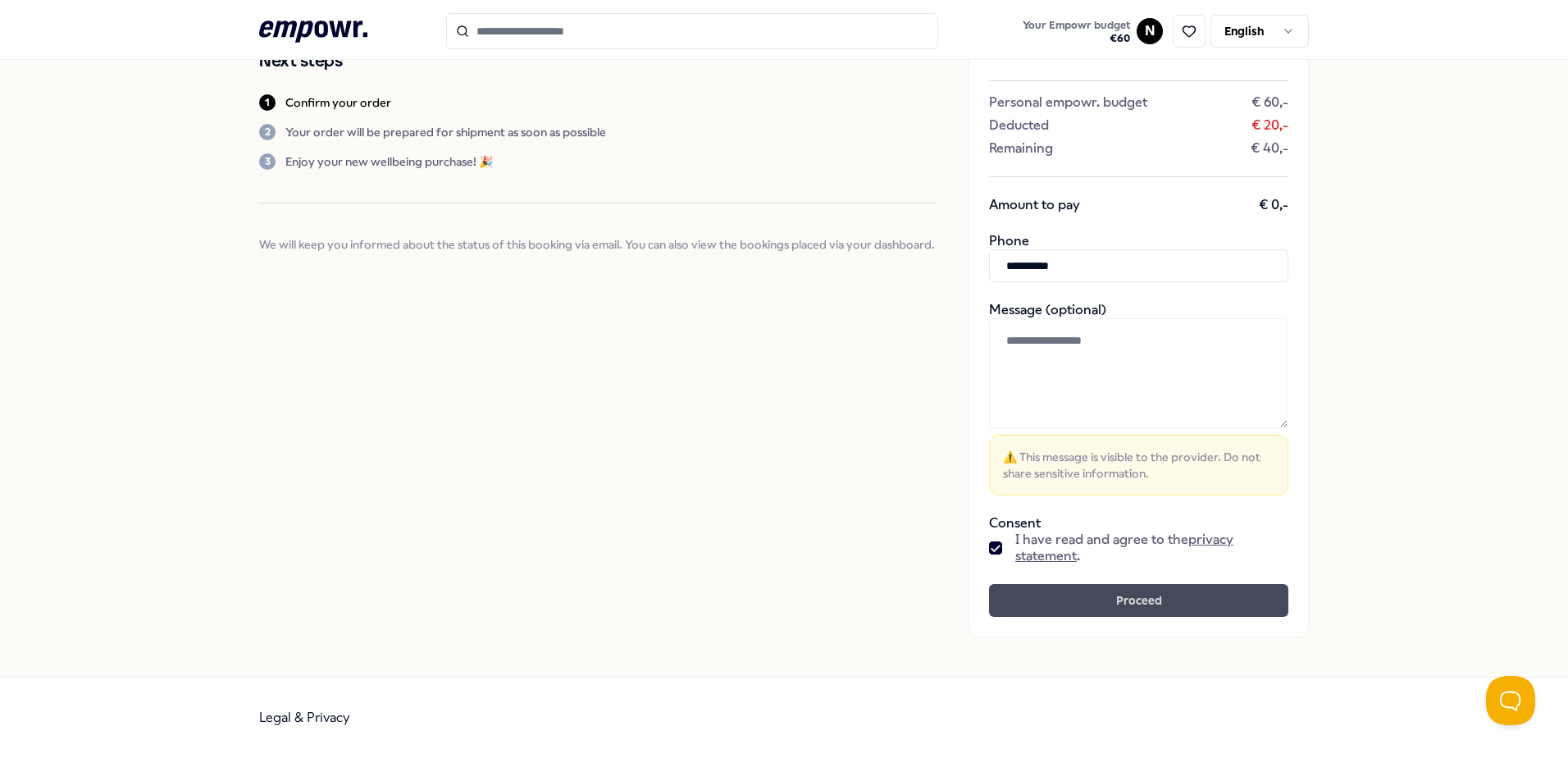
click at [737, 574] on div "**********" at bounding box center [1139, 268] width 340 height 740
click at [737, 574] on button "Proceed" at bounding box center [1139, 600] width 300 height 33
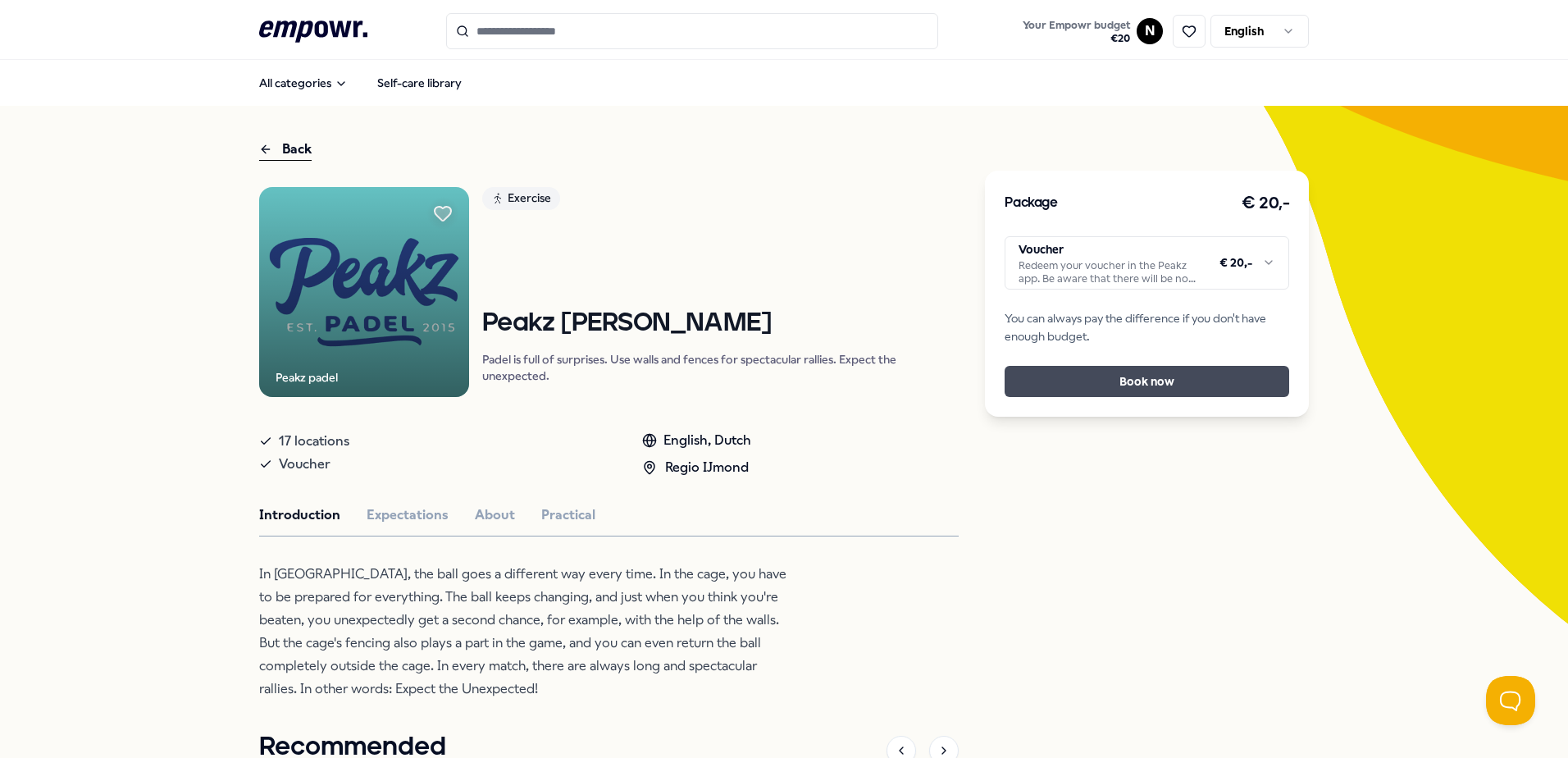
click at [737, 382] on button "Book now" at bounding box center [1147, 381] width 285 height 31
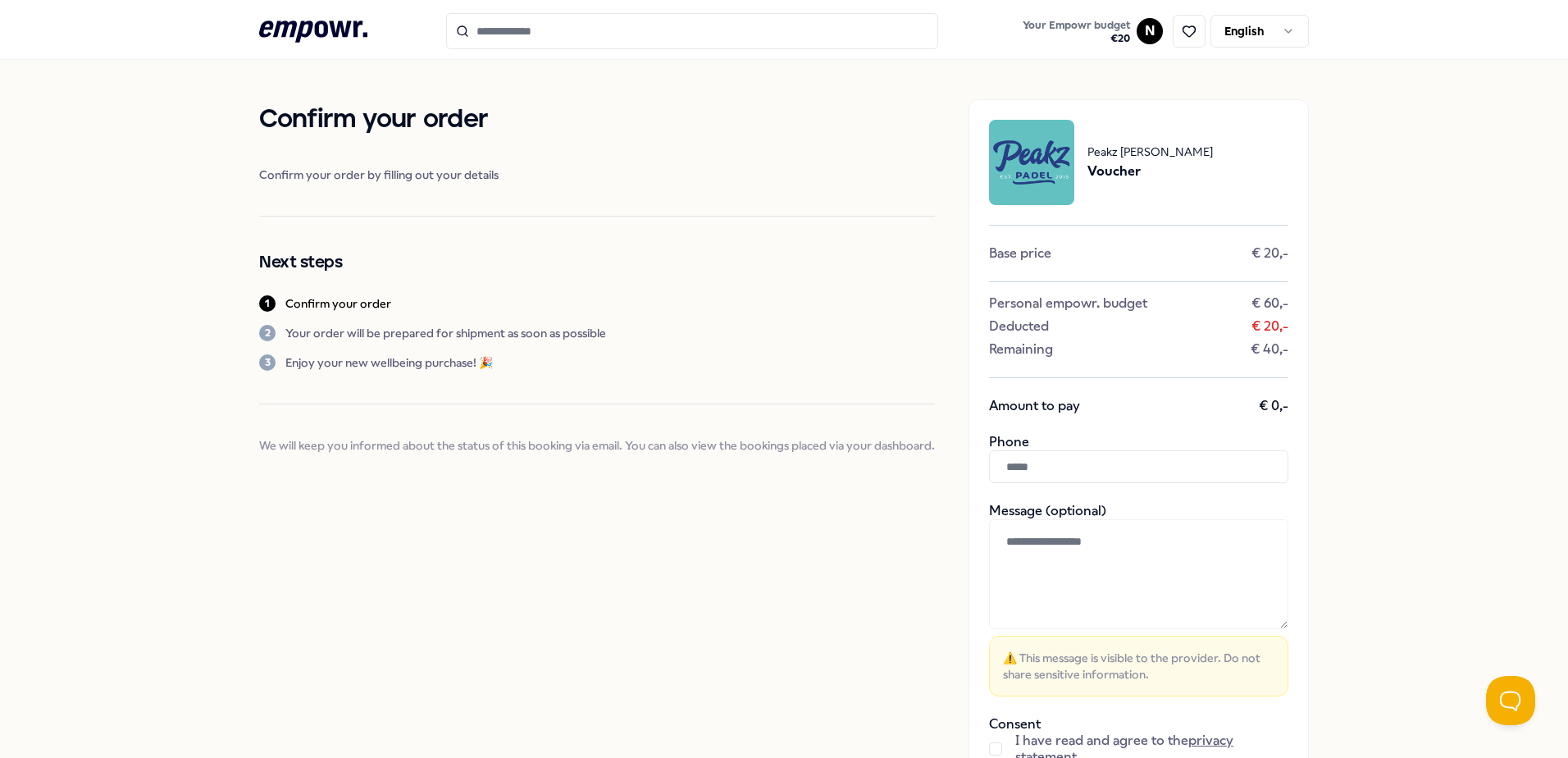
click at [737, 479] on input "text" at bounding box center [1139, 467] width 300 height 33
paste input "**********"
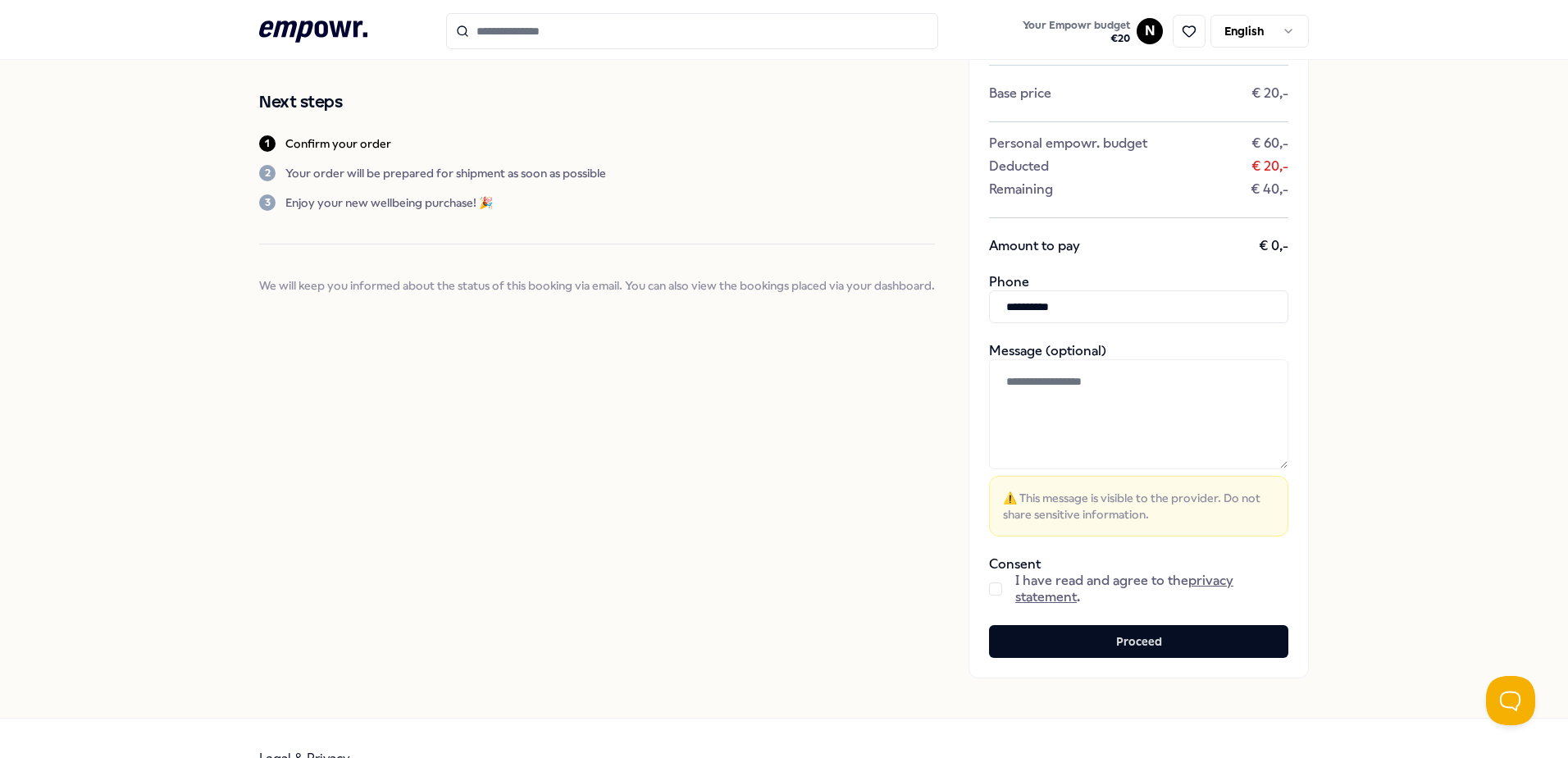
scroll to position [164, 0]
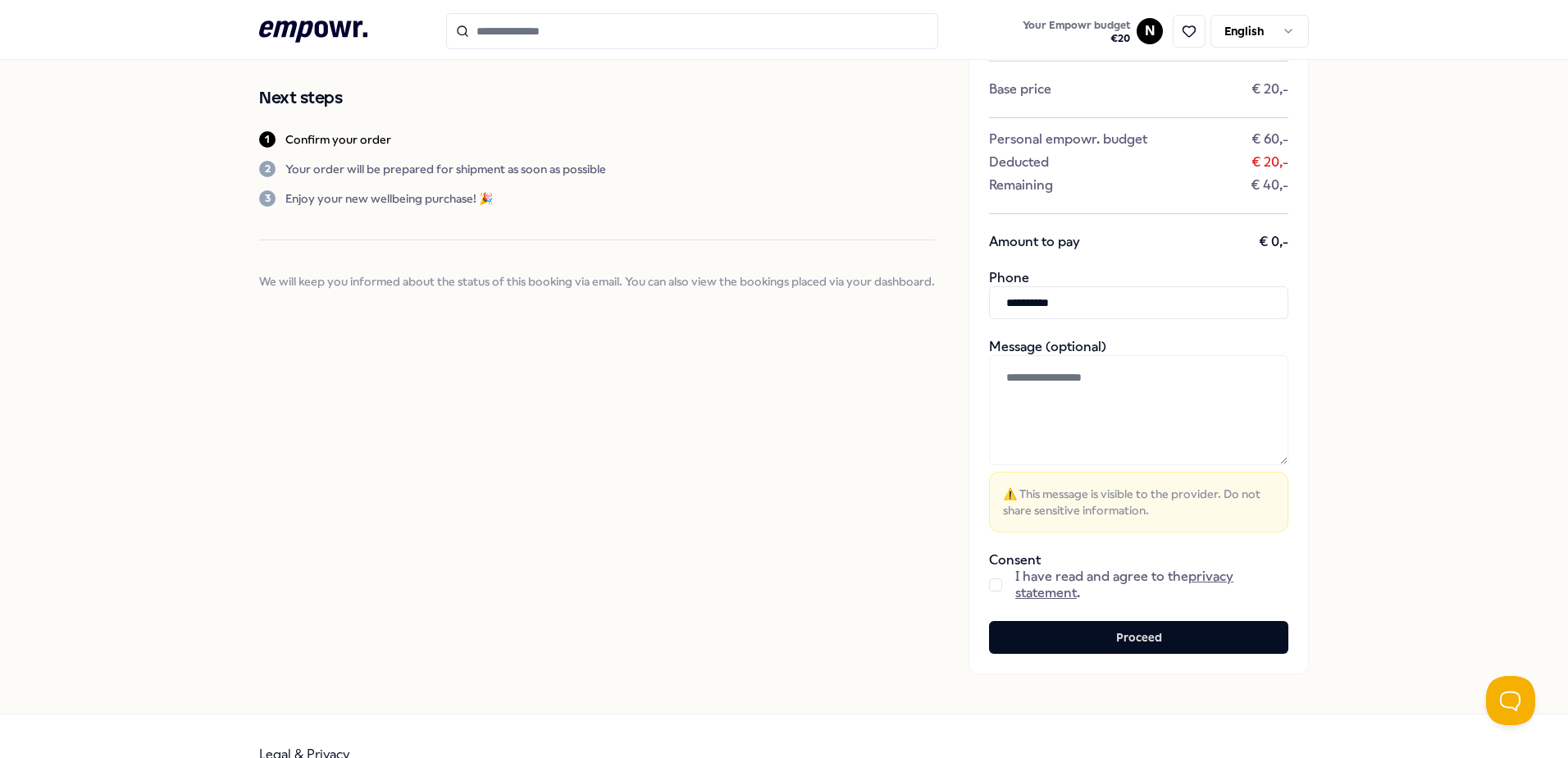
type input "**********"
drag, startPoint x: 985, startPoint y: 581, endPoint x: 991, endPoint y: 589, distance: 10.0
click at [737, 574] on button "button" at bounding box center [995, 584] width 13 height 13
click at [737, 574] on button "Proceed" at bounding box center [1139, 637] width 300 height 33
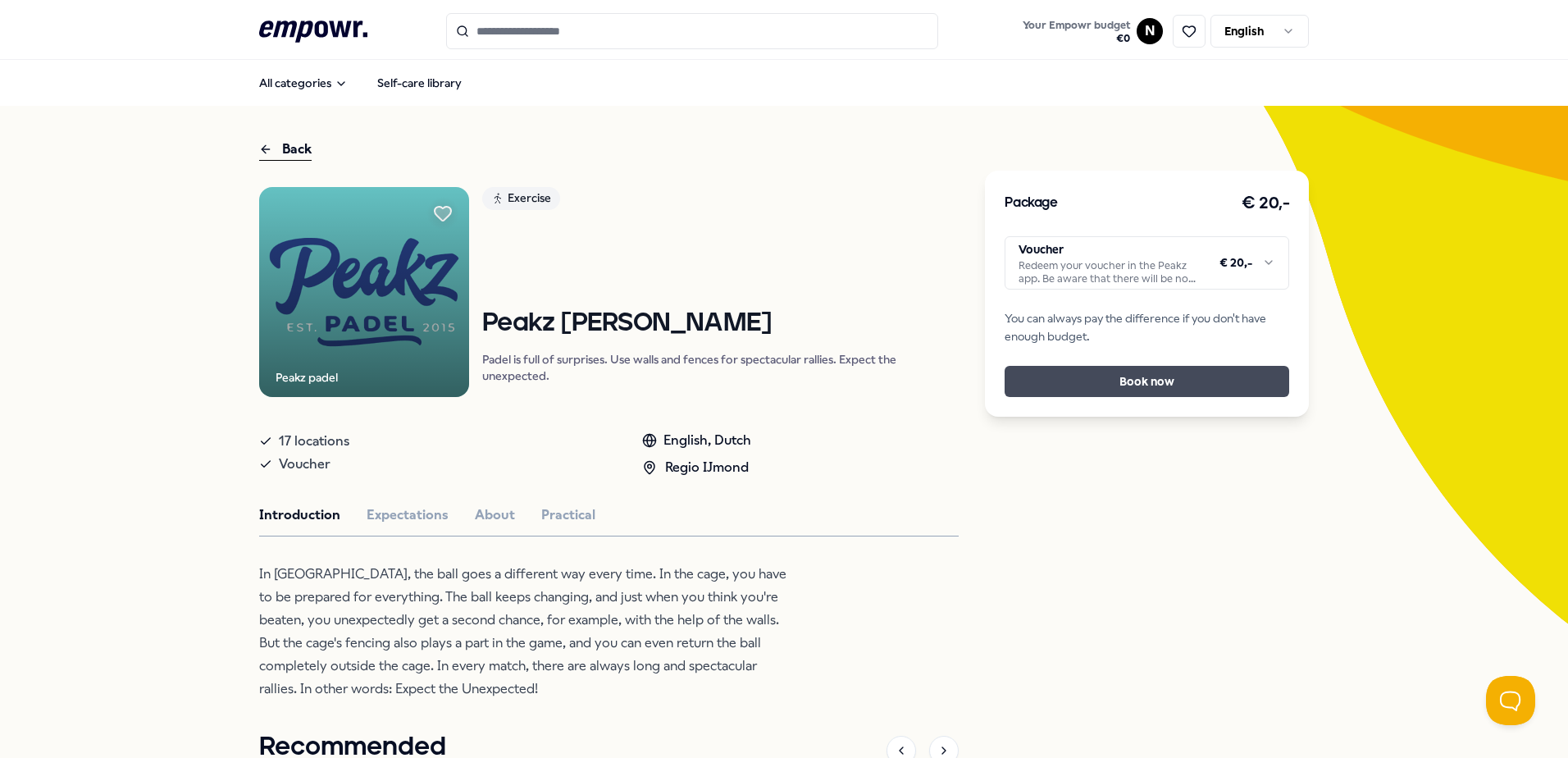
click at [737, 375] on button "Book now" at bounding box center [1147, 381] width 285 height 31
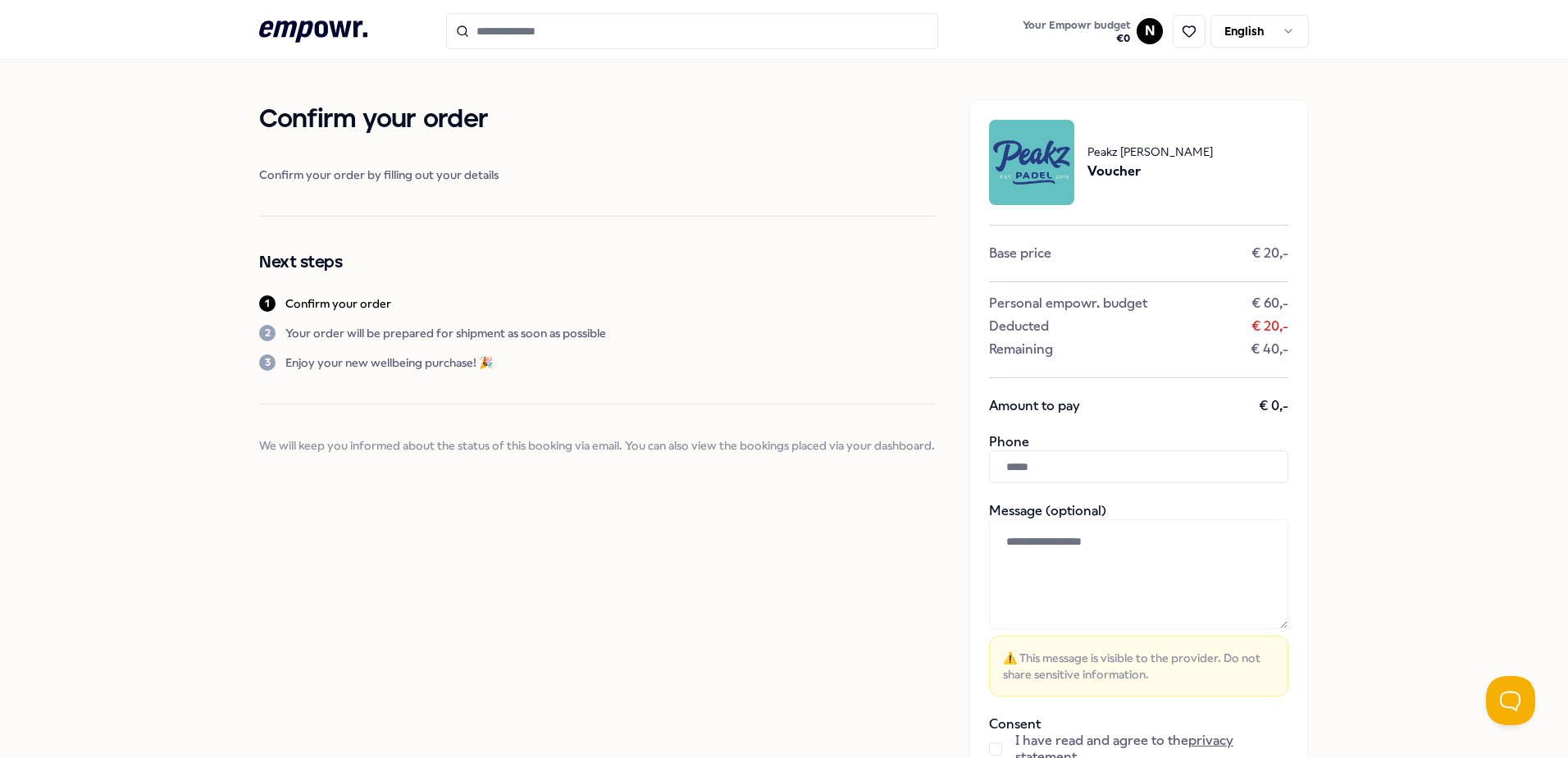
click at [737, 474] on input "text" at bounding box center [1139, 467] width 300 height 33
paste input "**********"
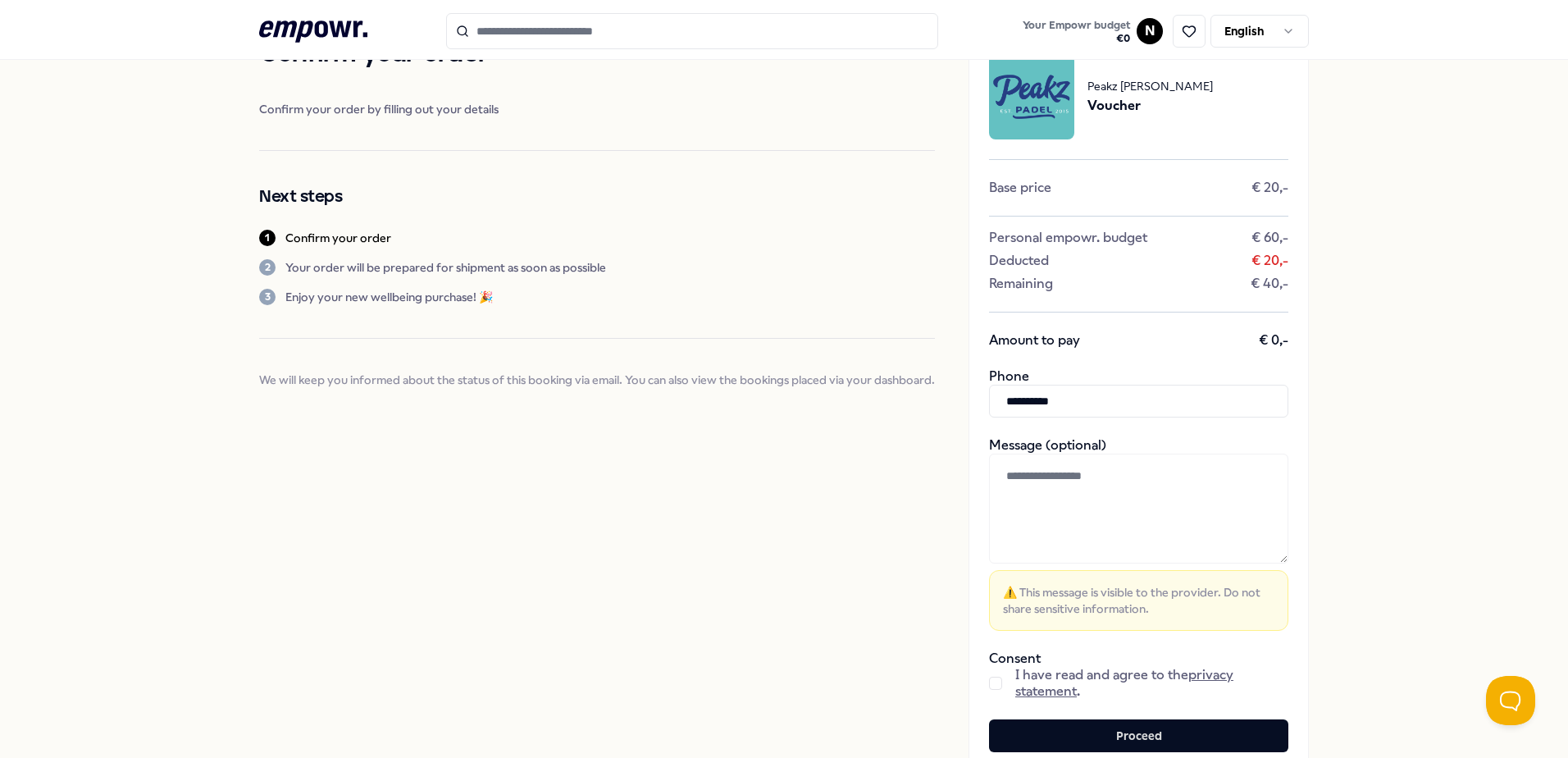
scroll to position [164, 0]
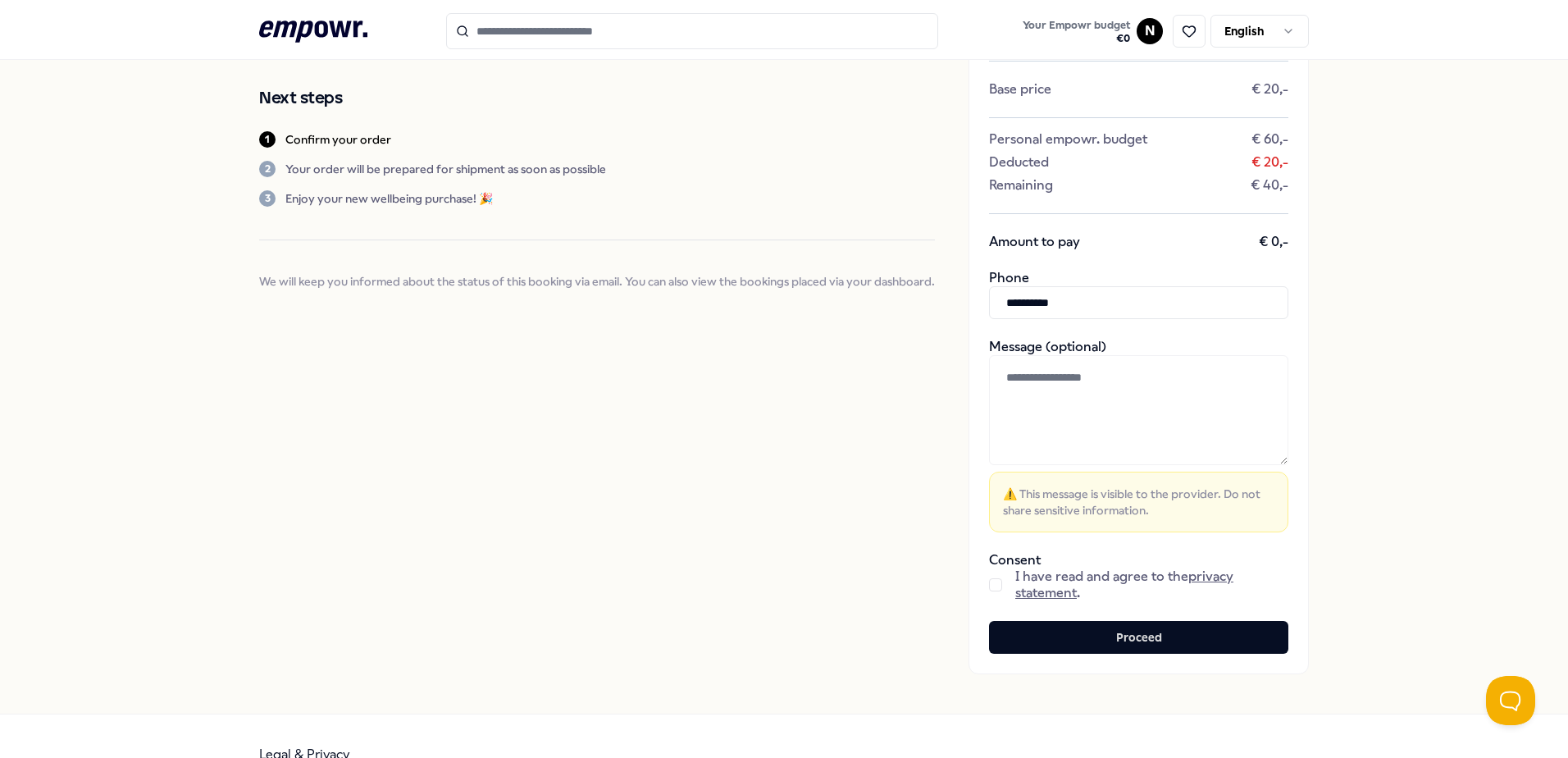
type input "**********"
click at [737, 574] on button "button" at bounding box center [995, 584] width 13 height 13
click at [737, 574] on button "Proceed" at bounding box center [1139, 637] width 300 height 33
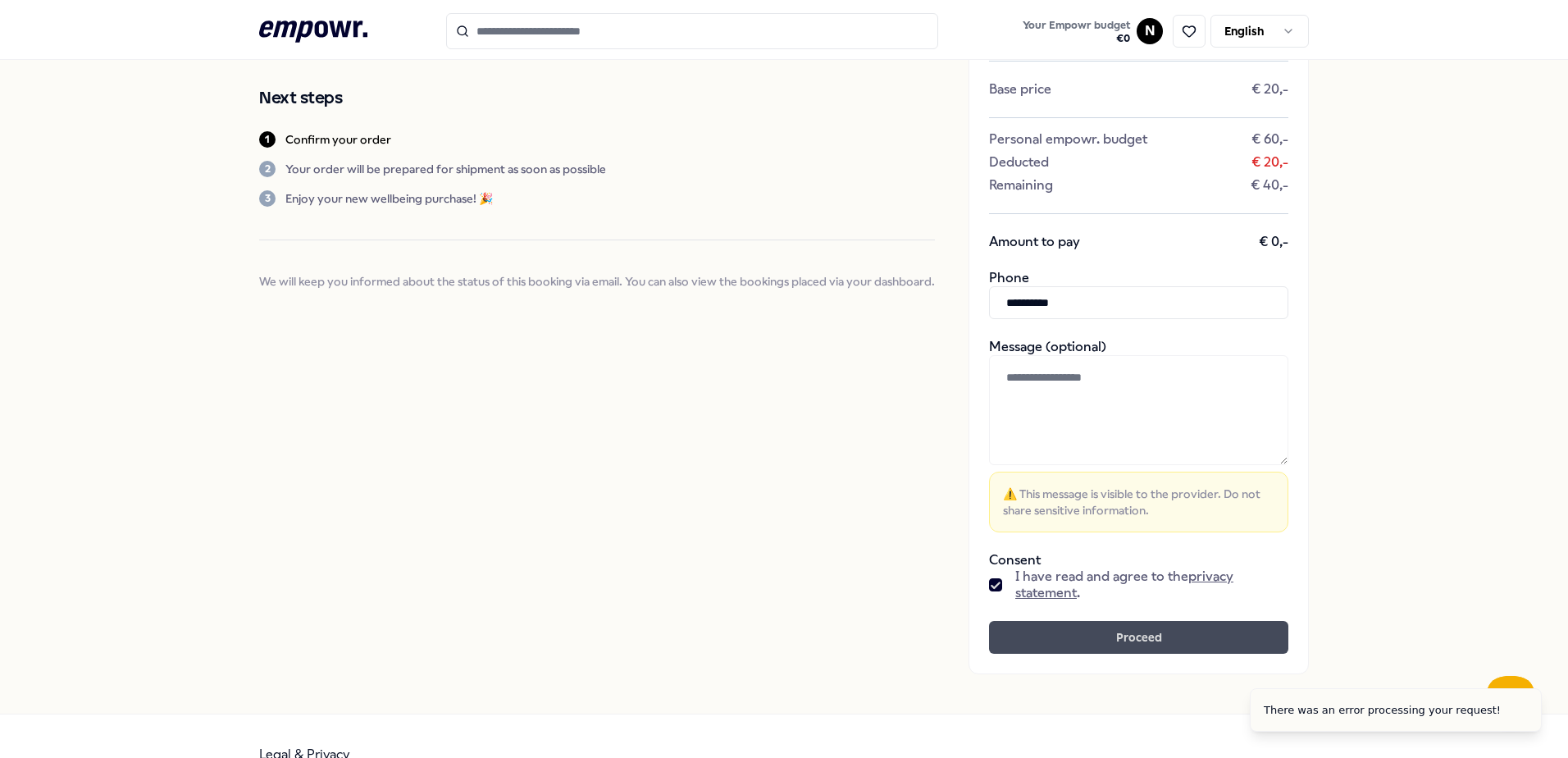
click at [737, 574] on button "Proceed" at bounding box center [1139, 637] width 300 height 33
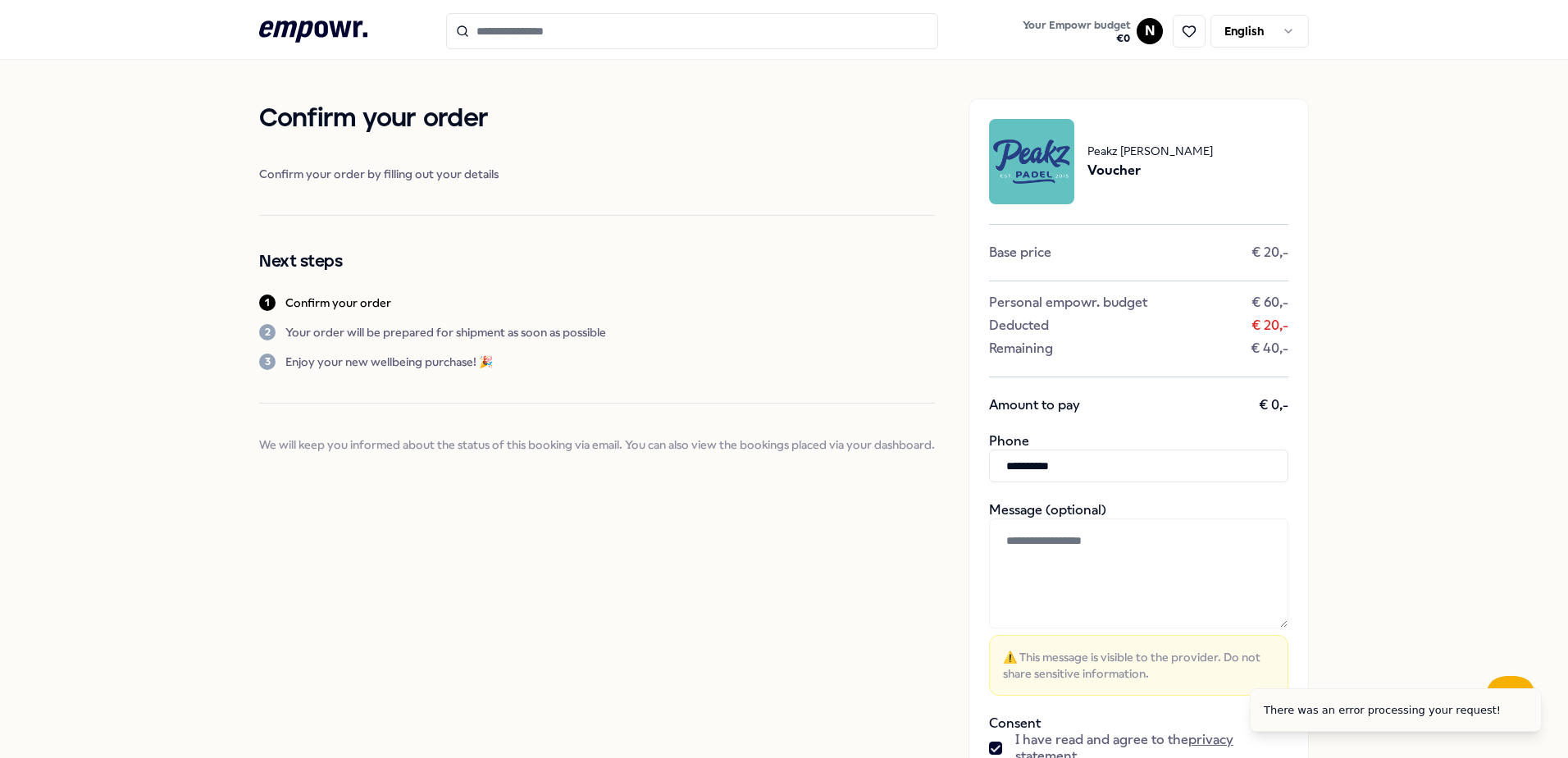
scroll to position [0, 0]
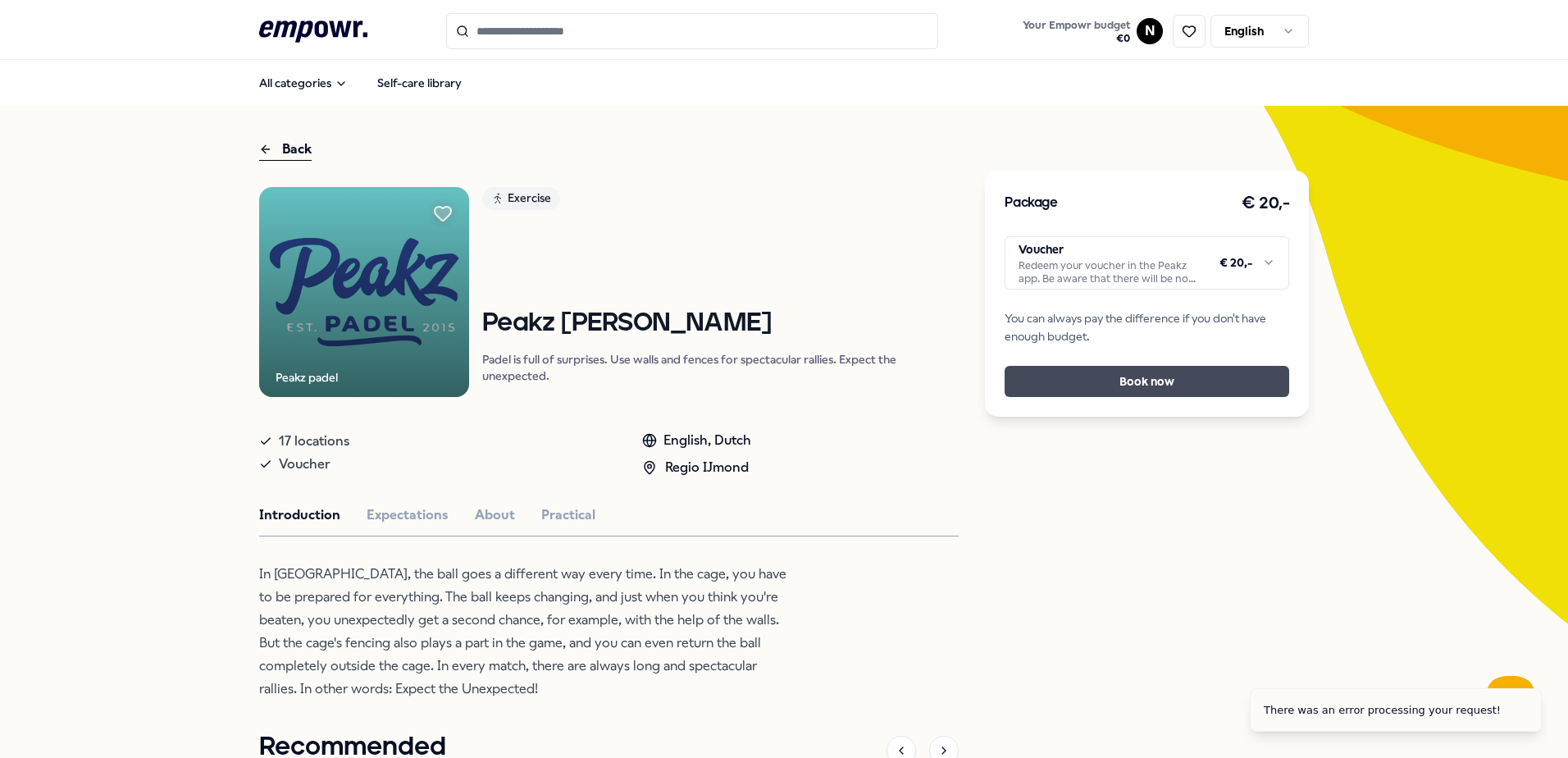
click at [737, 379] on button "Book now" at bounding box center [1147, 381] width 285 height 31
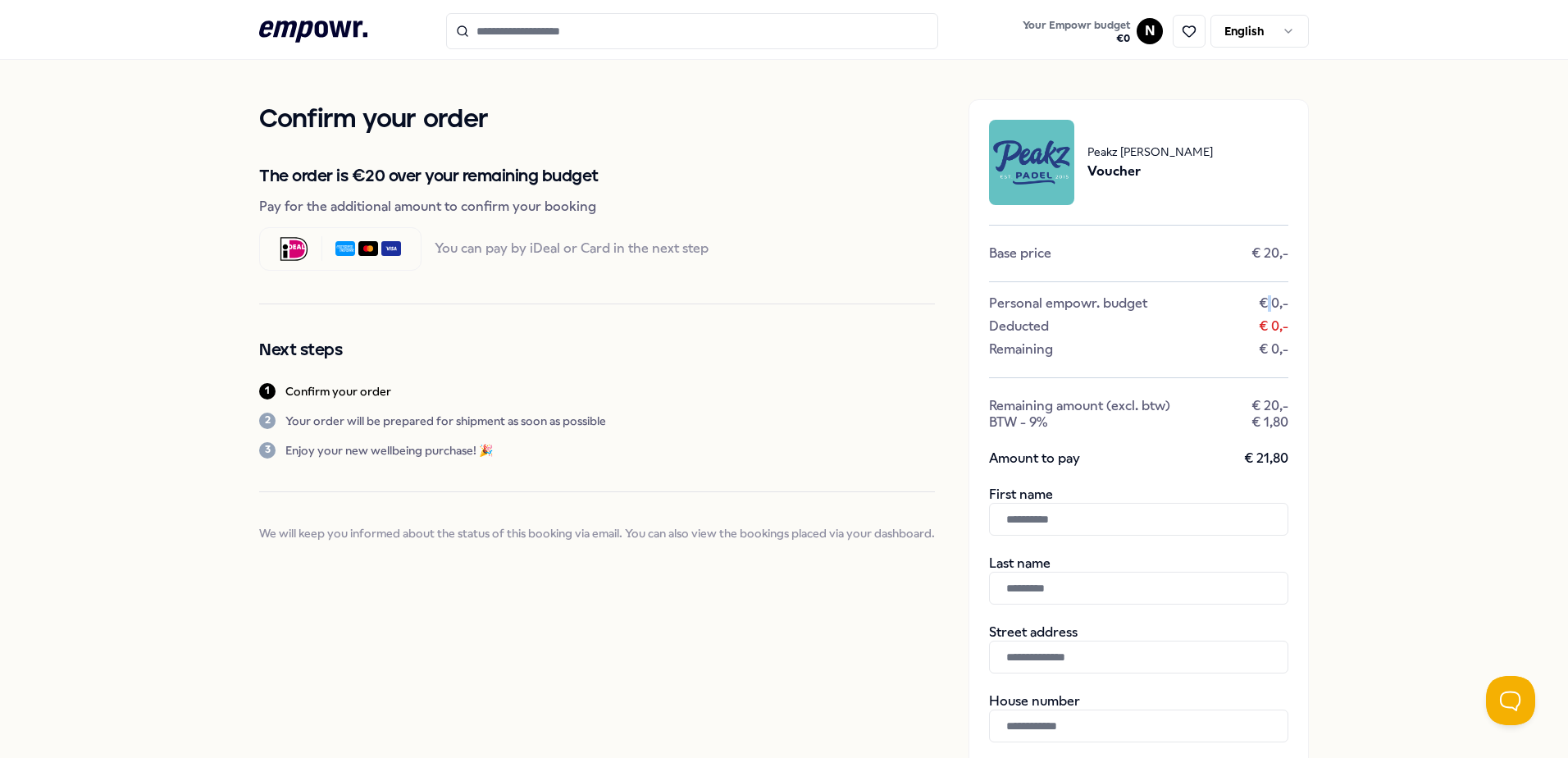
click at [737, 289] on div "Personal empowr. budget € 0,- Deducted € 0,- Remaining € 0,-" at bounding box center [1139, 319] width 300 height 76
click at [378, 181] on h2 "The order is €20 over your remaining budget" at bounding box center [596, 176] width 676 height 19
